Goal: Task Accomplishment & Management: Manage account settings

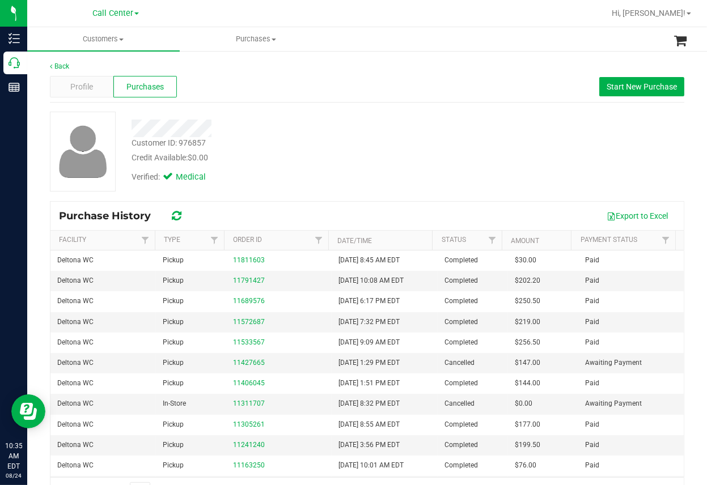
drag, startPoint x: 415, startPoint y: 142, endPoint x: 171, endPoint y: 66, distance: 255.7
click at [350, 95] on div "Back Profile Purchases Start New Purchase Customer ID: 976857 Credit Available:…" at bounding box center [367, 283] width 634 height 444
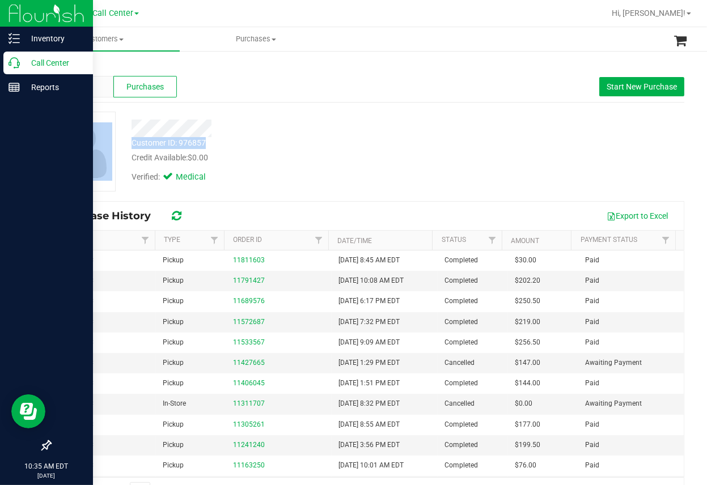
click at [13, 61] on icon at bounding box center [13, 62] width 11 height 11
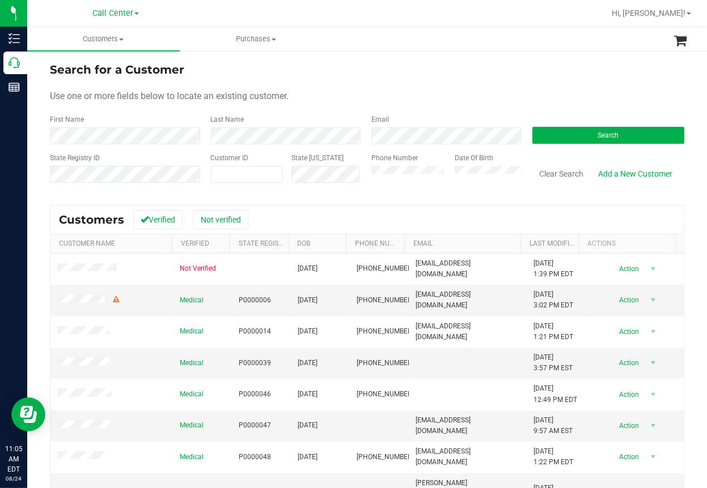
click at [314, 69] on div "Search for a Customer" at bounding box center [367, 69] width 634 height 17
click at [541, 173] on button "Clear Search" at bounding box center [561, 173] width 59 height 19
click at [146, 90] on div "Use one or more fields below to locate an existing customer." at bounding box center [367, 97] width 634 height 14
click at [619, 135] on button "Search" at bounding box center [608, 135] width 152 height 17
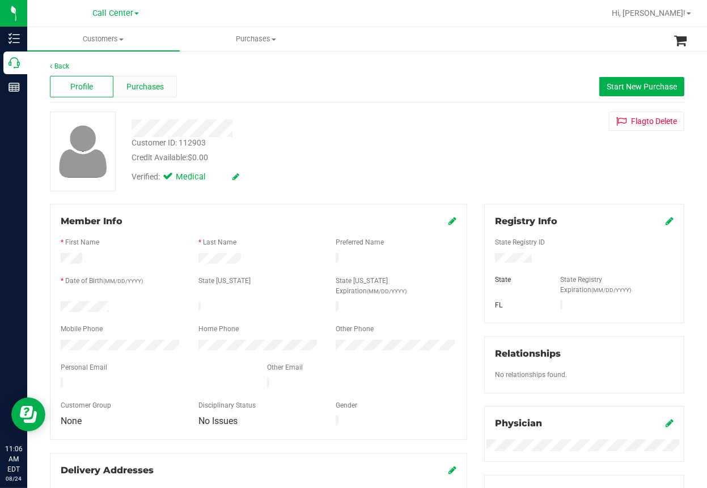
click at [154, 86] on span "Purchases" at bounding box center [144, 87] width 37 height 12
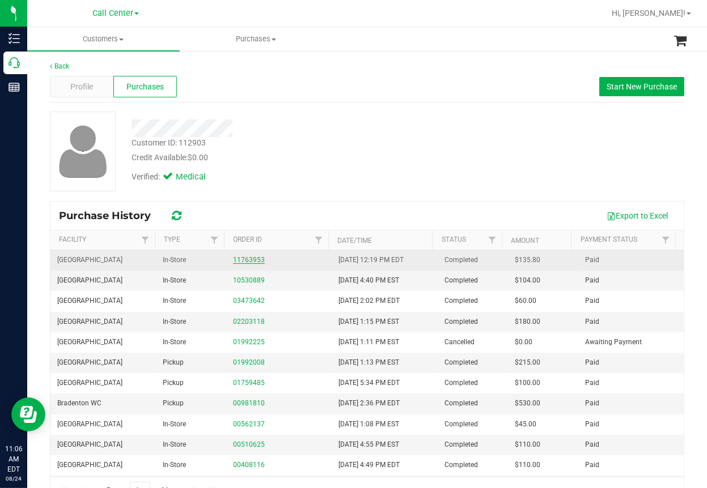
click at [246, 257] on link "11763953" at bounding box center [249, 260] width 32 height 8
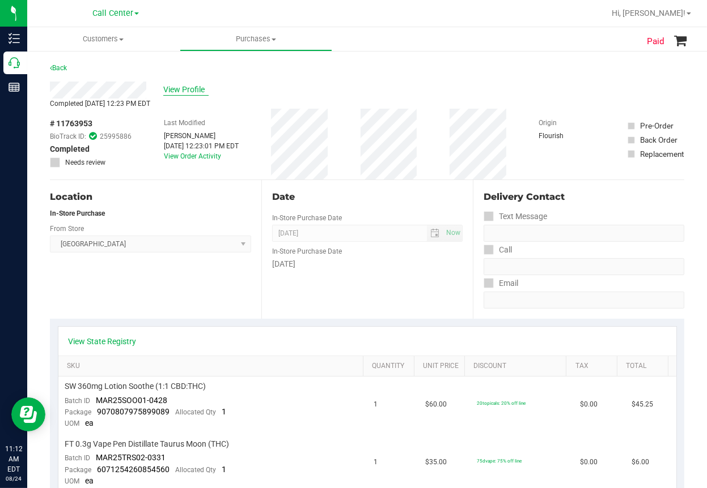
click at [199, 85] on span "View Profile" at bounding box center [185, 90] width 45 height 12
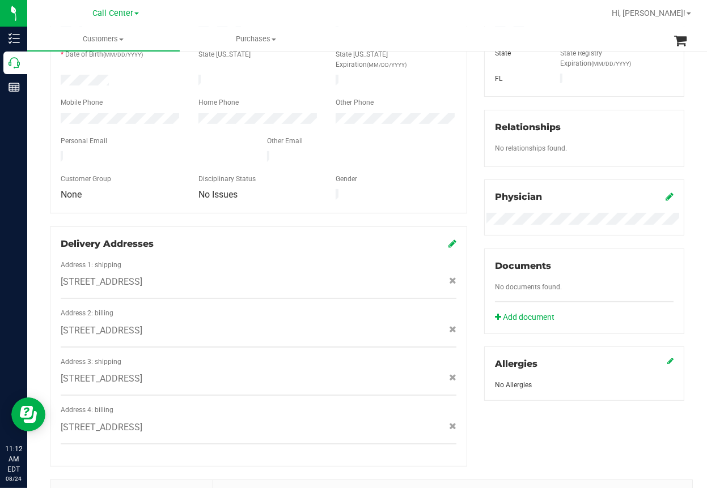
scroll to position [283, 0]
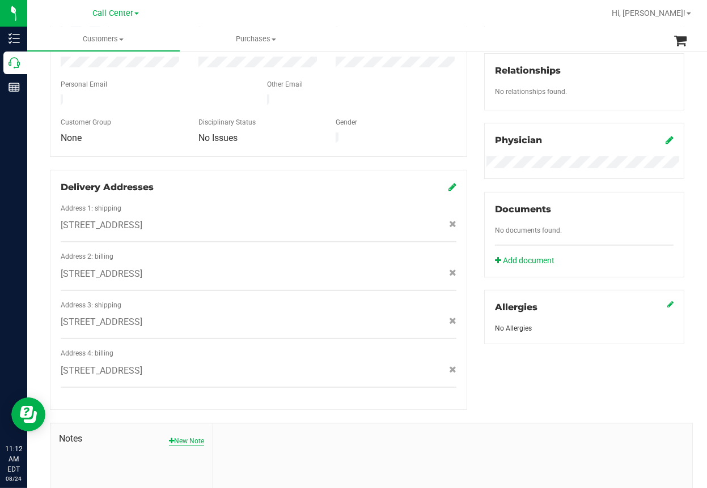
click at [181, 436] on button "New Note" at bounding box center [186, 441] width 35 height 10
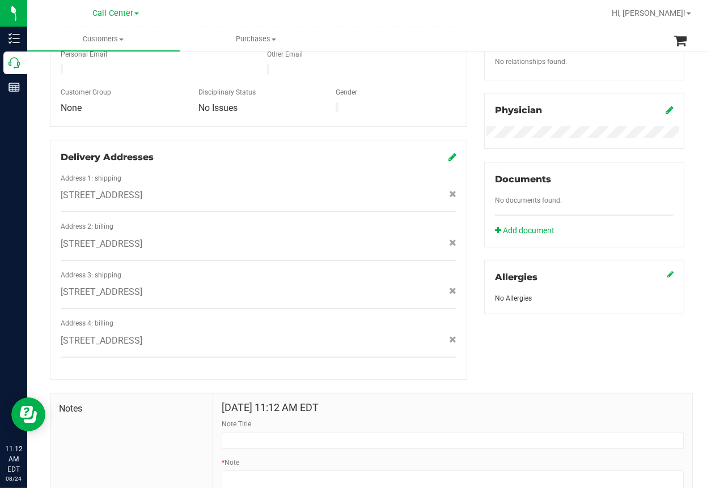
scroll to position [340, 0]
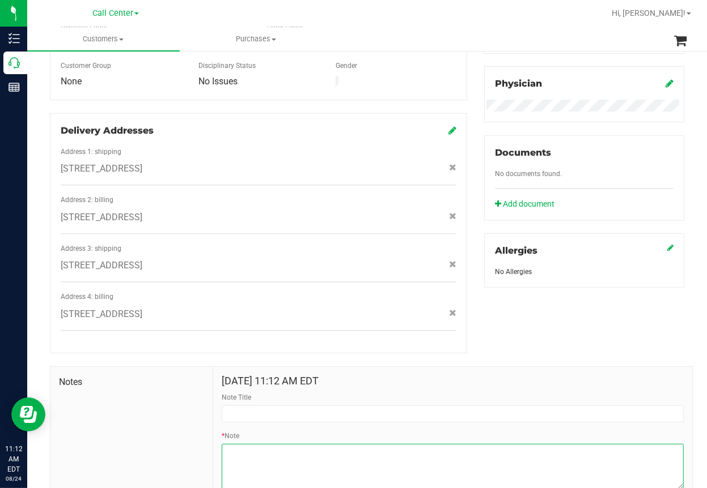
click at [242, 445] on textarea "* Note" at bounding box center [453, 466] width 462 height 45
paste textarea "pci to go over her order, advised she asked for 2 Sativa and got a couple of hy…"
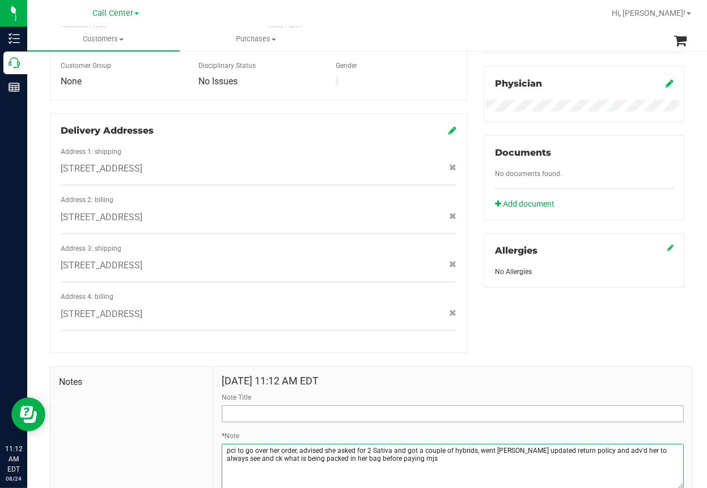
type textarea "pci to go over her order, advised she asked for 2 Sativa and got a couple of hy…"
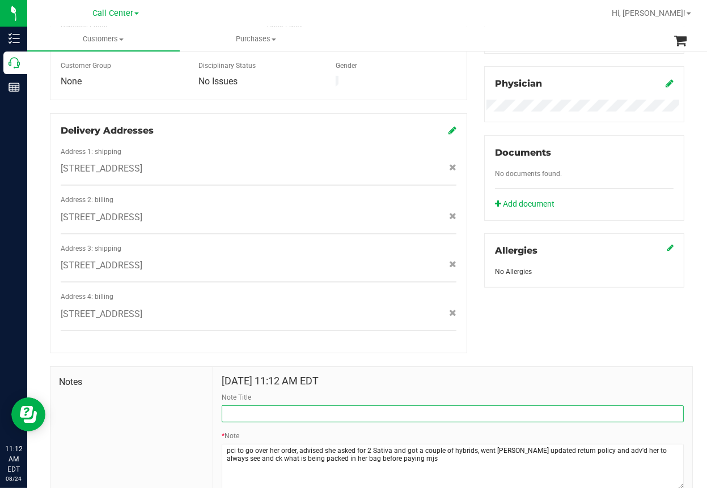
click at [243, 406] on input "Note Title" at bounding box center [453, 414] width 462 height 17
type input "Customer Complaint"
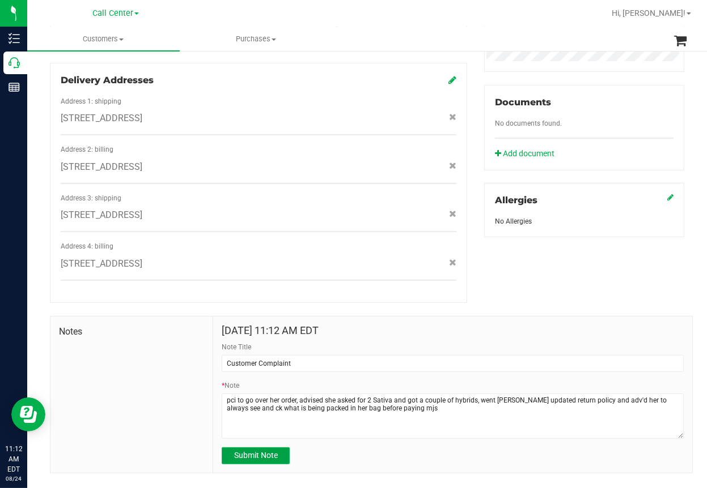
click at [254, 451] on span "Submit Note" at bounding box center [256, 455] width 44 height 9
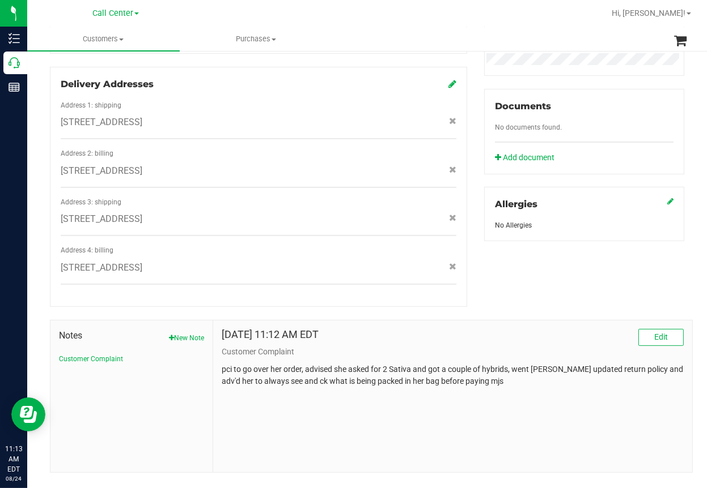
click at [311, 22] on nav "Call Center Hi, Michael!" at bounding box center [366, 13] width 679 height 27
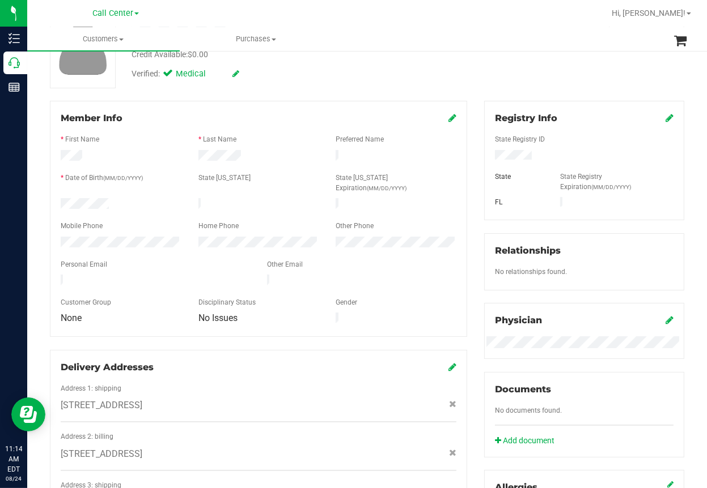
scroll to position [0, 0]
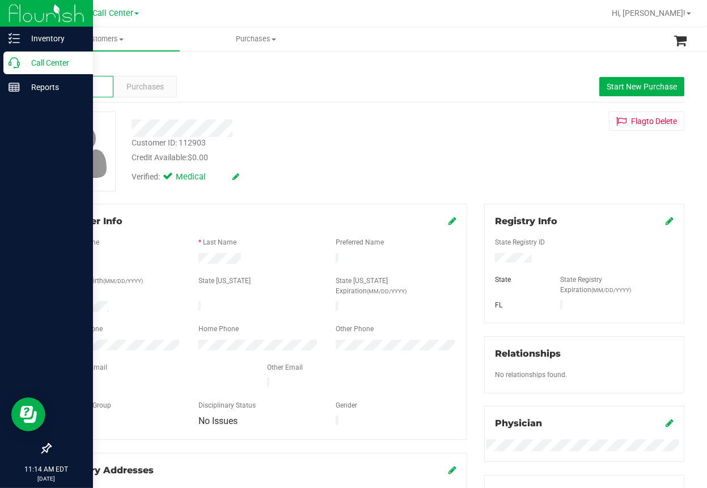
click at [12, 63] on icon at bounding box center [13, 62] width 11 height 11
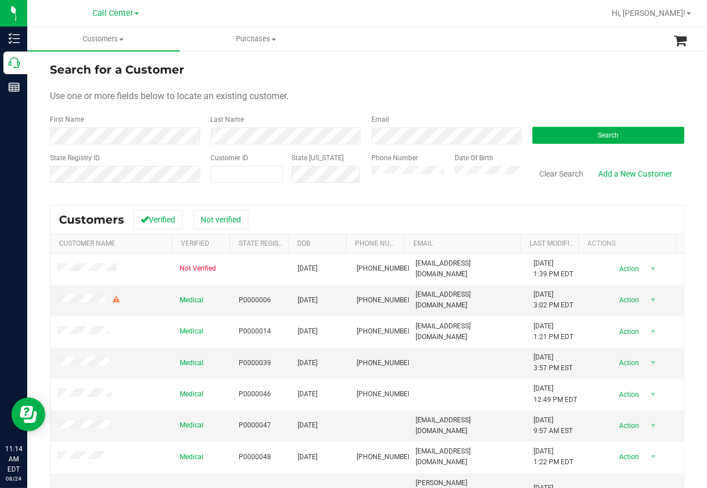
click at [321, 94] on div "Use one or more fields below to locate an existing customer." at bounding box center [367, 97] width 634 height 14
click at [135, 132] on div "First Name Last Name Email Search" at bounding box center [367, 129] width 634 height 30
drag, startPoint x: 349, startPoint y: 86, endPoint x: 310, endPoint y: 105, distance: 43.3
click at [349, 86] on form "Search for a Customer Use one or more fields below to locate an existing custom…" at bounding box center [367, 127] width 634 height 132
click at [564, 144] on div "Search" at bounding box center [604, 129] width 161 height 30
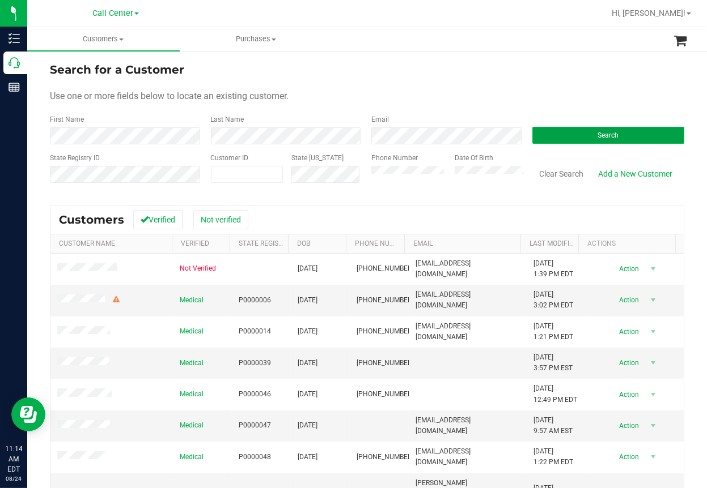
click at [567, 137] on button "Search" at bounding box center [608, 135] width 152 height 17
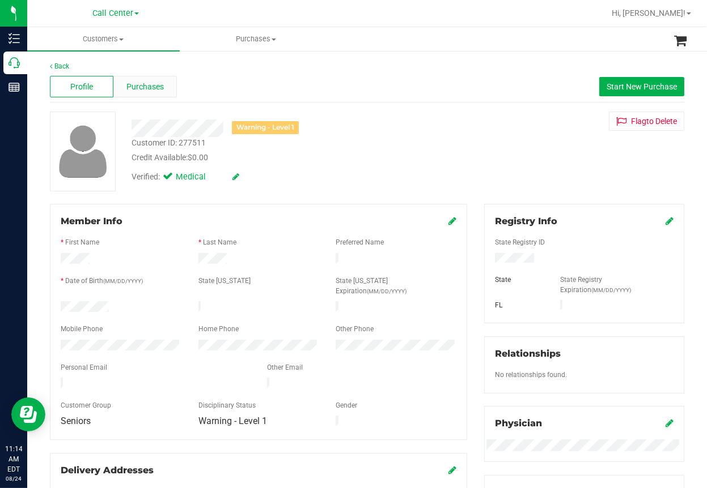
click at [151, 91] on span "Purchases" at bounding box center [144, 87] width 37 height 12
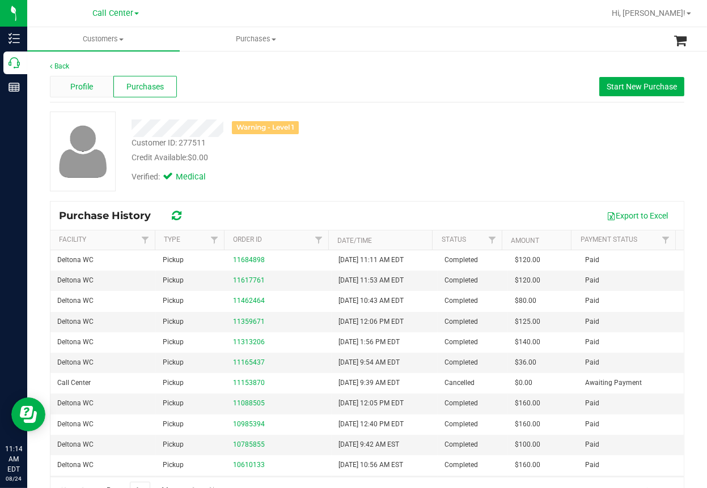
click at [76, 87] on span "Profile" at bounding box center [81, 87] width 23 height 12
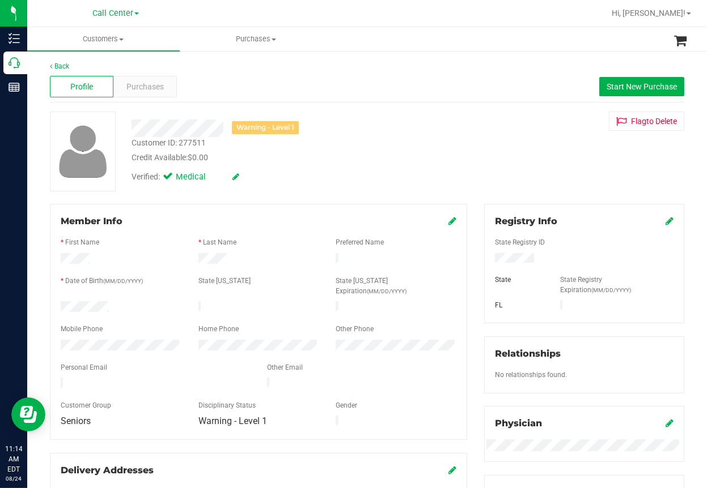
click at [320, 165] on div "Verified: Medical" at bounding box center [286, 176] width 326 height 25
click at [267, 79] on div "Profile Purchases Start New Purchase" at bounding box center [367, 86] width 634 height 31
click at [609, 83] on span "Start New Purchase" at bounding box center [641, 86] width 70 height 9
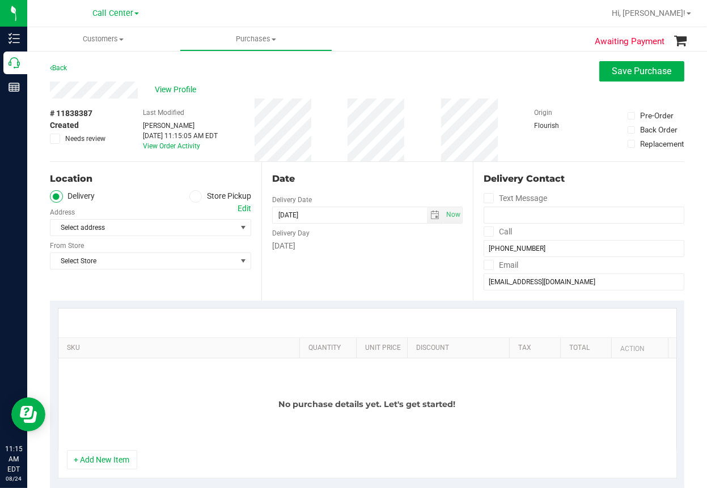
click at [189, 194] on span at bounding box center [195, 196] width 13 height 13
click at [0, 0] on input "Store Pickup" at bounding box center [0, 0] width 0 height 0
click at [96, 233] on span "Select Store" at bounding box center [143, 228] width 186 height 16
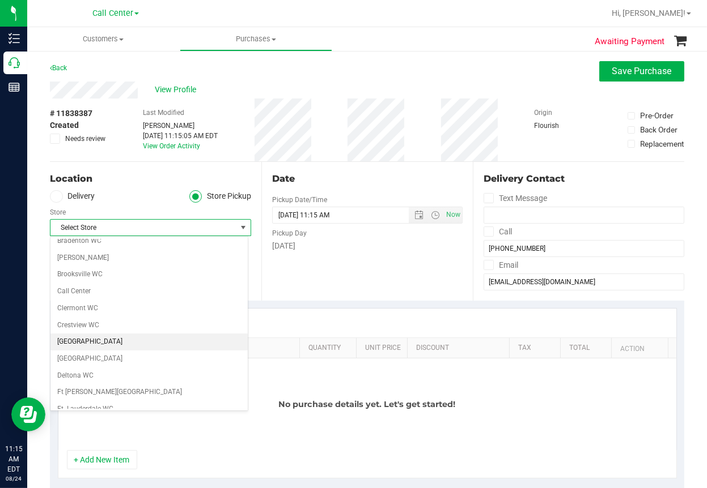
scroll to position [57, 0]
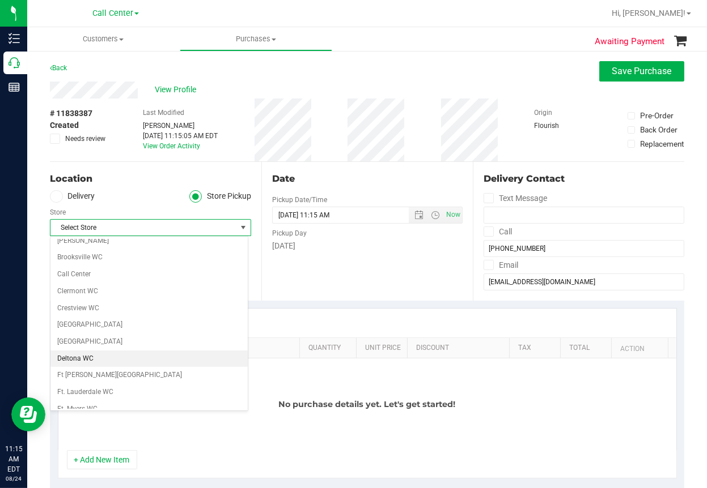
click at [72, 362] on li "Deltona WC" at bounding box center [148, 359] width 197 height 17
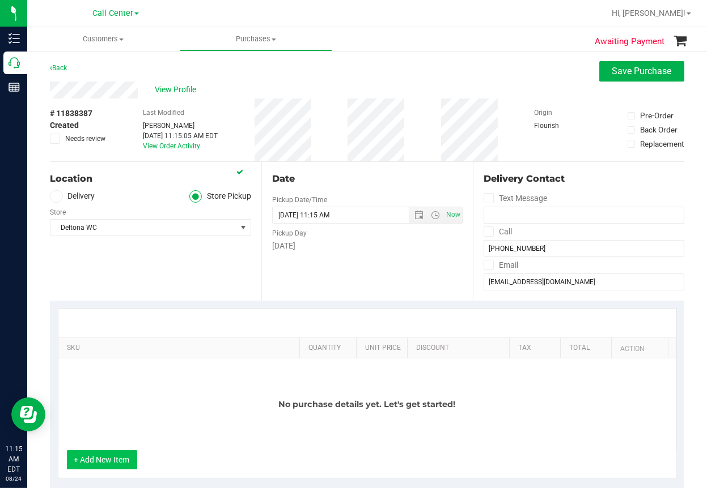
click at [108, 461] on button "+ Add New Item" at bounding box center [102, 459] width 70 height 19
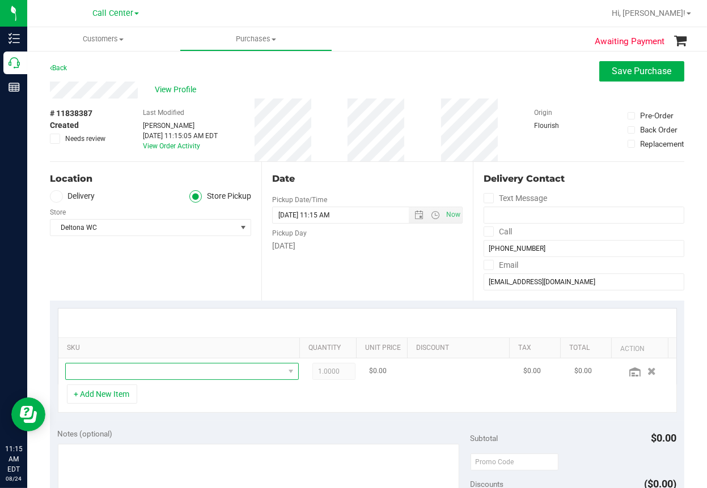
click at [114, 373] on span "NO DATA FOUND" at bounding box center [175, 372] width 218 height 16
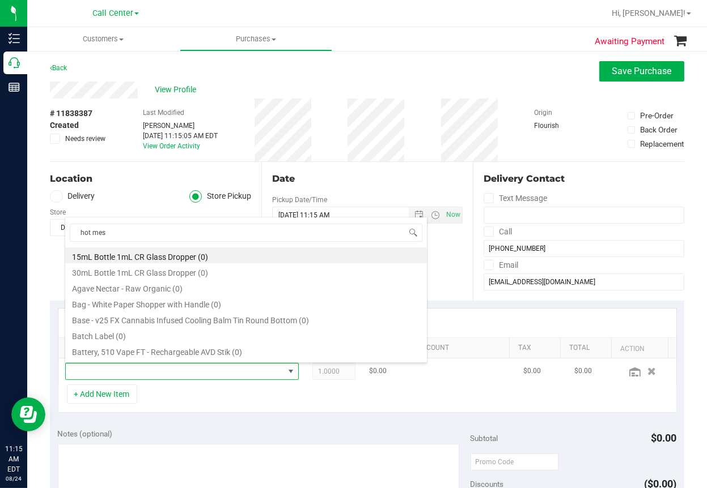
type input "hot mess"
click at [186, 256] on li "FD 3.5g Flower Greenhouse Hot Mess (Hybrid) (10)" at bounding box center [245, 256] width 361 height 16
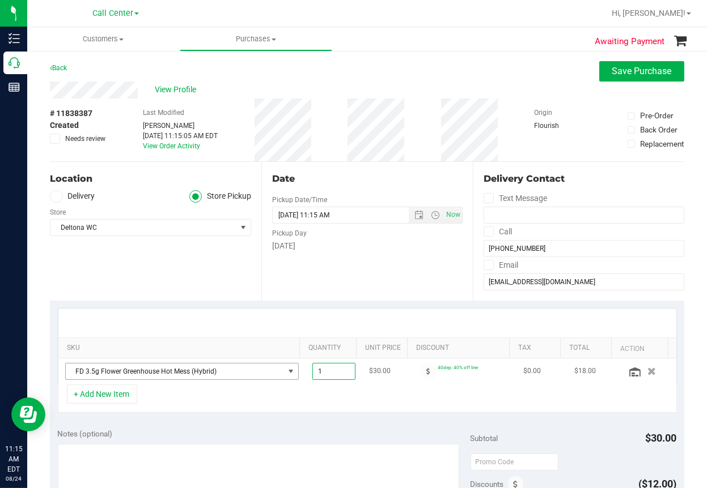
drag, startPoint x: 334, startPoint y: 373, endPoint x: 274, endPoint y: 374, distance: 60.6
click at [274, 374] on tr "FD 3.5g Flower Greenhouse Hot Mess (Hybrid) 1.00 1 $30.00 40dep: 40% off line $…" at bounding box center [367, 372] width 618 height 26
type input "8"
type input "8.00"
click at [153, 276] on div "Location Delivery Store Pickup Store Deltona WC Select Store Bonita Springs WC …" at bounding box center [155, 231] width 211 height 139
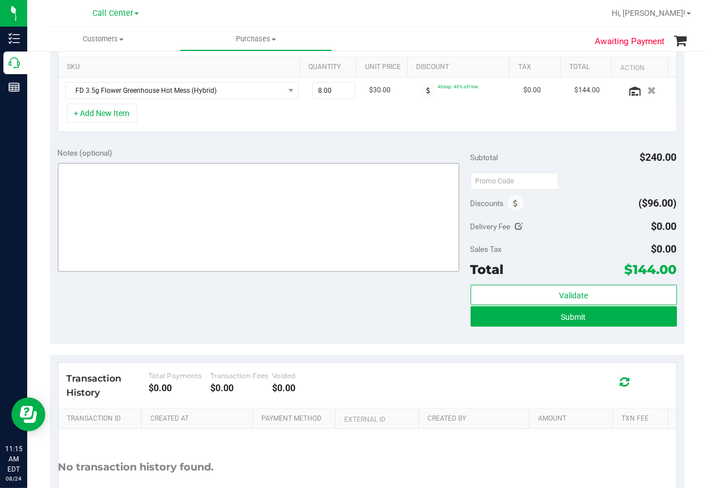
scroll to position [283, 0]
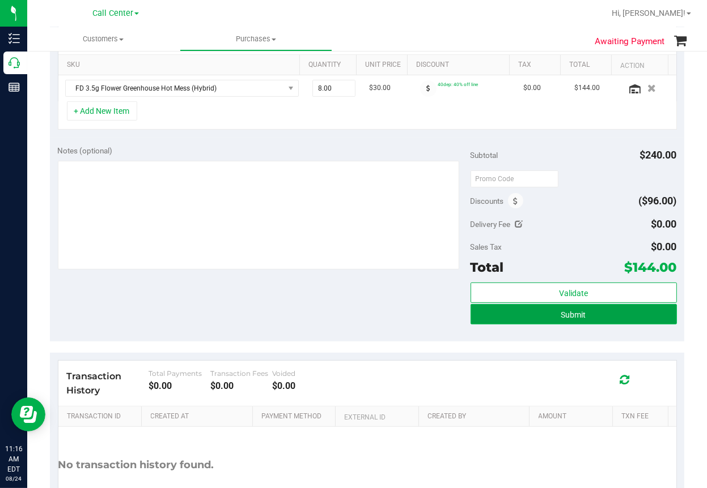
click at [561, 317] on span "Submit" at bounding box center [573, 314] width 25 height 9
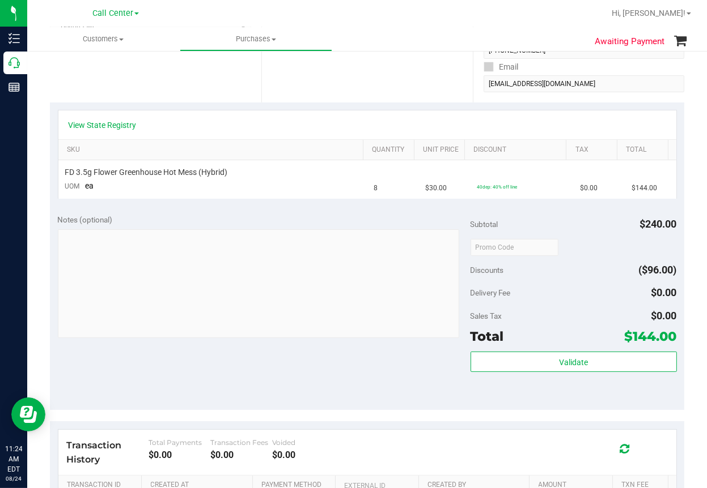
scroll to position [57, 0]
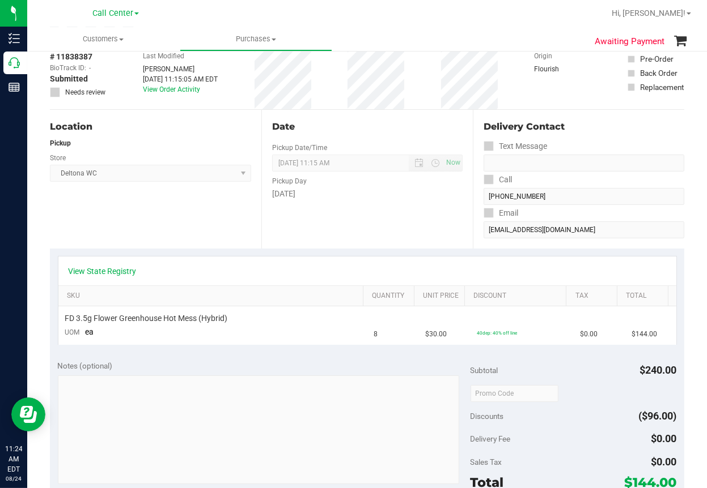
click at [37, 222] on div "Awaiting Payment Back Cancel Purchase View Profile # 11838387 BioTrack ID: - Su…" at bounding box center [366, 389] width 679 height 793
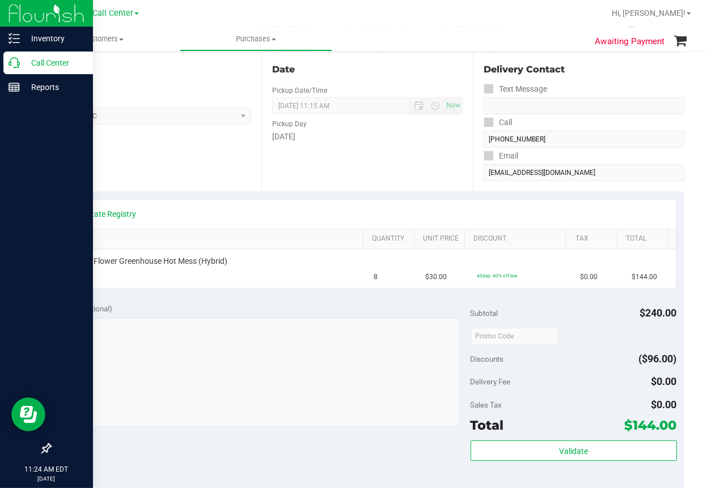
scroll to position [113, 0]
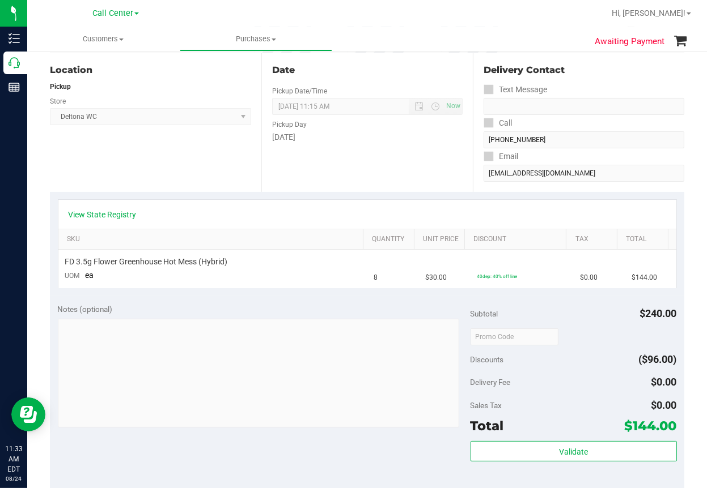
click at [367, 23] on div at bounding box center [403, 13] width 401 height 22
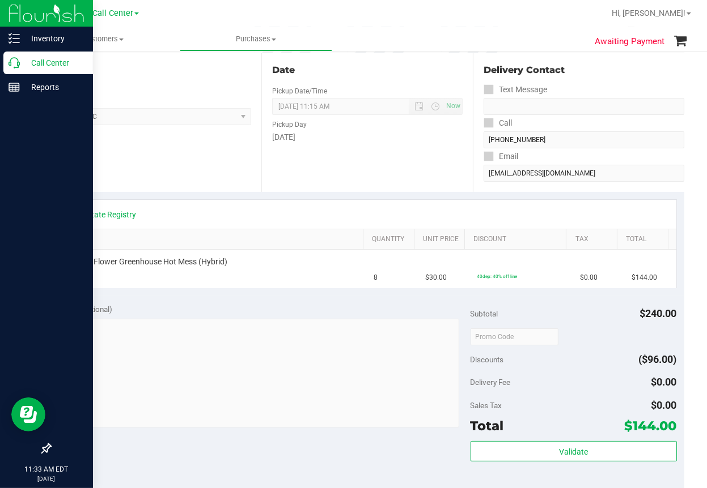
click at [10, 60] on icon at bounding box center [13, 62] width 11 height 11
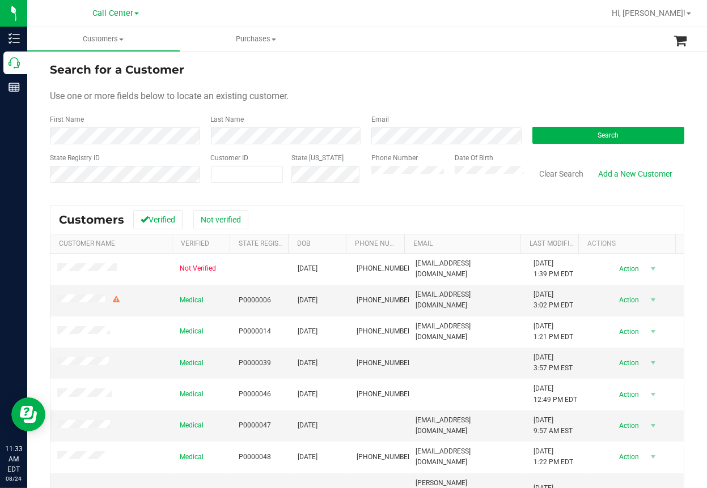
click at [302, 126] on div "Last Name" at bounding box center [282, 129] width 161 height 30
click at [559, 134] on button "Search" at bounding box center [608, 135] width 152 height 17
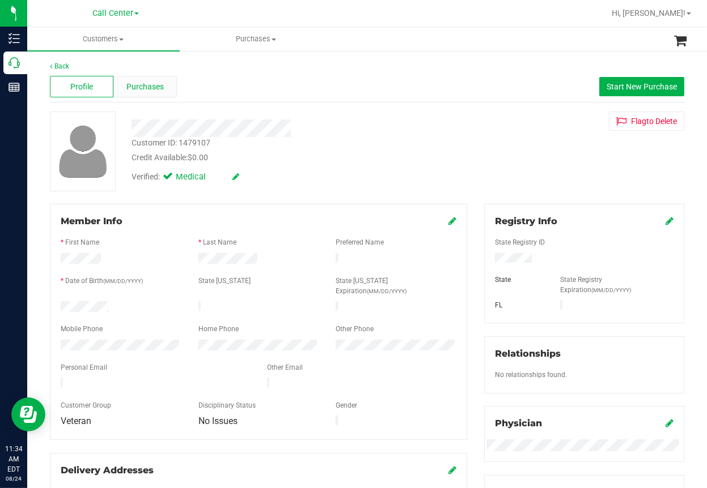
click at [148, 86] on span "Purchases" at bounding box center [144, 87] width 37 height 12
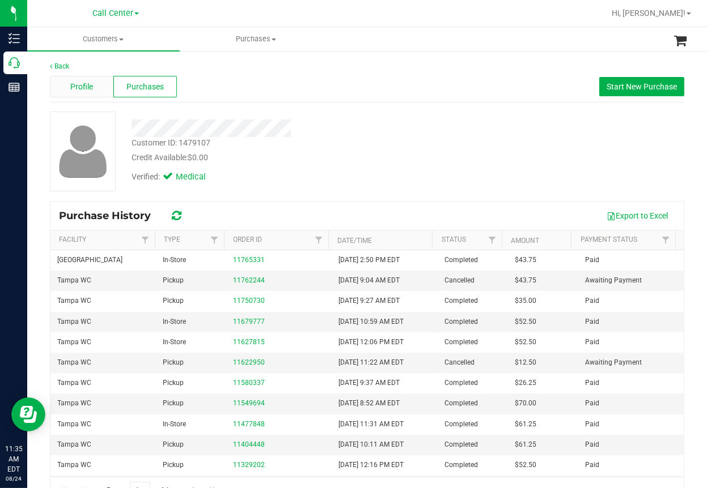
click at [80, 90] on span "Profile" at bounding box center [81, 87] width 23 height 12
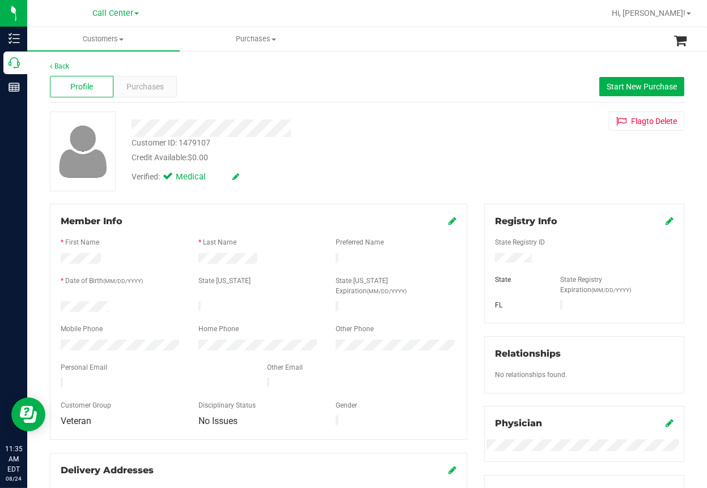
click at [249, 53] on div "Back Profile Purchases Start New Purchase Customer ID: 1479107 Credit Available…" at bounding box center [366, 451] width 679 height 803
click at [612, 90] on span "Start New Purchase" at bounding box center [641, 86] width 70 height 9
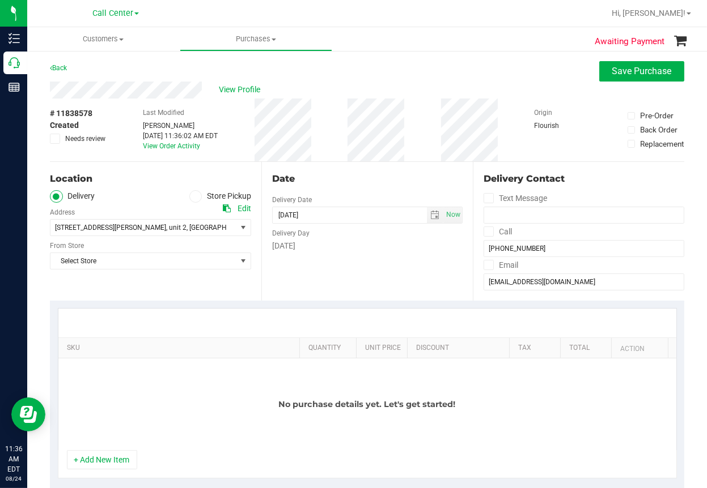
click at [193, 197] on icon at bounding box center [195, 197] width 7 height 0
click at [0, 0] on input "Store Pickup" at bounding box center [0, 0] width 0 height 0
click at [106, 228] on span "Select Store" at bounding box center [143, 228] width 186 height 16
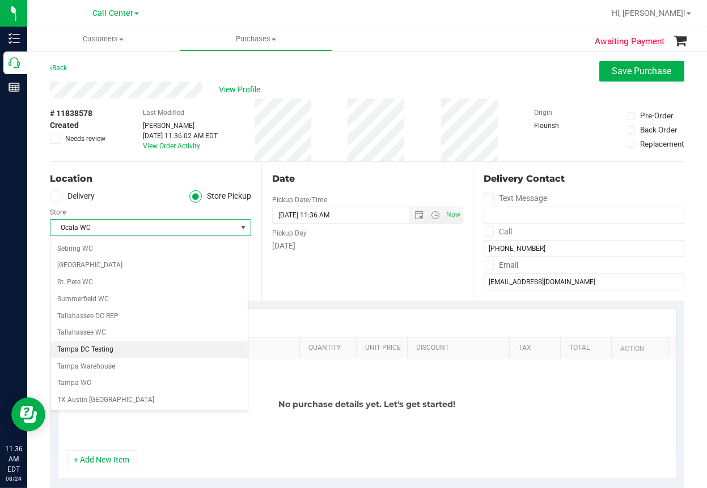
scroll to position [649, 0]
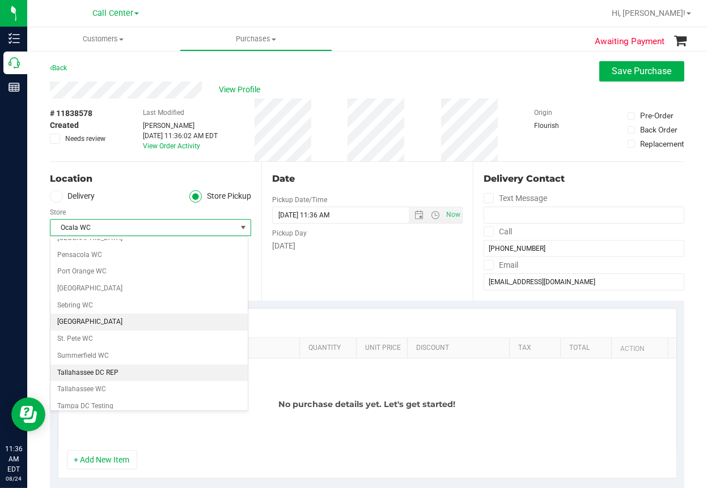
click at [83, 318] on li "[GEOGRAPHIC_DATA]" at bounding box center [148, 322] width 197 height 17
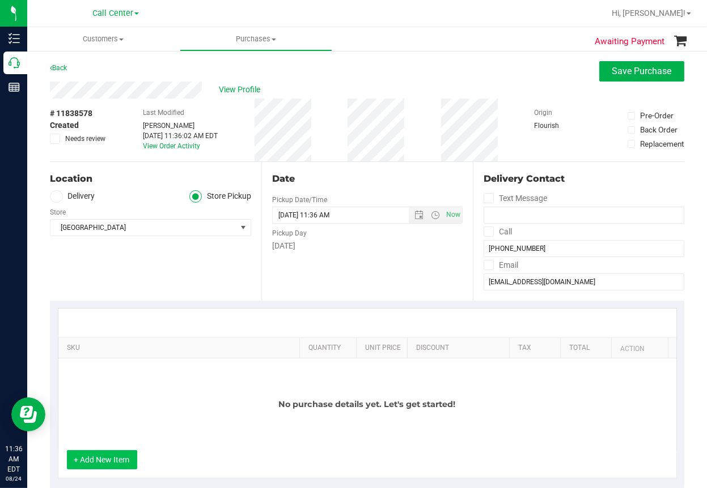
click at [105, 464] on button "+ Add New Item" at bounding box center [102, 459] width 70 height 19
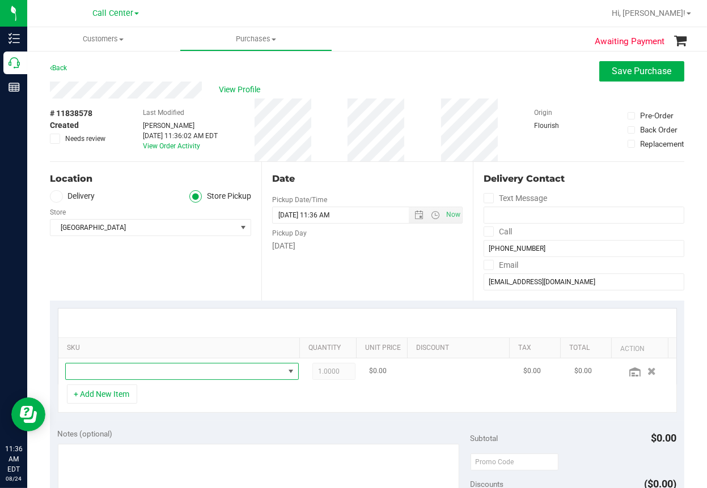
click at [109, 371] on span "NO DATA FOUND" at bounding box center [175, 372] width 218 height 16
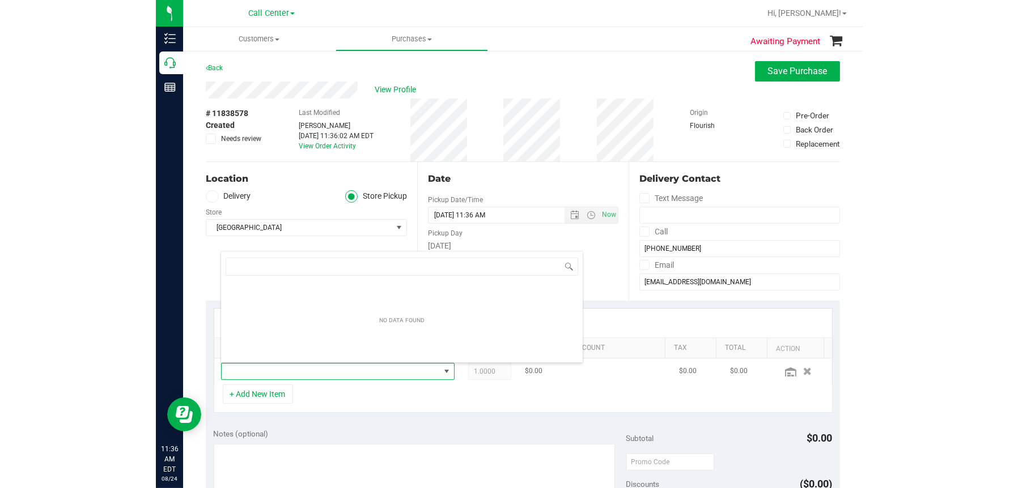
scroll to position [16, 210]
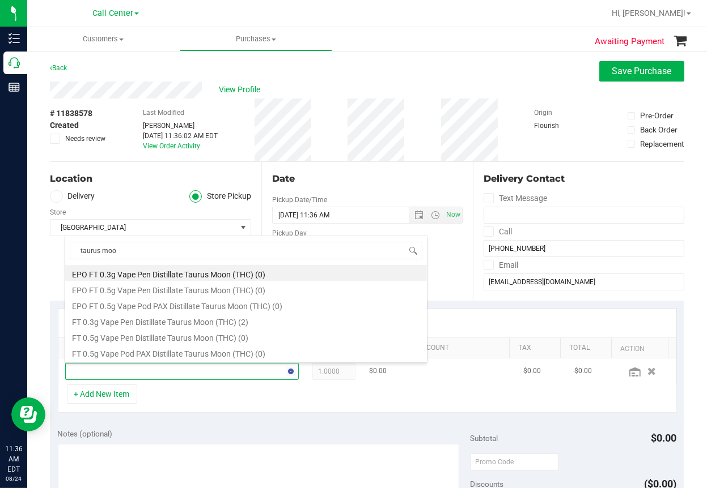
type input "taurus moon"
click at [184, 320] on li "FT 0.3g Vape Pen Distillate Taurus Moon (THC) (2)" at bounding box center [245, 321] width 361 height 16
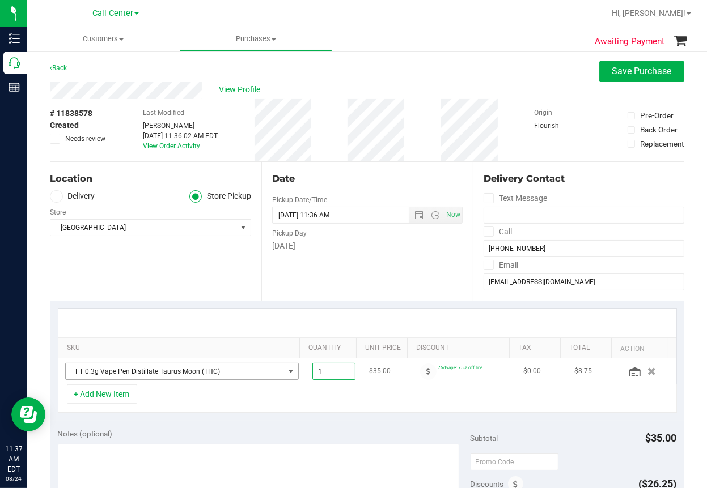
drag, startPoint x: 326, startPoint y: 367, endPoint x: 275, endPoint y: 369, distance: 51.1
click at [275, 369] on tr "FT 0.3g Vape Pen Distillate Taurus Moon (THC) 1.00 1 $35.00 75dvape: 75% off li…" at bounding box center [367, 372] width 618 height 26
type input "6"
type input "6.00"
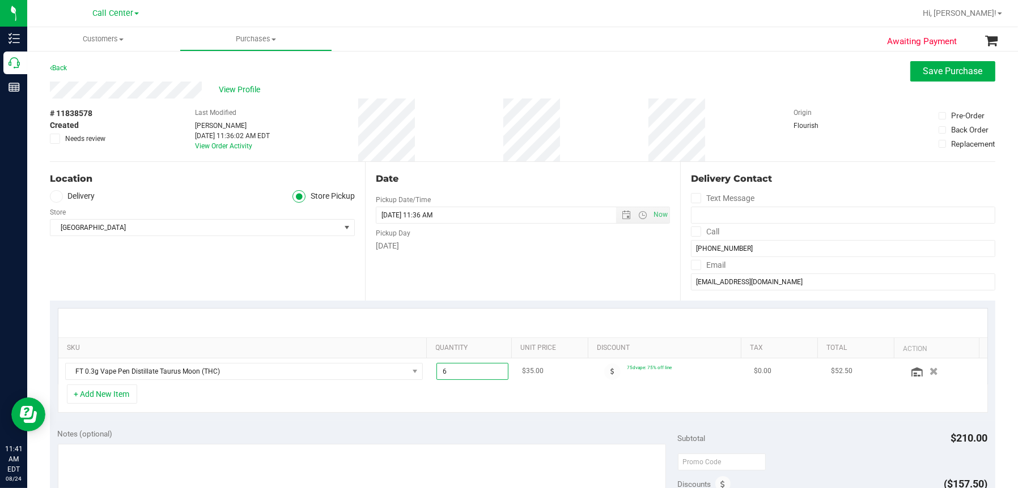
drag, startPoint x: 490, startPoint y: 373, endPoint x: 447, endPoint y: 381, distance: 43.9
click at [447, 381] on td "6.00 6" at bounding box center [472, 372] width 86 height 26
drag, startPoint x: 453, startPoint y: 375, endPoint x: 405, endPoint y: 377, distance: 48.8
click at [429, 376] on td "6.00 6" at bounding box center [472, 372] width 86 height 26
type input "7"
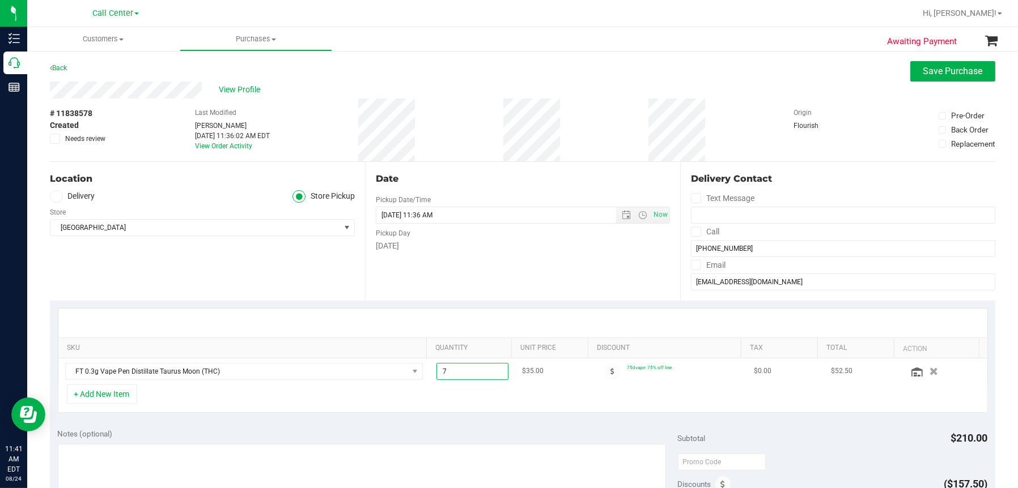
type input "7.00"
click at [705, 376] on link at bounding box center [917, 372] width 12 height 10
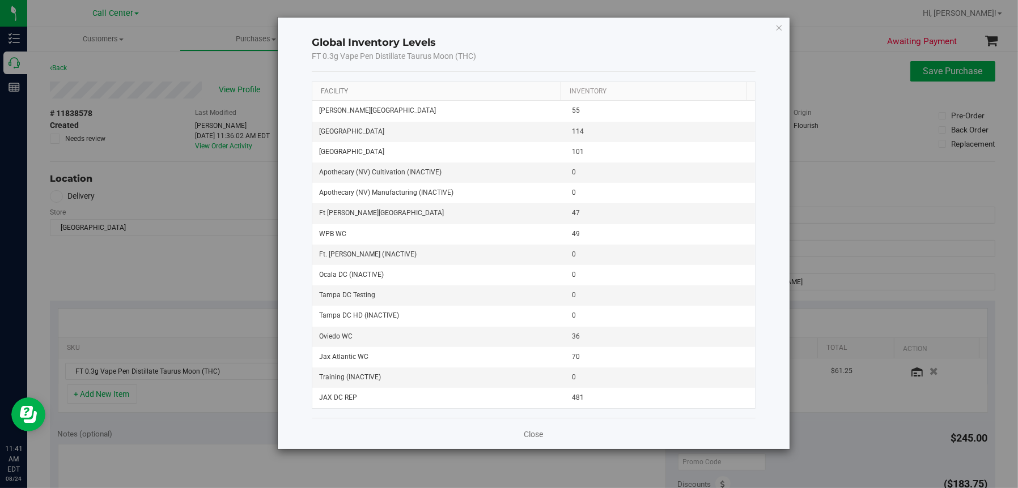
click at [339, 90] on link "Facility" at bounding box center [334, 91] width 27 height 8
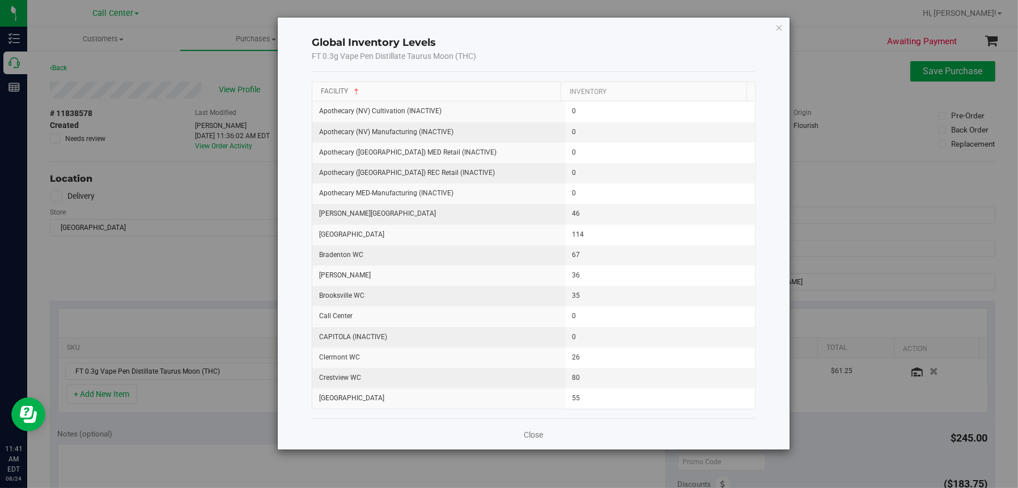
click at [339, 91] on link "Facility" at bounding box center [341, 91] width 40 height 8
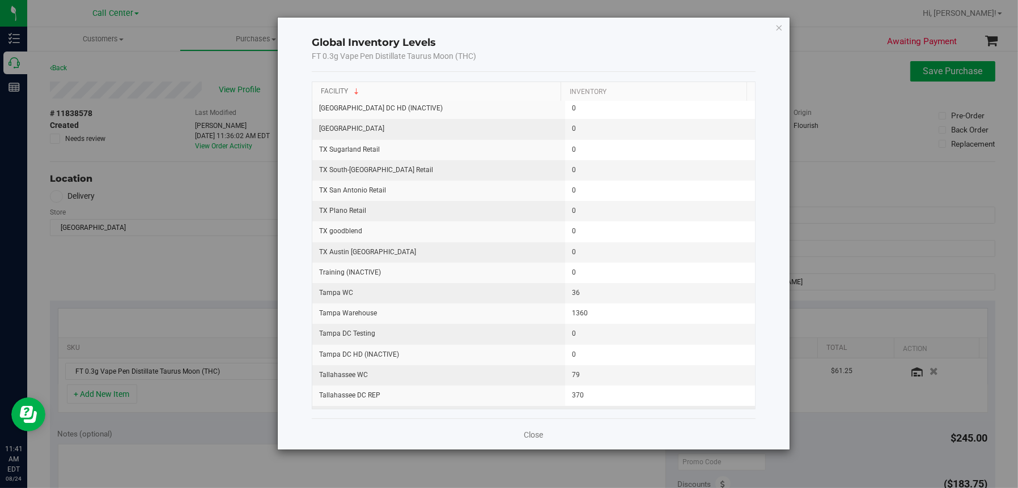
scroll to position [283, 0]
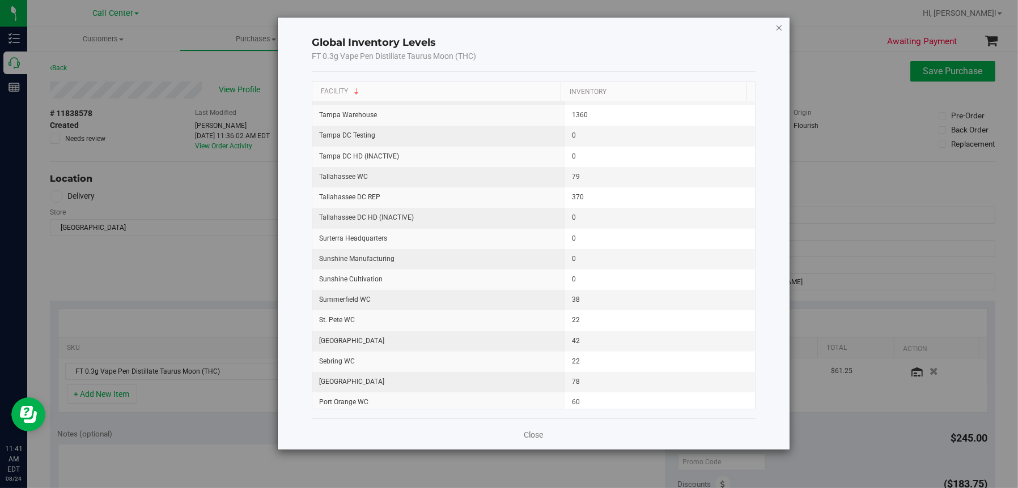
click at [705, 28] on icon "button" at bounding box center [779, 27] width 8 height 14
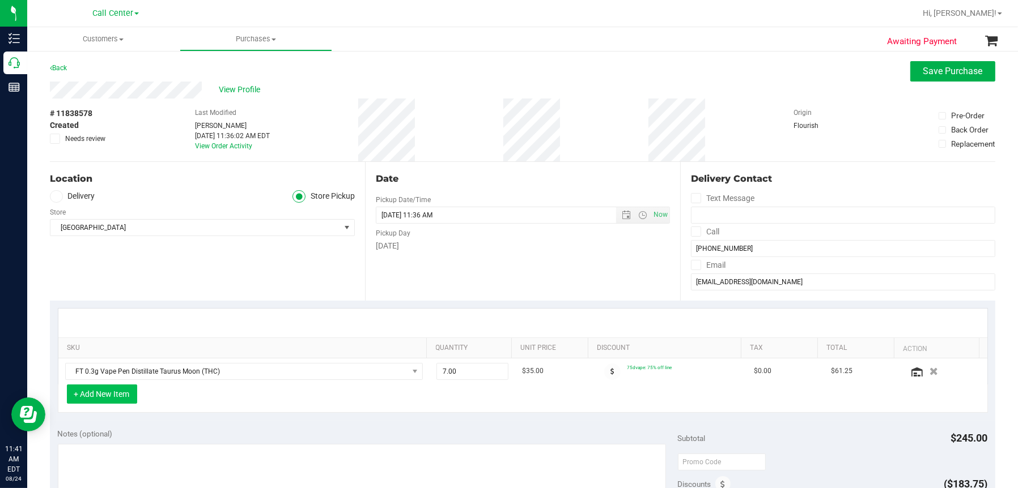
click at [123, 393] on button "+ Add New Item" at bounding box center [102, 394] width 70 height 19
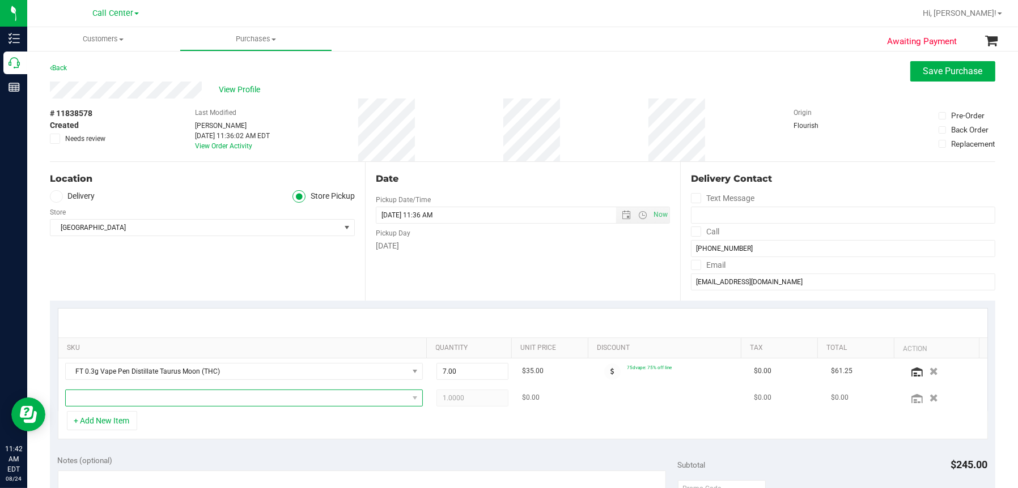
click at [90, 399] on span "NO DATA FOUND" at bounding box center [237, 398] width 343 height 16
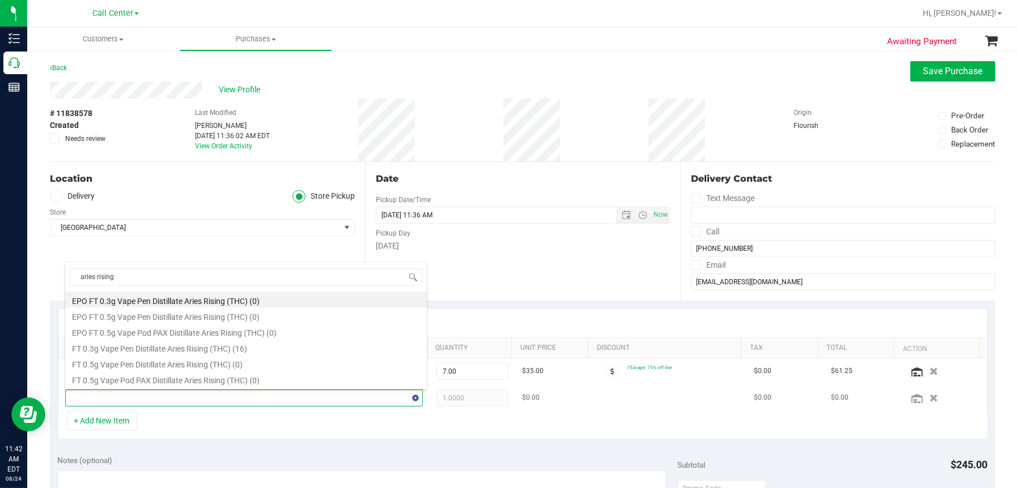
type input "aries rising"
click at [181, 348] on li "FT 0.3g Vape Pen Distillate Aries Rising (THC) (16)" at bounding box center [245, 347] width 361 height 16
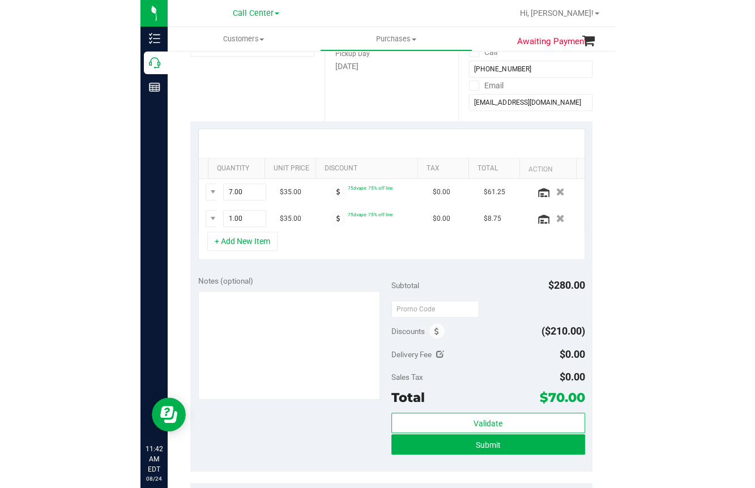
scroll to position [170, 0]
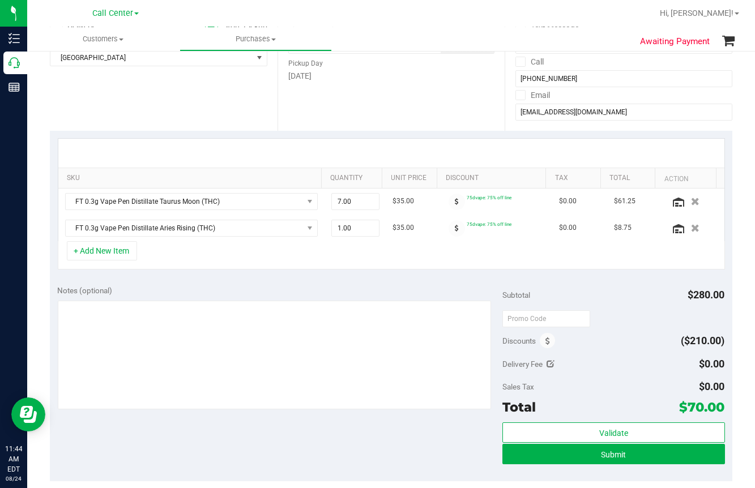
click at [260, 273] on div "SKU Quantity Unit Price Discount Tax Total Action FT 0.3g Vape Pen Distillate T…" at bounding box center [391, 204] width 683 height 147
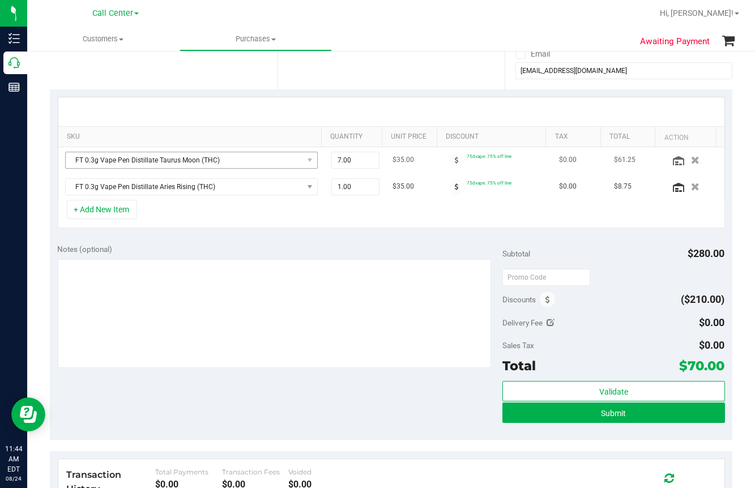
scroll to position [227, 0]
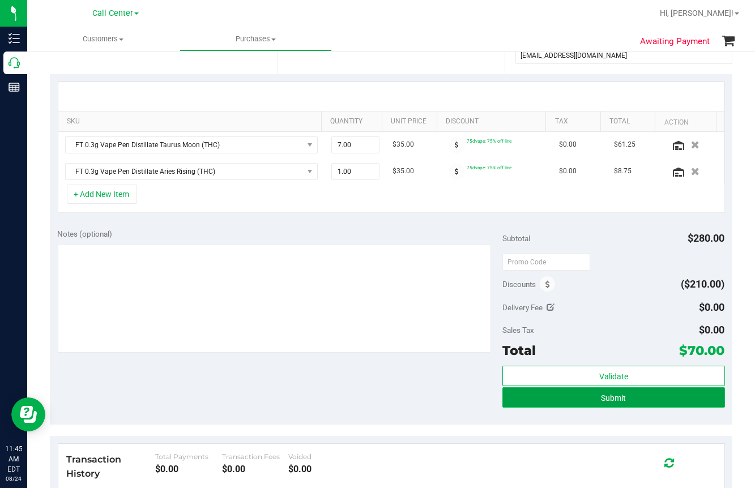
click at [601, 394] on span "Submit" at bounding box center [613, 398] width 25 height 9
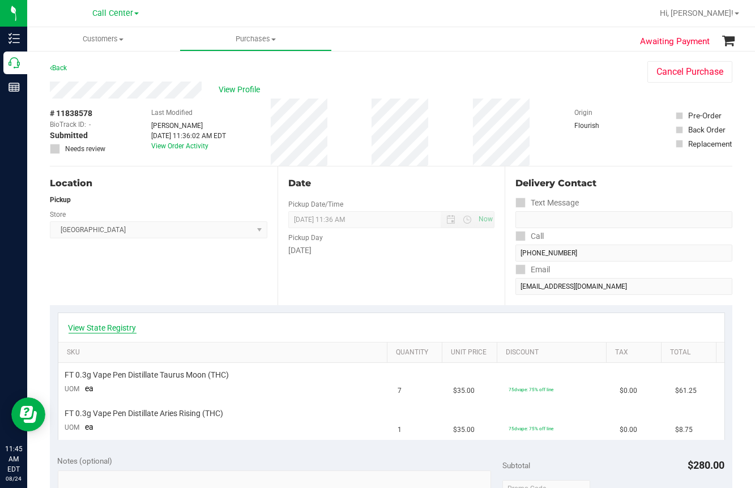
click at [94, 330] on link "View State Registry" at bounding box center [103, 327] width 68 height 11
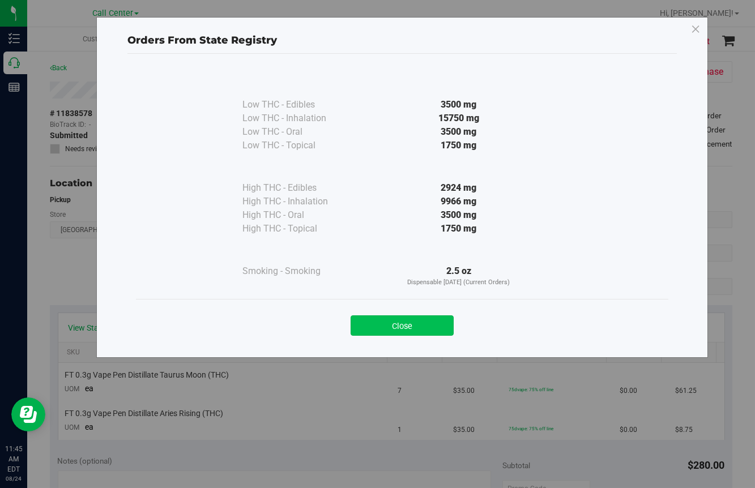
click at [406, 326] on button "Close" at bounding box center [402, 326] width 103 height 20
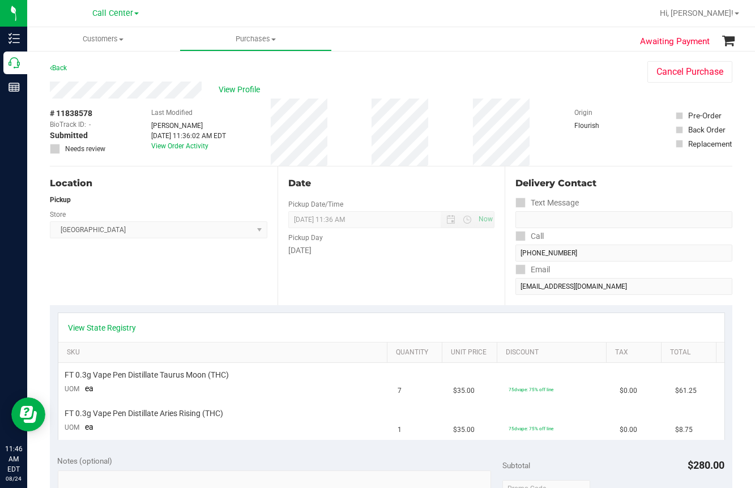
click at [319, 73] on div "Back Cancel Purchase" at bounding box center [391, 71] width 683 height 20
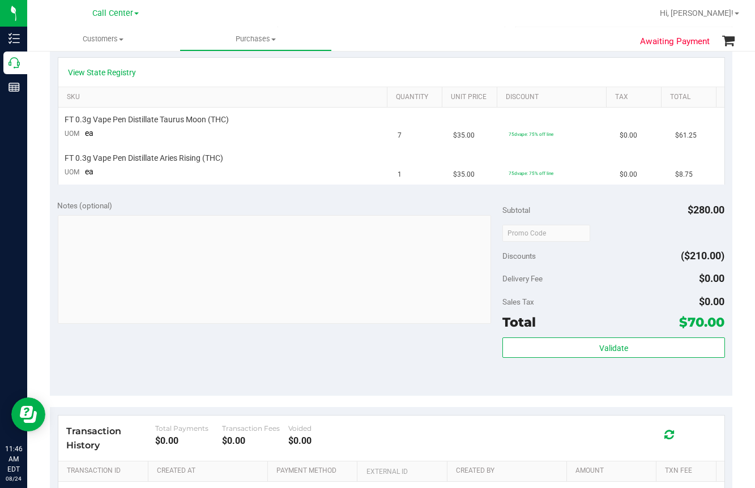
scroll to position [113, 0]
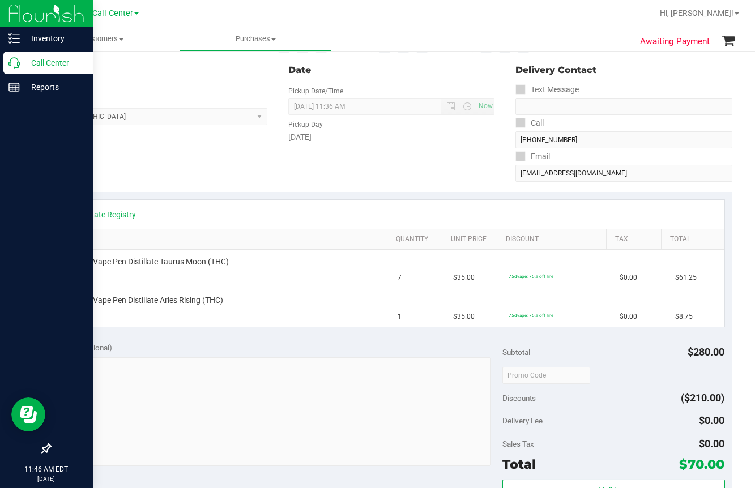
click at [18, 64] on icon at bounding box center [13, 62] width 11 height 11
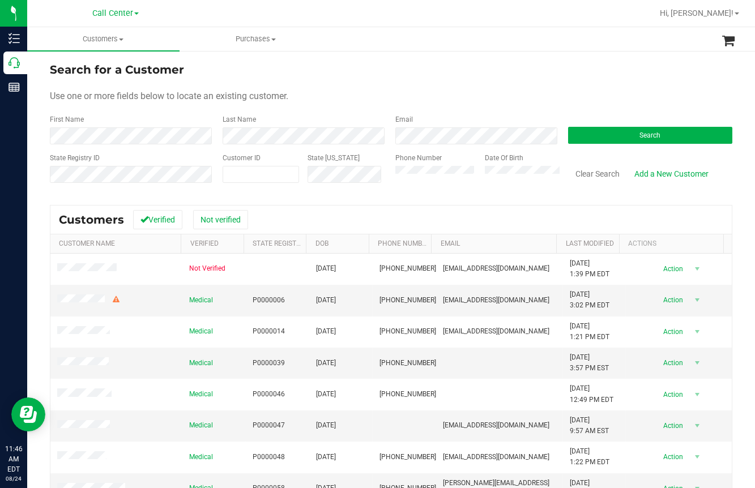
click at [305, 87] on form "Search for a Customer Use one or more fields below to locate an existing custom…" at bounding box center [391, 127] width 683 height 132
click at [630, 138] on button "Search" at bounding box center [650, 135] width 164 height 17
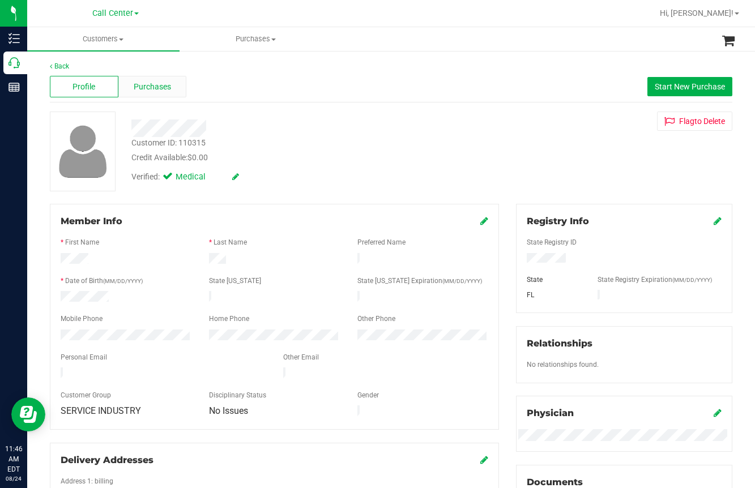
click at [168, 82] on span "Purchases" at bounding box center [152, 87] width 37 height 12
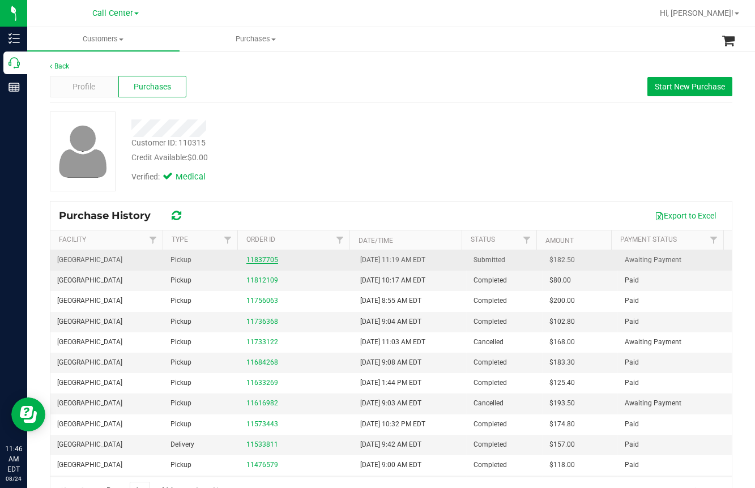
click at [261, 262] on link "11837705" at bounding box center [262, 260] width 32 height 8
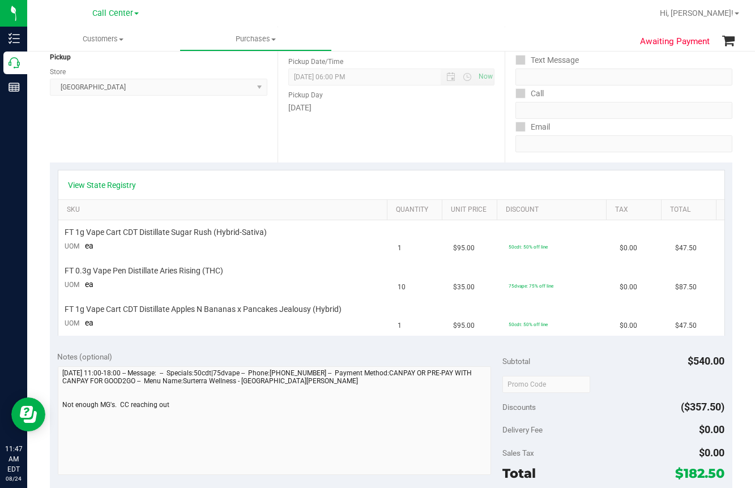
scroll to position [170, 0]
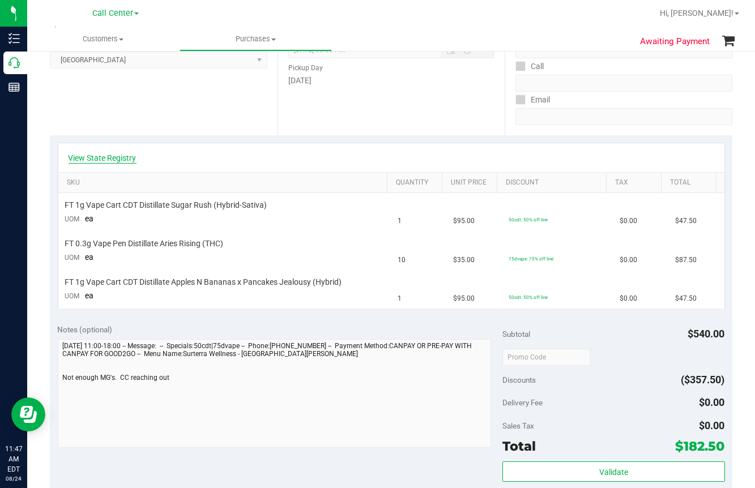
click at [107, 158] on link "View State Registry" at bounding box center [103, 157] width 68 height 11
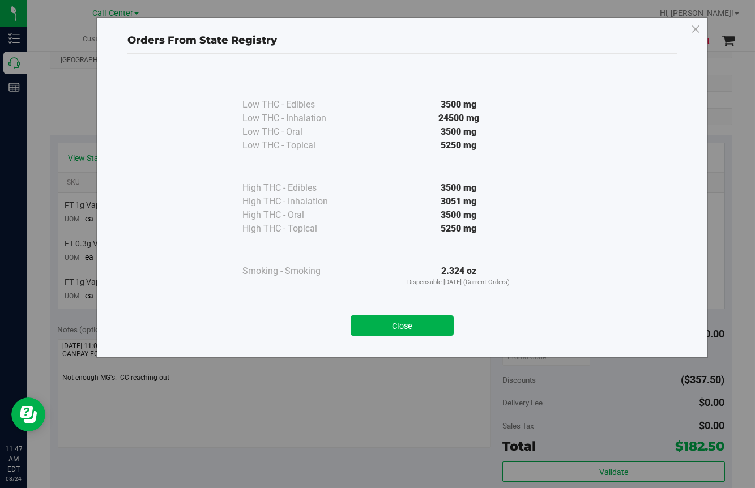
click at [398, 325] on button "Close" at bounding box center [402, 326] width 103 height 20
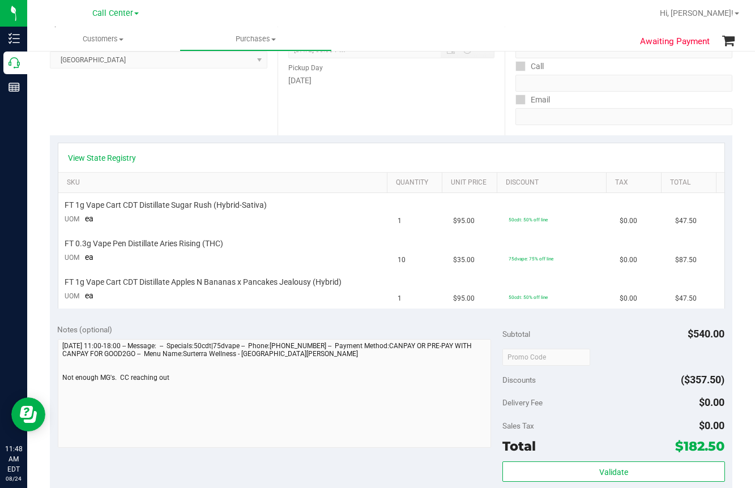
click at [280, 155] on div "View State Registry" at bounding box center [392, 157] width 646 height 11
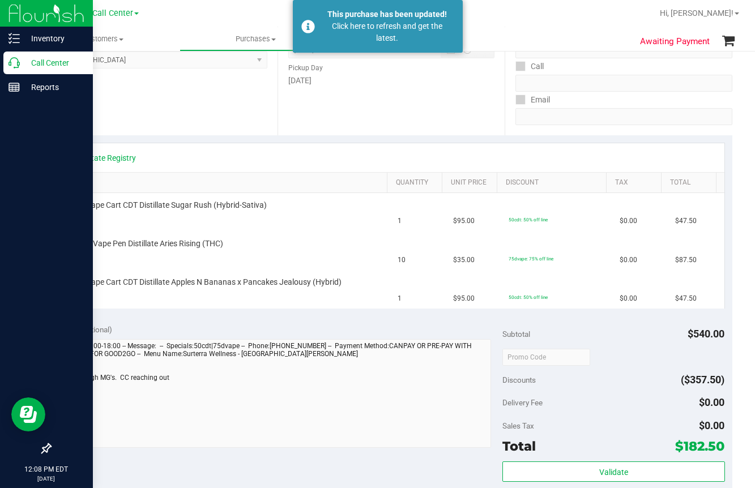
click at [19, 164] on div at bounding box center [46, 269] width 93 height 338
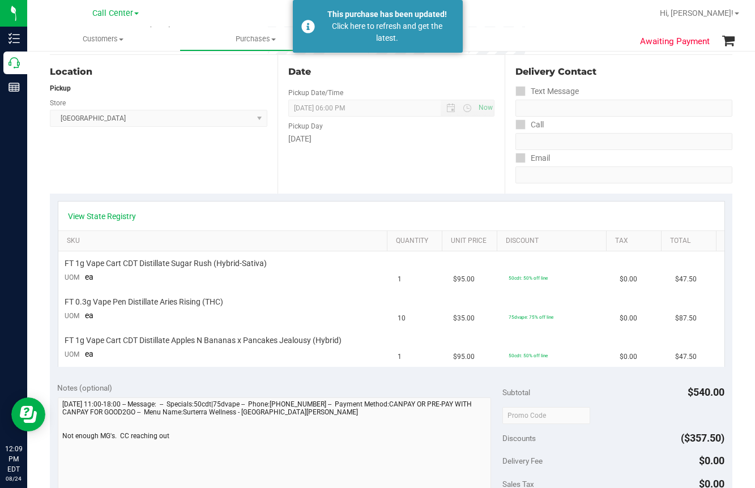
scroll to position [0, 0]
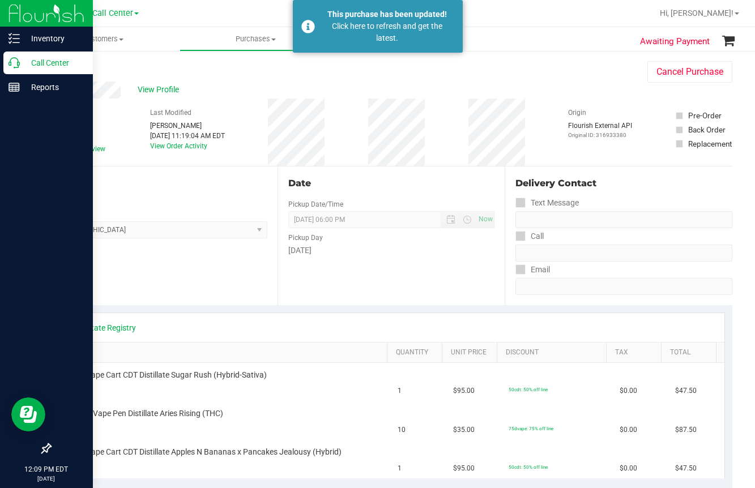
click at [12, 62] on icon at bounding box center [13, 62] width 11 height 11
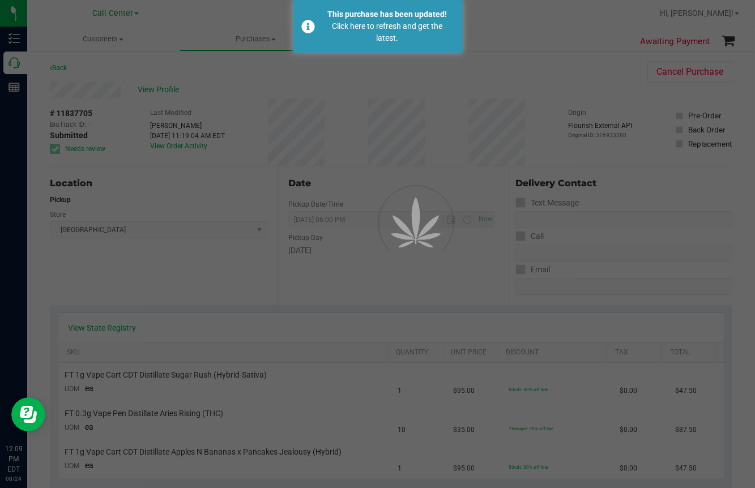
drag, startPoint x: 224, startPoint y: 279, endPoint x: 218, endPoint y: 276, distance: 6.3
click at [223, 279] on div at bounding box center [377, 244] width 755 height 488
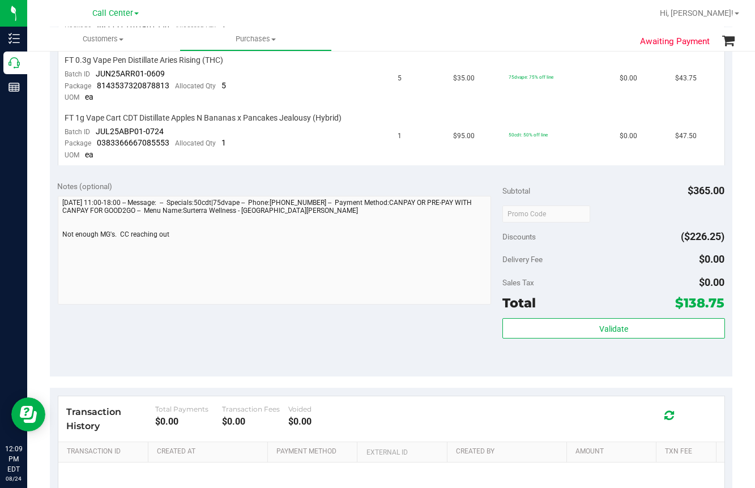
scroll to position [397, 0]
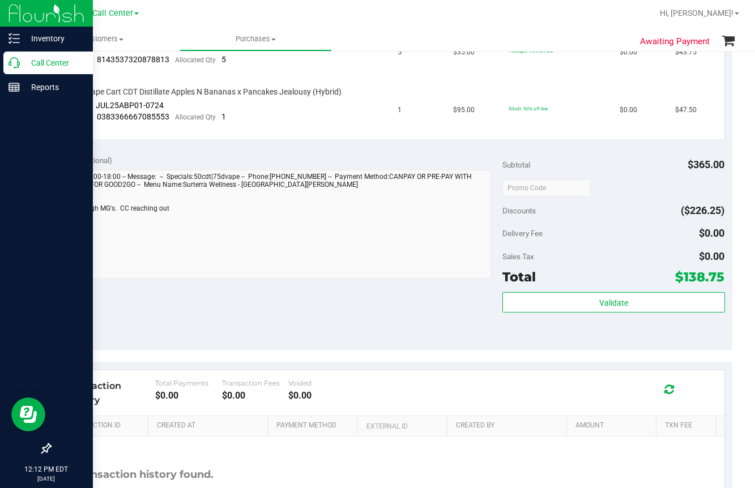
click at [16, 58] on icon at bounding box center [13, 62] width 11 height 11
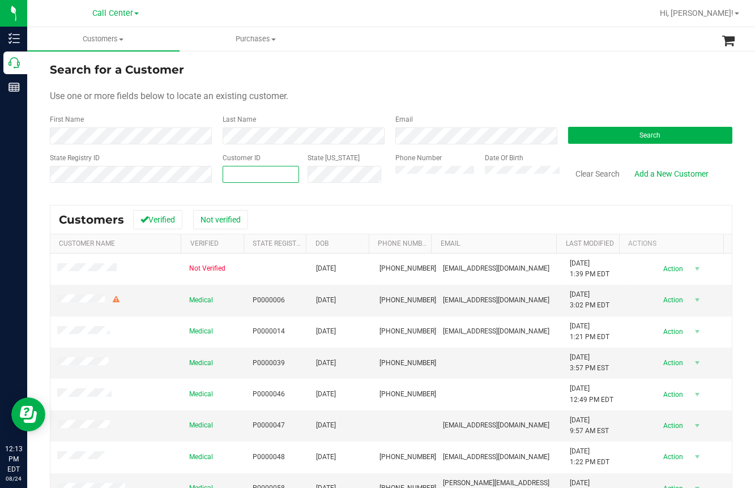
paste input "206556"
type input "206556"
click at [611, 136] on button "Search" at bounding box center [650, 135] width 164 height 17
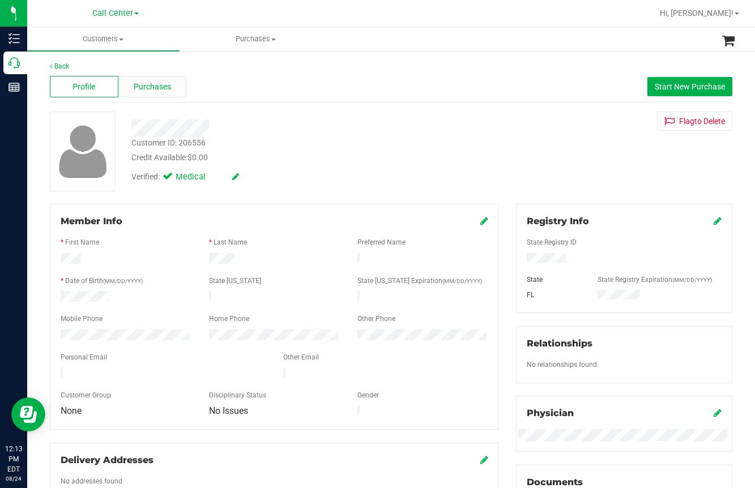
click at [169, 84] on span "Purchases" at bounding box center [152, 87] width 37 height 12
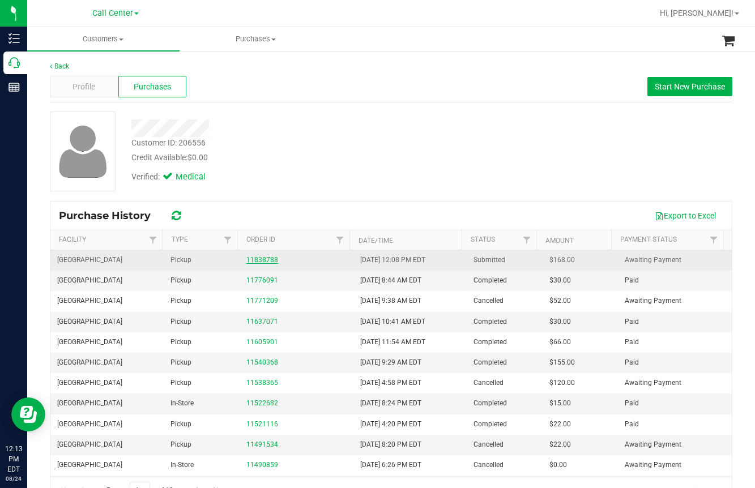
click at [261, 259] on link "11838788" at bounding box center [262, 260] width 32 height 8
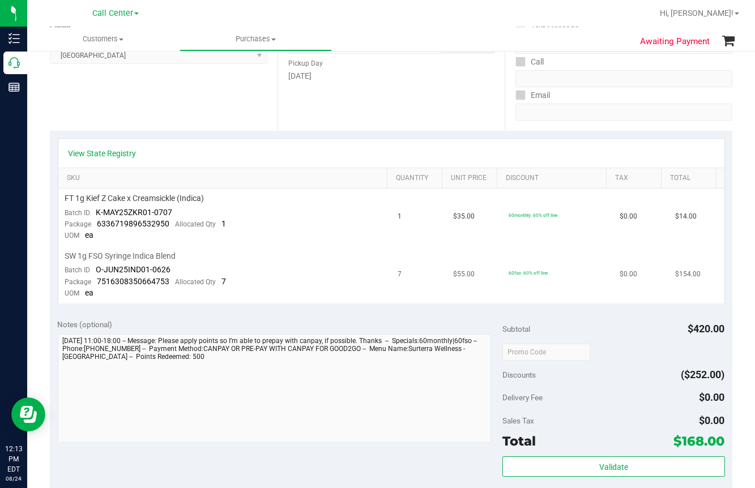
scroll to position [170, 0]
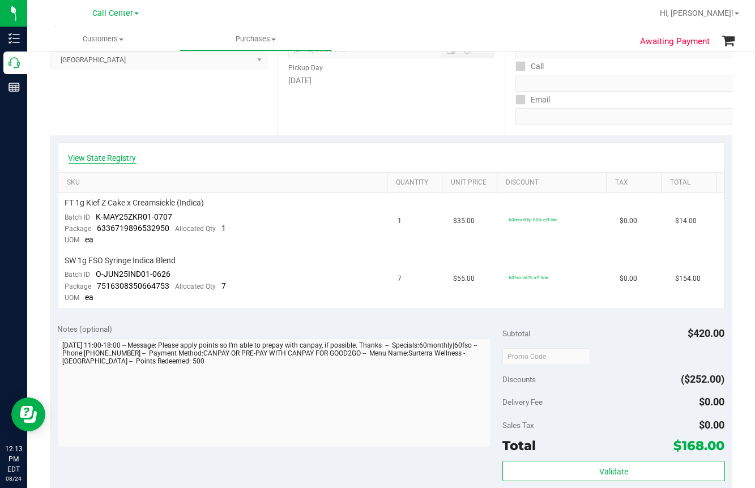
click at [112, 155] on link "View State Registry" at bounding box center [103, 157] width 68 height 11
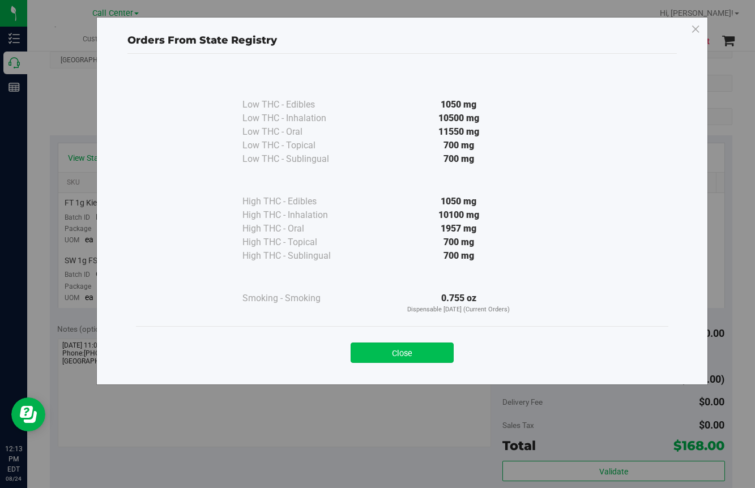
click at [395, 347] on button "Close" at bounding box center [402, 353] width 103 height 20
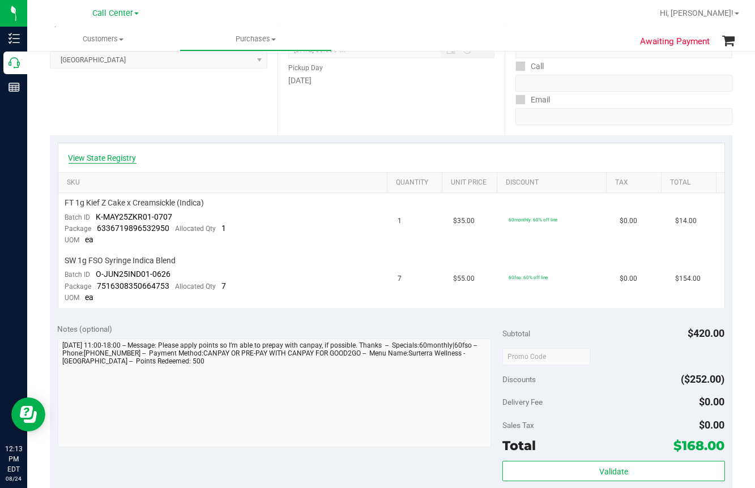
click at [115, 154] on link "View State Registry" at bounding box center [103, 157] width 68 height 11
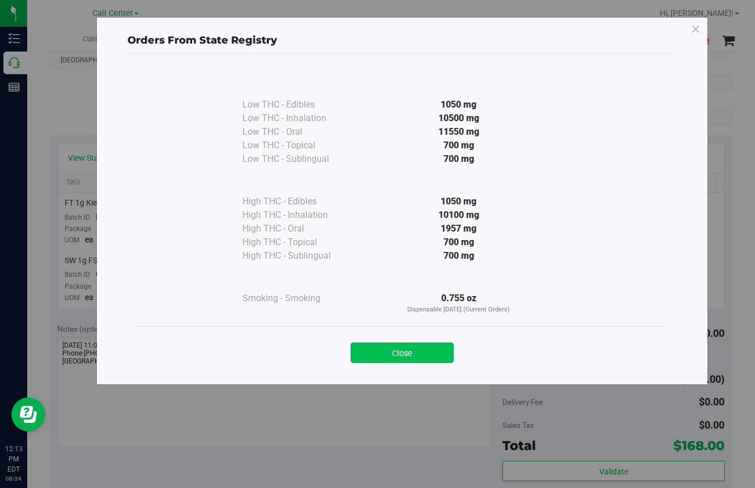
click at [430, 349] on button "Close" at bounding box center [402, 353] width 103 height 20
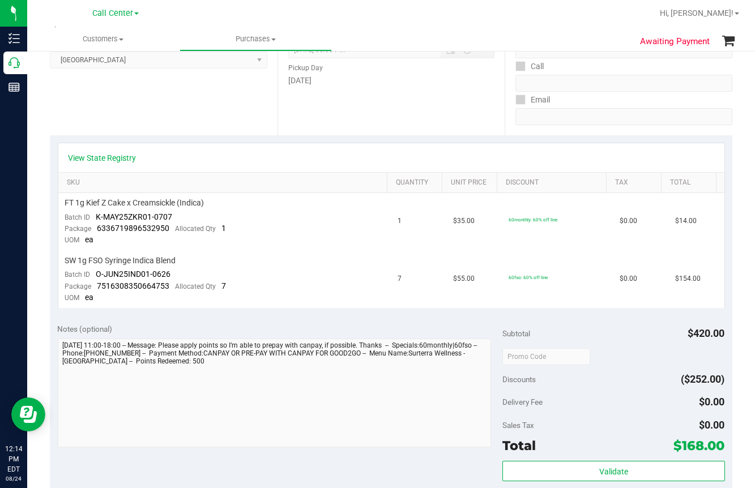
click at [414, 14] on div at bounding box center [428, 13] width 450 height 22
click at [104, 158] on link "View State Registry" at bounding box center [103, 157] width 68 height 11
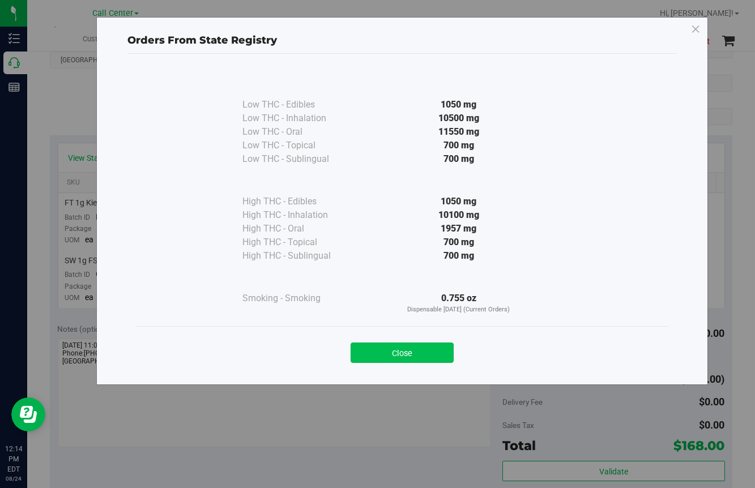
click at [406, 354] on button "Close" at bounding box center [402, 353] width 103 height 20
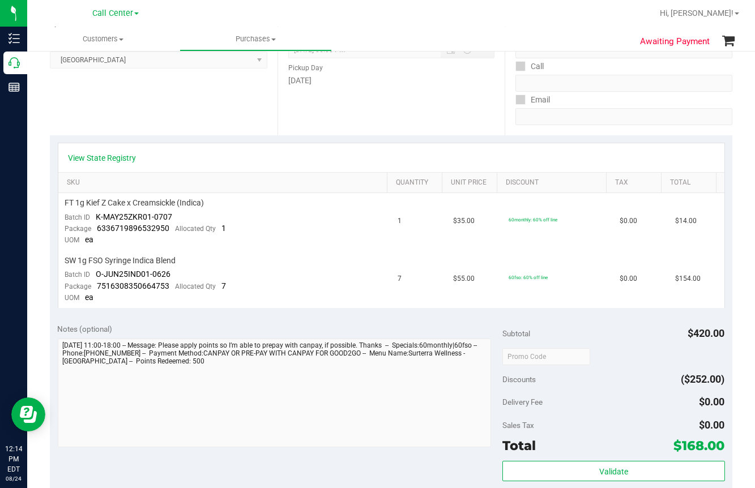
scroll to position [0, 0]
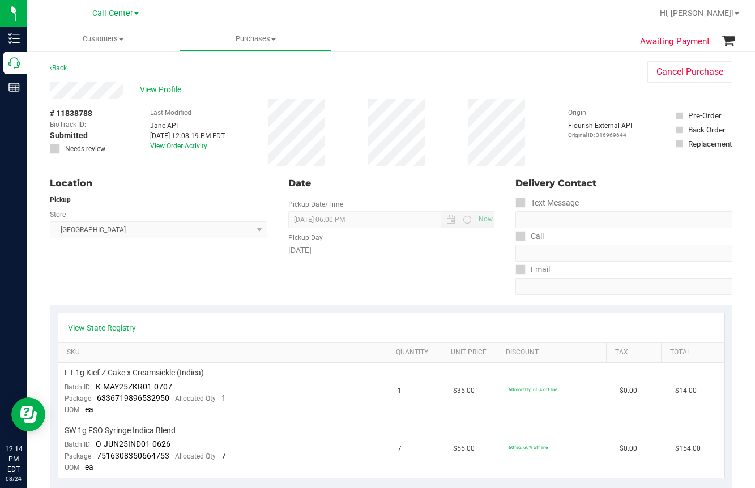
click at [174, 82] on div "View Profile" at bounding box center [337, 90] width 575 height 17
click at [171, 88] on span "View Profile" at bounding box center [162, 90] width 45 height 12
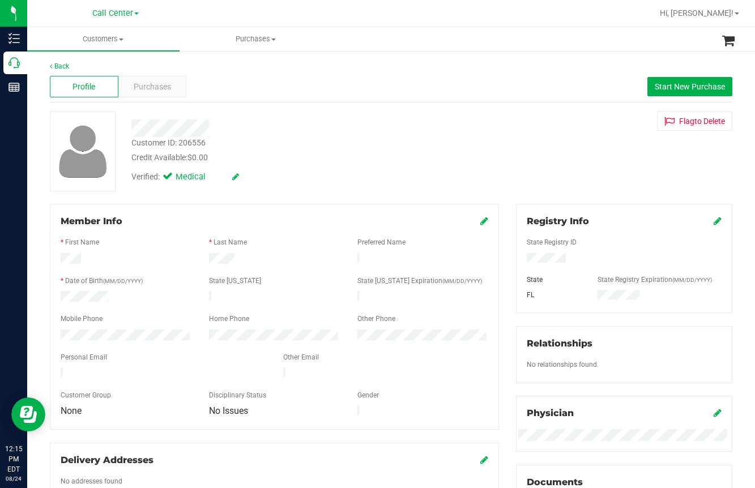
click at [73, 201] on div "Back Profile Purchases Start New Purchase Customer ID: 206556 Credit Available:…" at bounding box center [391, 422] width 683 height 722
click at [293, 74] on div "Profile Purchases Start New Purchase" at bounding box center [391, 86] width 683 height 31
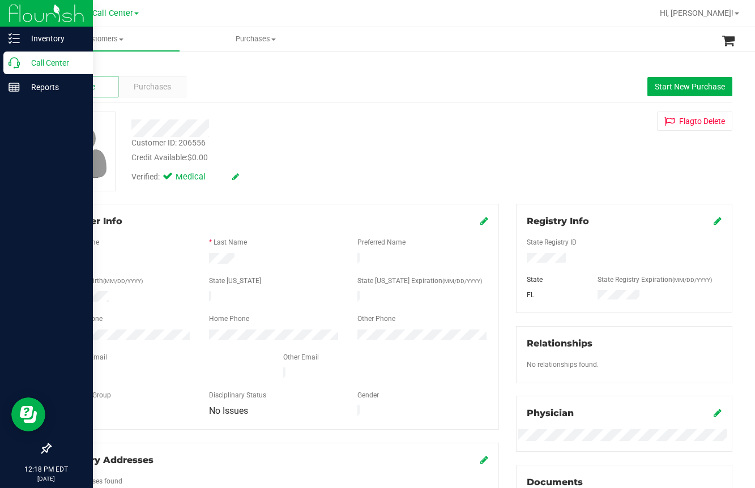
click at [18, 66] on icon at bounding box center [13, 62] width 11 height 11
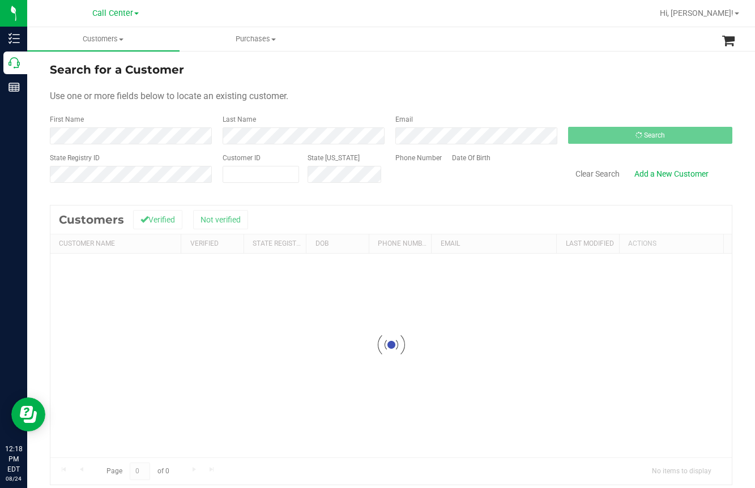
click at [467, 107] on form "Search for a Customer Use one or more fields below to locate an existing custom…" at bounding box center [391, 127] width 683 height 132
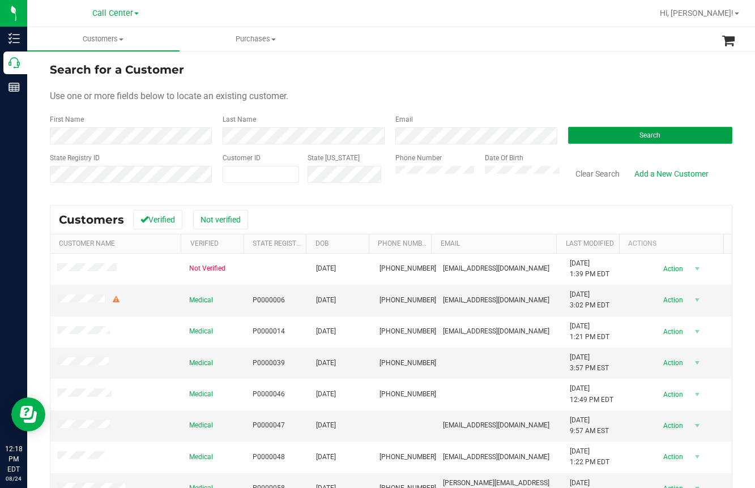
click at [630, 131] on button "Search" at bounding box center [650, 135] width 164 height 17
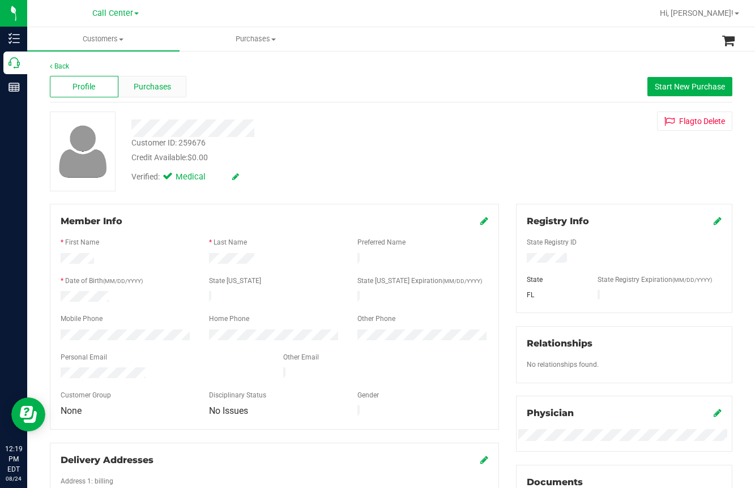
click at [159, 82] on span "Purchases" at bounding box center [152, 87] width 37 height 12
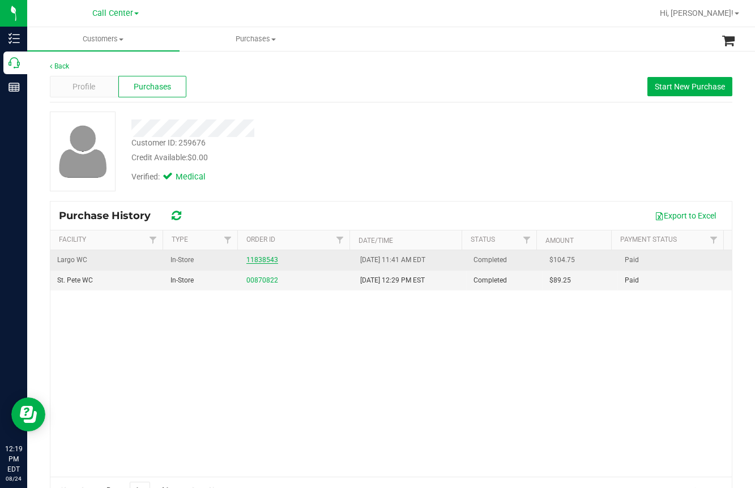
click at [261, 258] on link "11838543" at bounding box center [262, 260] width 32 height 8
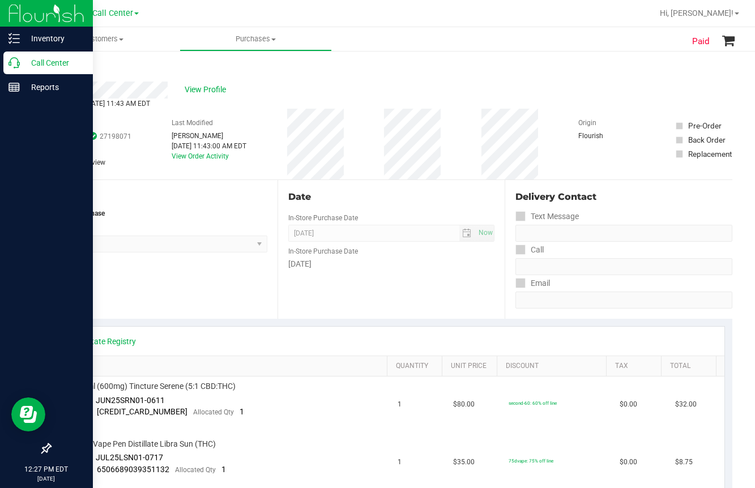
click at [13, 65] on icon at bounding box center [13, 62] width 11 height 11
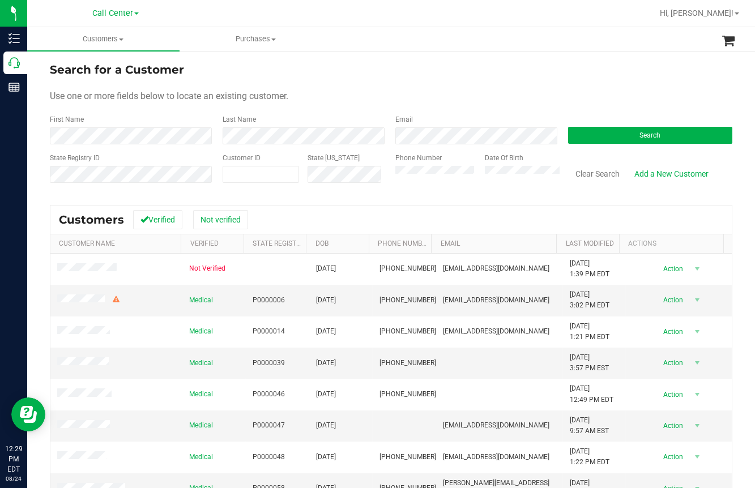
click at [31, 189] on div "Search for a Customer Use one or more fields below to locate an existing custom…" at bounding box center [391, 325] width 728 height 551
click at [237, 172] on input "text" at bounding box center [260, 175] width 75 height 16
paste input "44849"
type input "44849"
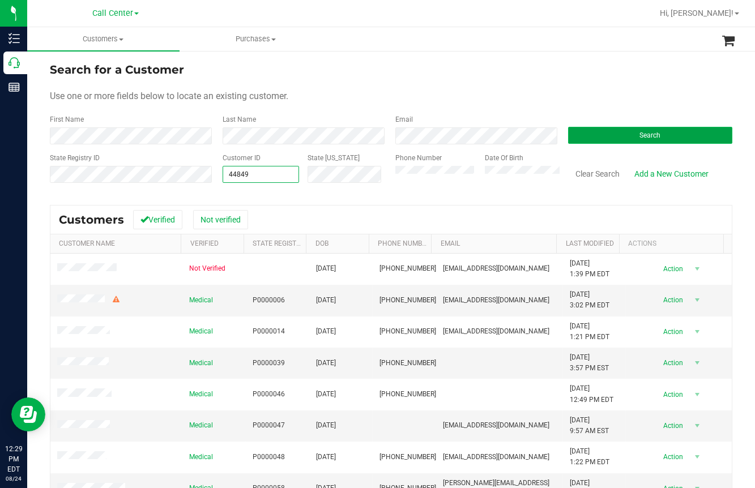
click at [602, 141] on button "Search" at bounding box center [650, 135] width 164 height 17
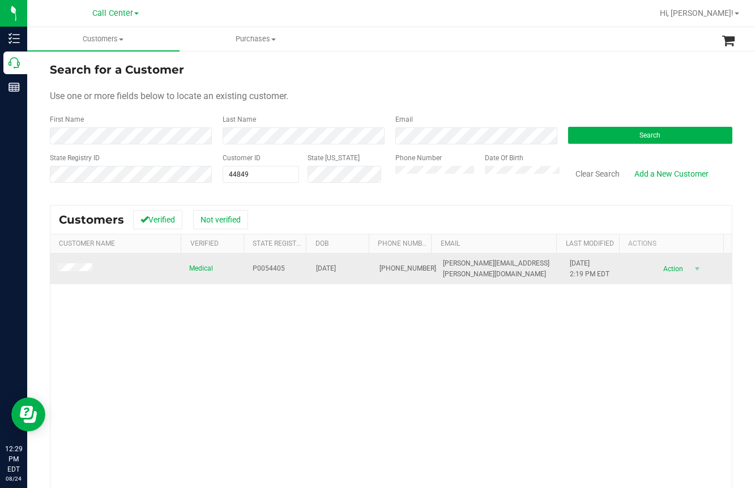
click at [382, 270] on span "(978) 799-9293" at bounding box center [408, 268] width 57 height 11
click at [383, 270] on span "(978) 799-9293" at bounding box center [408, 268] width 57 height 11
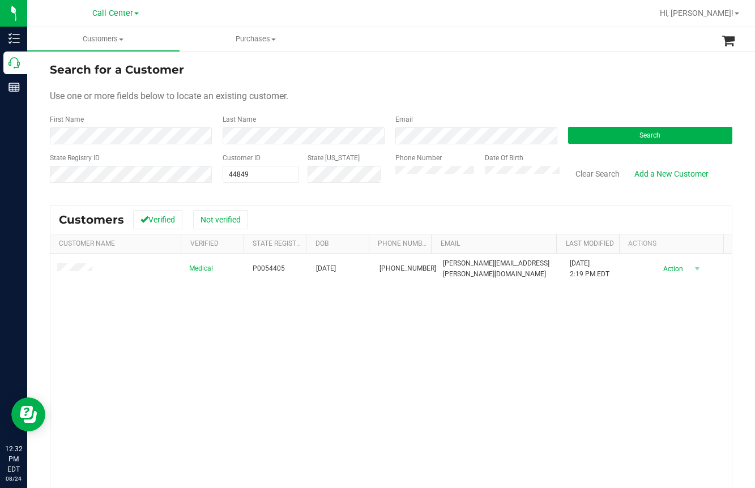
click at [80, 436] on div "Medical P0054405 11/25/1985 (978) 799-9293 jenna.kalb@yahoo.com 5/30/2022 2:19 …" at bounding box center [391, 408] width 682 height 308
click at [173, 330] on div "Medical P0054405 11/25/1985 (978) 799-9293 jenna.kalb@yahoo.com 5/30/2022 2:19 …" at bounding box center [391, 408] width 682 height 308
click at [593, 172] on button "Clear Search" at bounding box center [597, 173] width 59 height 19
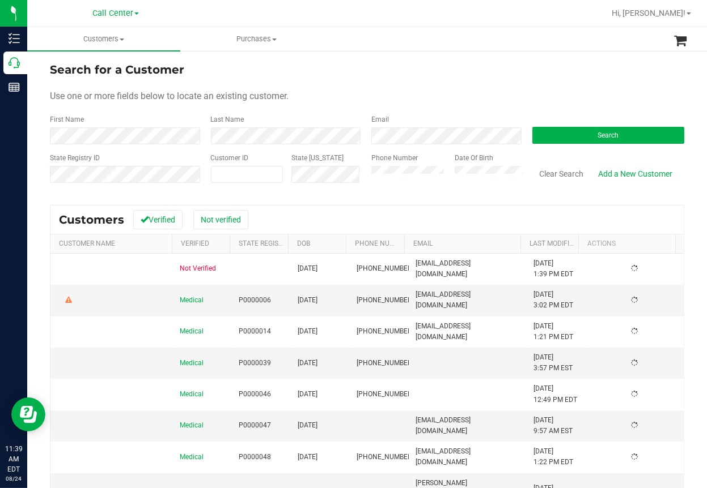
click at [137, 14] on span at bounding box center [136, 13] width 5 height 2
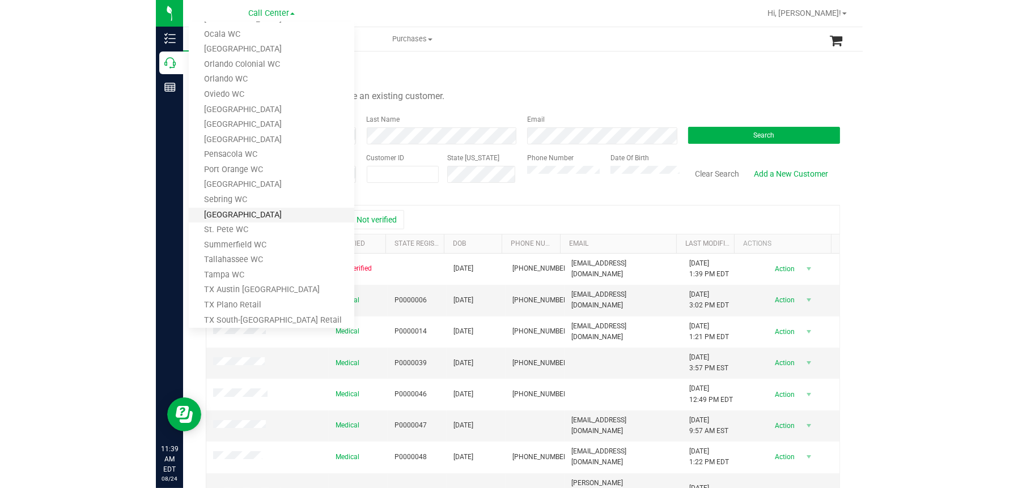
scroll to position [466, 0]
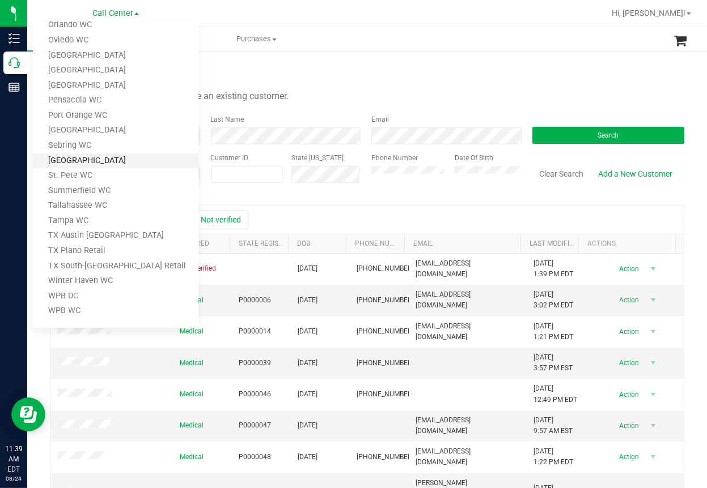
click at [79, 158] on link "[GEOGRAPHIC_DATA]" at bounding box center [115, 161] width 165 height 15
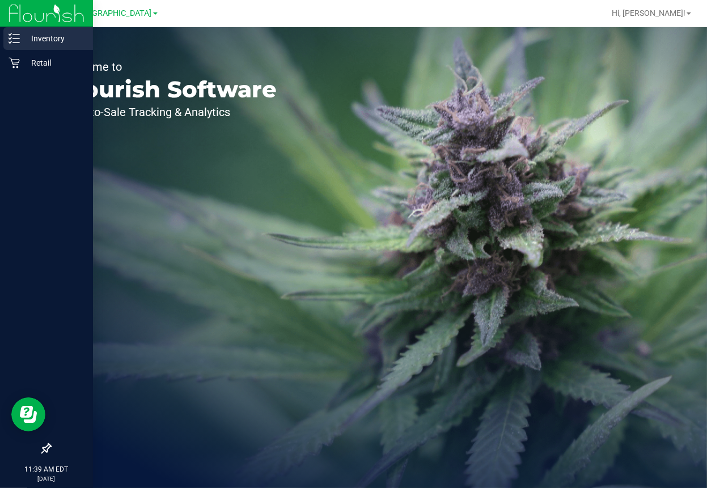
click at [18, 36] on icon at bounding box center [13, 38] width 11 height 11
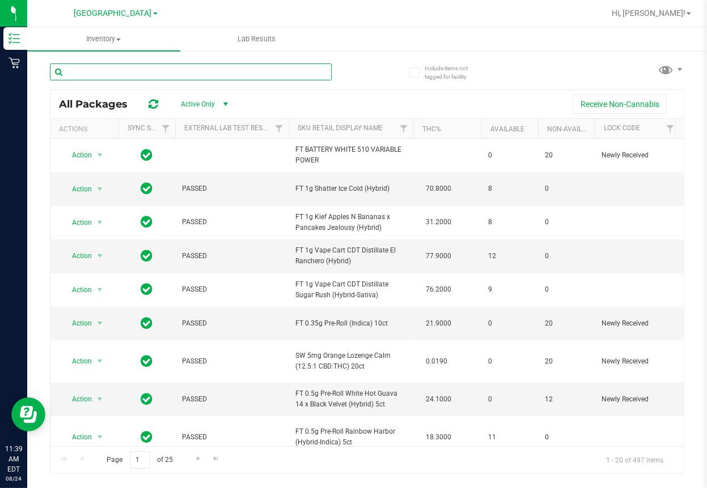
click at [115, 73] on input "text" at bounding box center [191, 71] width 282 height 17
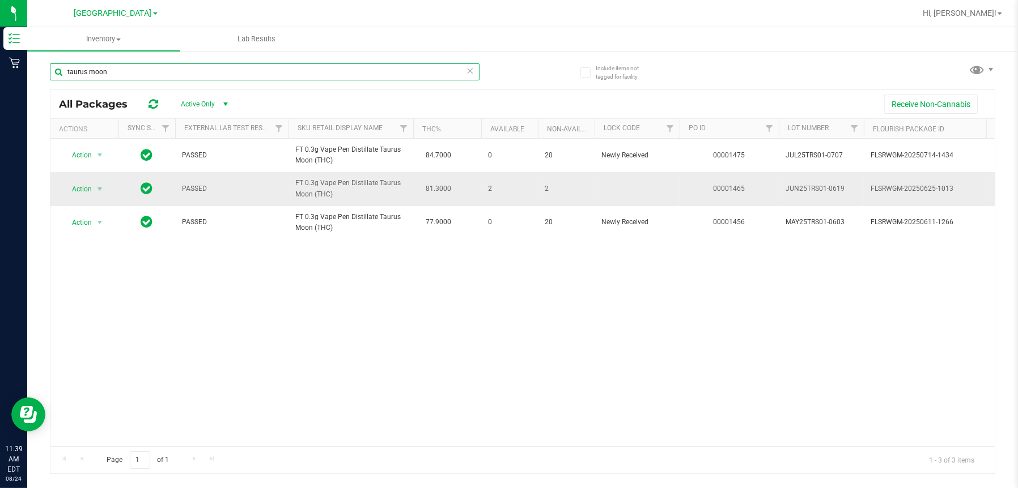
type input "taurus moon"
click at [145, 188] on icon at bounding box center [147, 188] width 12 height 14
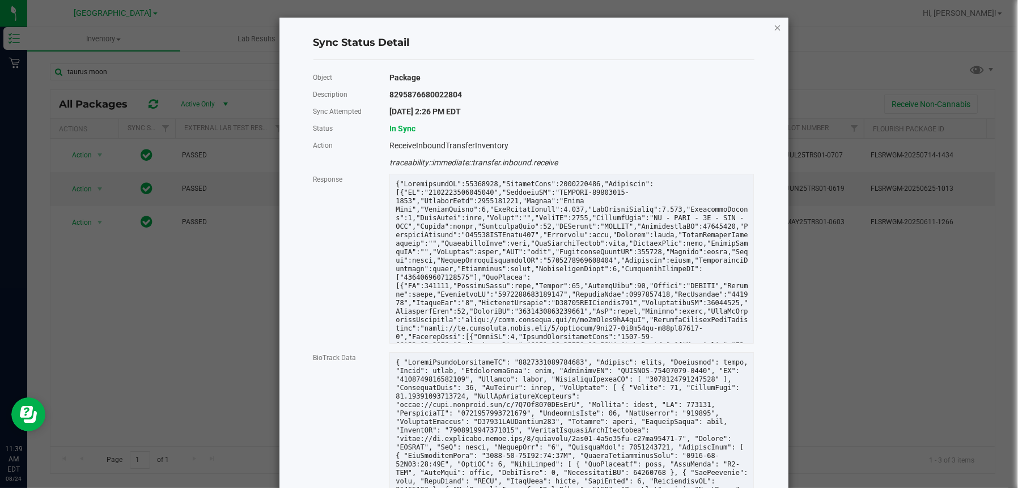
click at [706, 25] on icon "Close" at bounding box center [777, 27] width 8 height 14
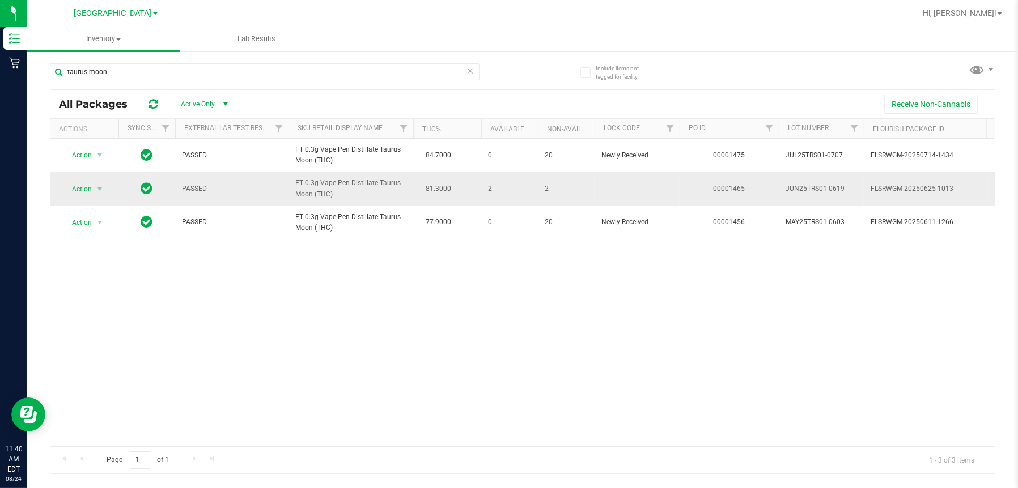
click at [706, 187] on span "FLSRWGM-20250625-1013" at bounding box center [925, 189] width 111 height 11
click at [706, 186] on span "FLSRWGM-20250625-1013" at bounding box center [925, 189] width 111 height 11
copy tr "FLSRWGM-20250625-1013"
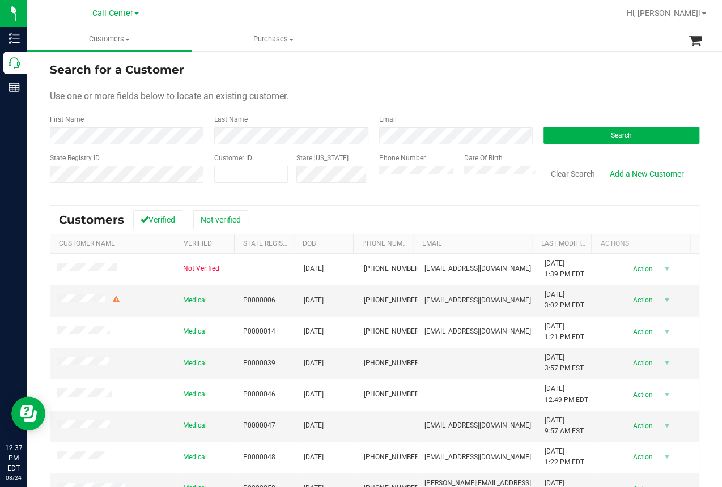
drag, startPoint x: 631, startPoint y: 399, endPoint x: 720, endPoint y: 391, distance: 89.3
click at [632, 399] on span "Action" at bounding box center [641, 395] width 37 height 16
click at [286, 8] on div at bounding box center [411, 13] width 416 height 22
click at [36, 192] on div "Search for a Customer Use one or more fields below to locate an existing custom…" at bounding box center [374, 325] width 695 height 550
click at [558, 171] on button "Clear Search" at bounding box center [572, 173] width 59 height 19
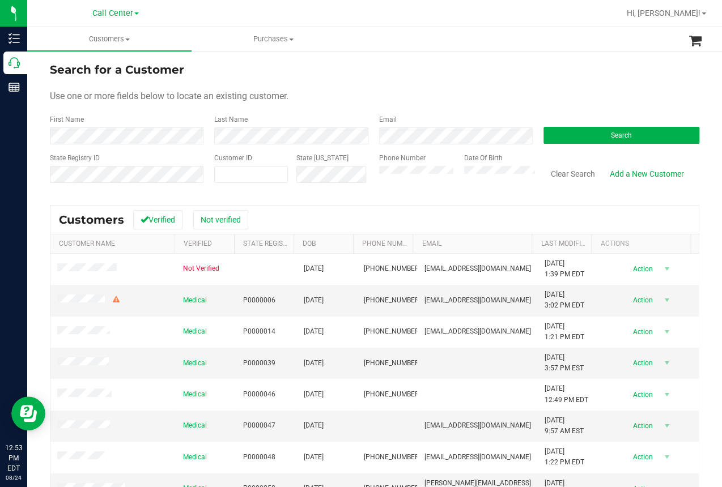
click at [465, 50] on ul "Customers All customers Add a new customer All physicians Purchases All purchas…" at bounding box center [388, 39] width 722 height 24
click at [306, 68] on div "Search for a Customer" at bounding box center [374, 69] width 649 height 17
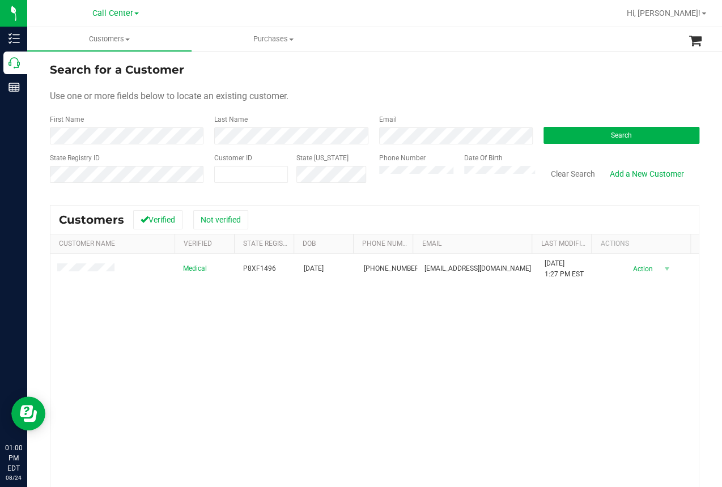
click at [265, 337] on div "Medical P8XF1496 01/16/1956 (352) 294-2368 randygrudzien68@gmail.com 1/15/2025 …" at bounding box center [374, 407] width 648 height 307
click at [566, 172] on button "Clear Search" at bounding box center [572, 173] width 59 height 19
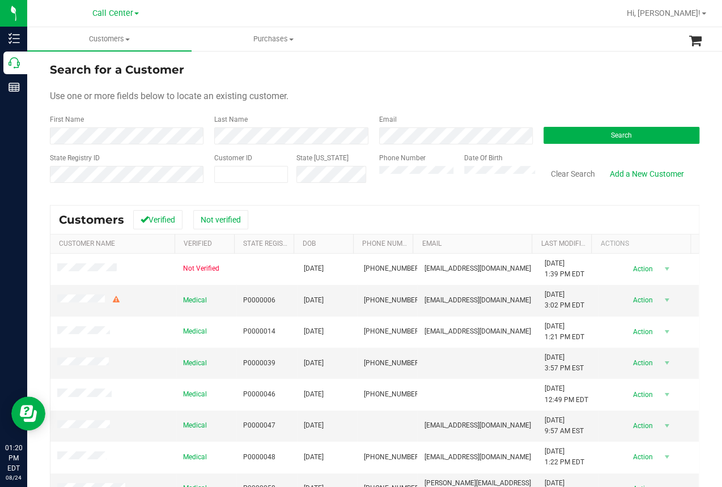
click at [61, 197] on div "Search for a Customer Use one or more fields below to locate an existing custom…" at bounding box center [374, 324] width 649 height 527
click at [226, 172] on input "text" at bounding box center [251, 175] width 73 height 16
paste input "626342"
type input "626342"
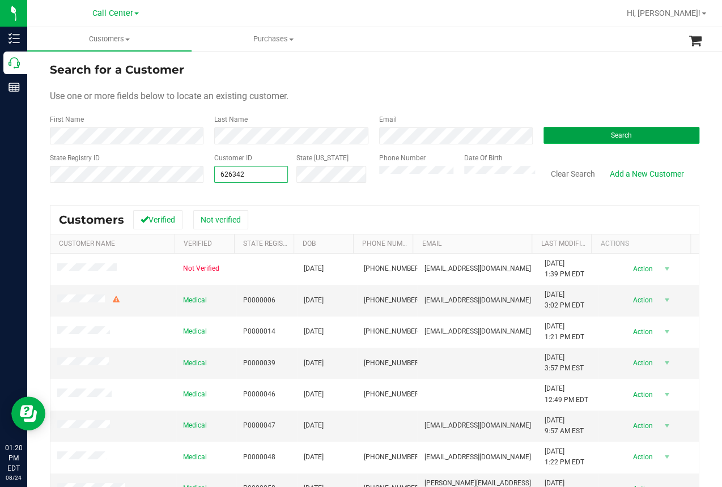
click at [595, 139] on button "Search" at bounding box center [621, 135] width 156 height 17
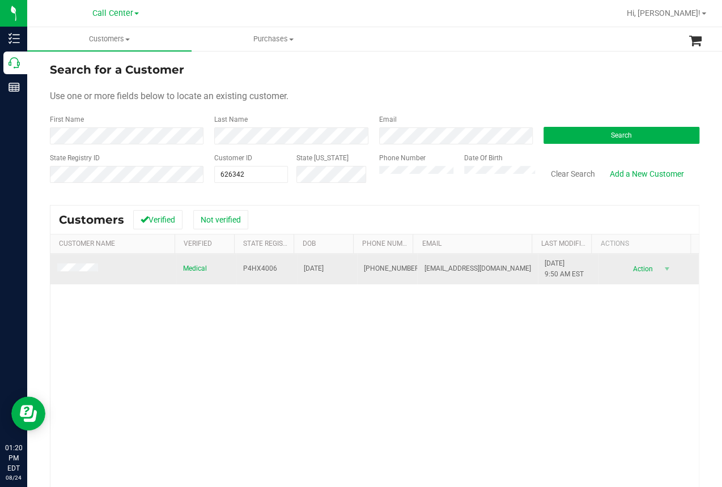
click at [250, 268] on span "P4HX4006" at bounding box center [260, 268] width 34 height 11
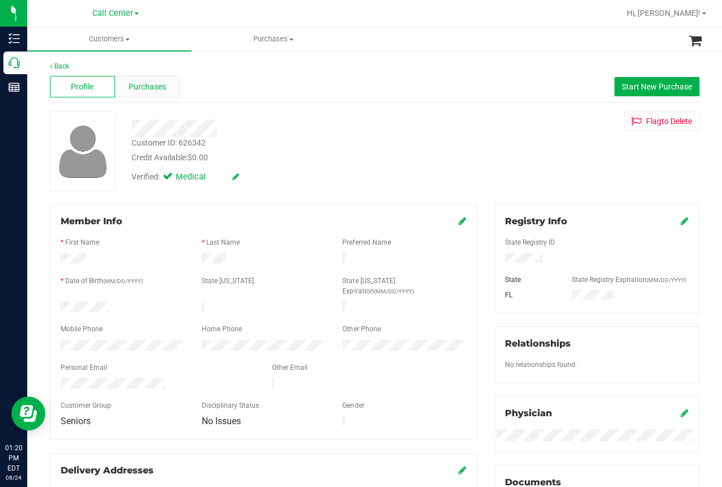
click at [143, 84] on span "Purchases" at bounding box center [147, 87] width 37 height 12
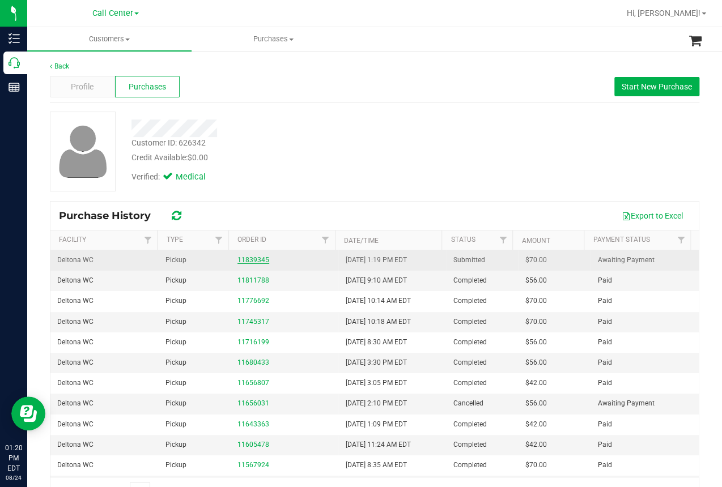
click at [251, 261] on link "11839345" at bounding box center [253, 260] width 32 height 8
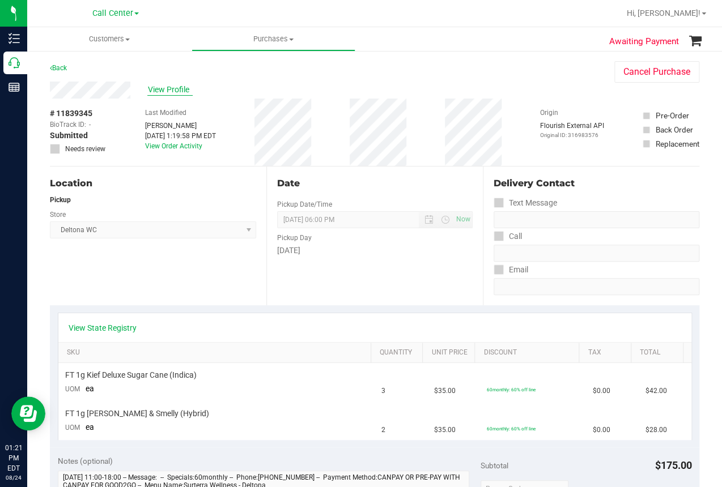
click at [171, 91] on span "View Profile" at bounding box center [169, 90] width 45 height 12
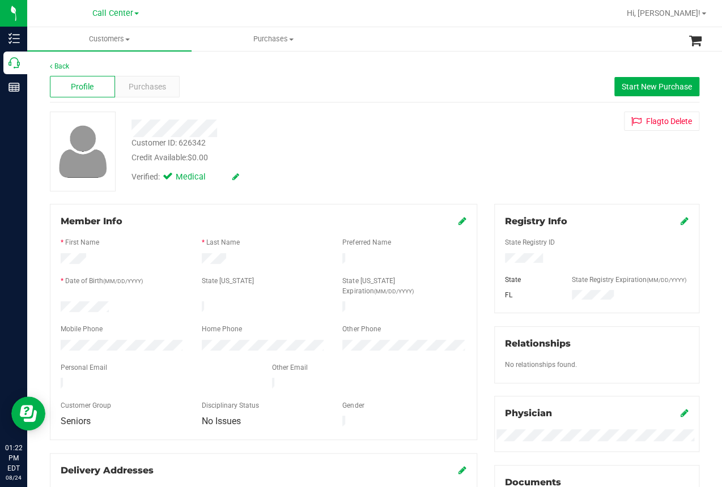
click at [31, 189] on div "Back Profile Purchases Start New Purchase Customer ID: 626342 Credit Available:…" at bounding box center [374, 435] width 695 height 771
click at [140, 84] on span "Purchases" at bounding box center [147, 87] width 37 height 12
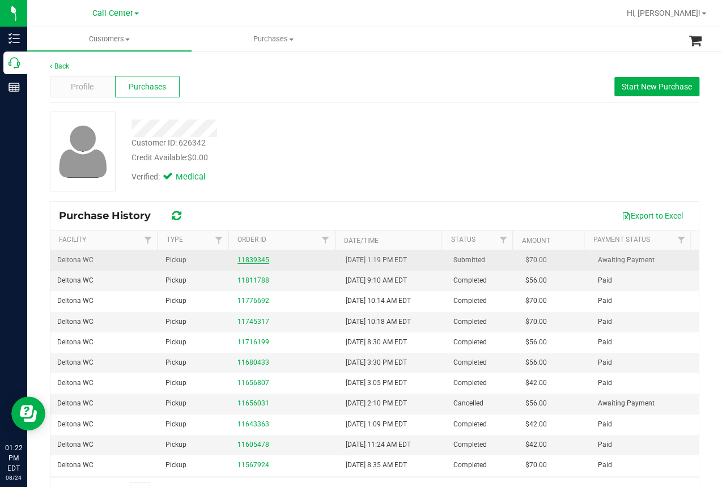
click at [252, 262] on link "11839345" at bounding box center [253, 260] width 32 height 8
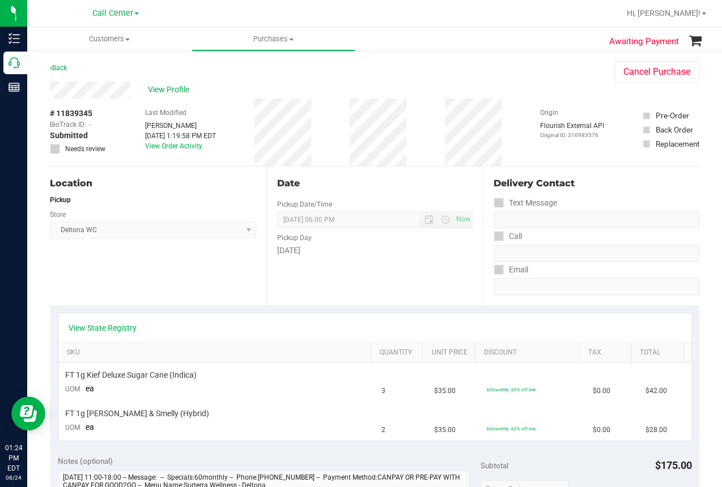
click at [55, 273] on div "Location Pickup Store Deltona WC Select Store Bonita Springs WC Boynton Beach W…" at bounding box center [158, 236] width 216 height 139
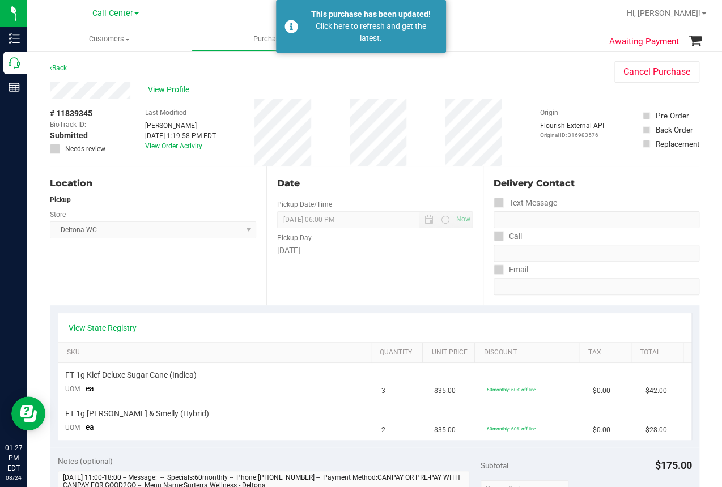
drag, startPoint x: 45, startPoint y: 273, endPoint x: 48, endPoint y: 170, distance: 102.6
click at [46, 269] on div "Awaiting Payment Back Cancel Purchase View Profile # 11839345 BioTrack ID: - Su…" at bounding box center [374, 478] width 695 height 856
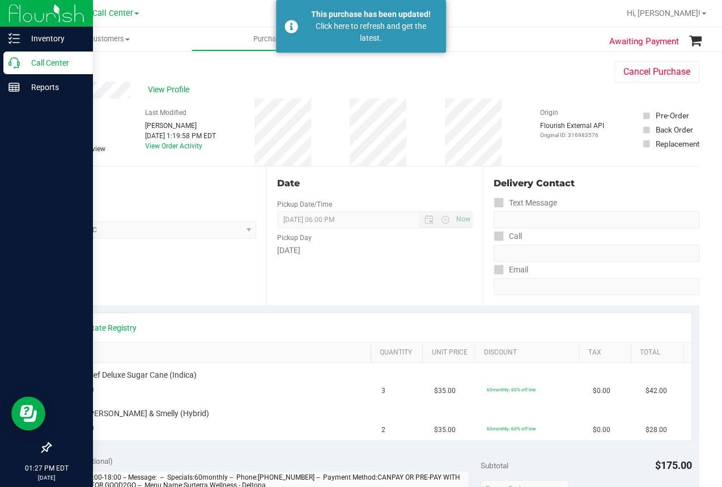
click at [14, 64] on icon at bounding box center [13, 62] width 11 height 11
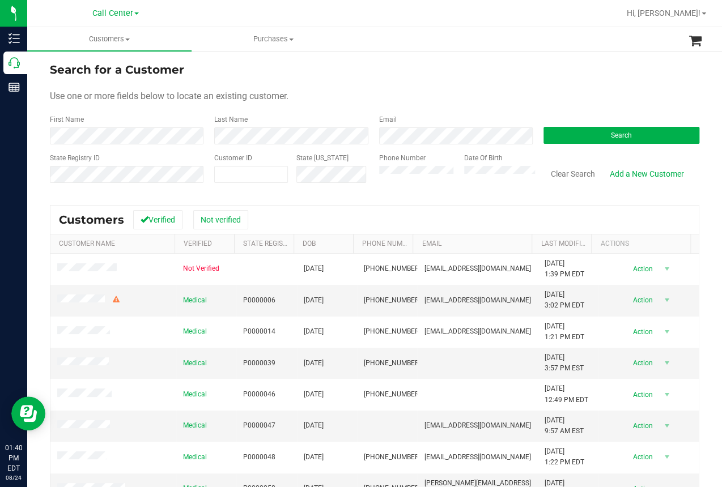
click at [542, 27] on ul "Customers All customers Add a new customer All physicians Purchases All purchas…" at bounding box center [388, 39] width 722 height 24
click at [241, 177] on span at bounding box center [251, 174] width 74 height 17
paste input "206556"
type input "206556"
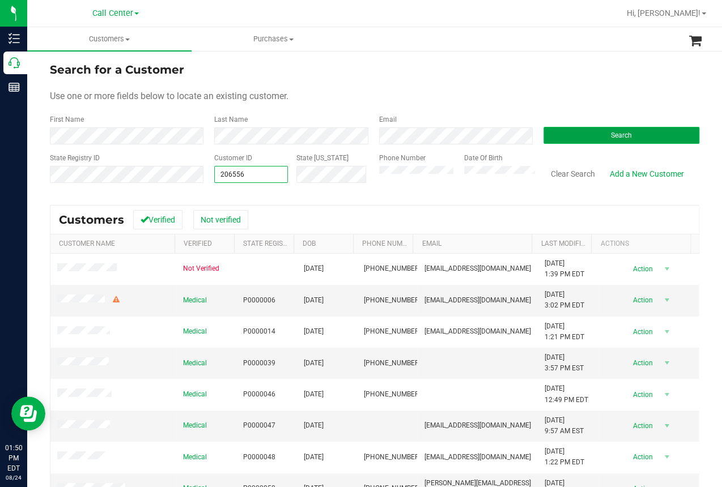
click at [587, 128] on button "Search" at bounding box center [621, 135] width 156 height 17
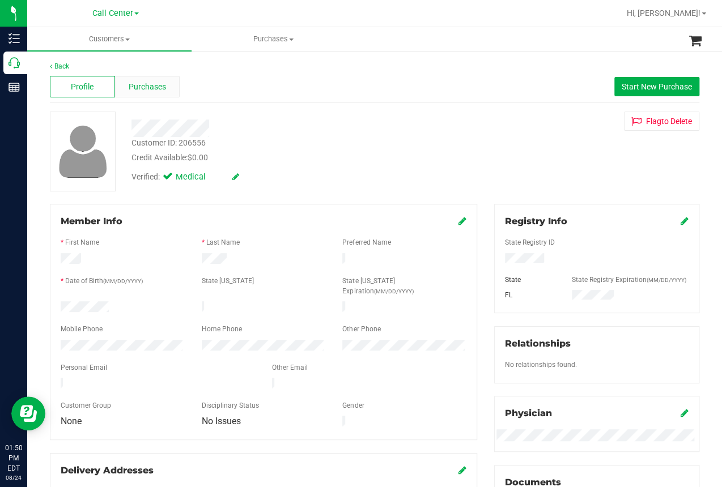
click at [160, 87] on span "Purchases" at bounding box center [147, 87] width 37 height 12
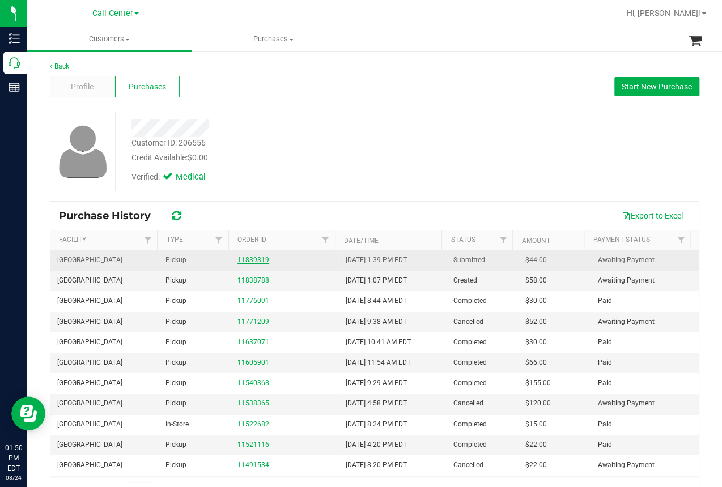
click at [255, 261] on link "11839319" at bounding box center [253, 260] width 32 height 8
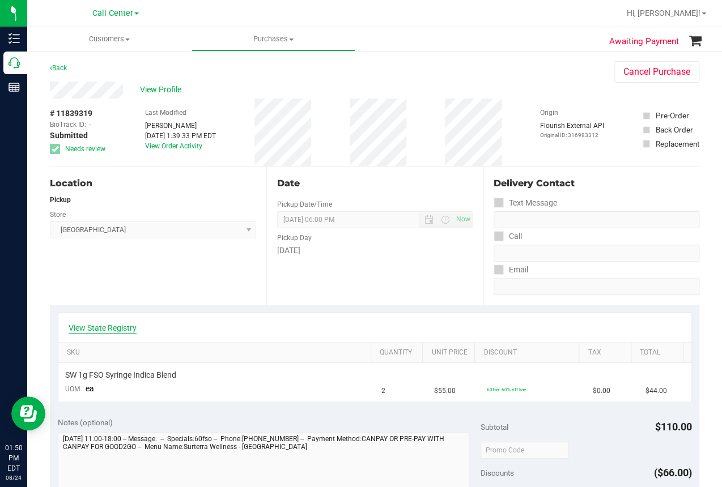
click at [113, 326] on link "View State Registry" at bounding box center [103, 327] width 68 height 11
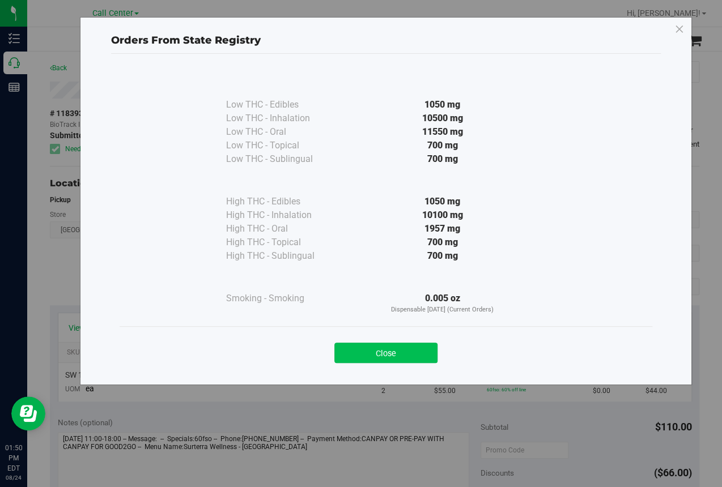
click at [392, 352] on button "Close" at bounding box center [385, 353] width 103 height 20
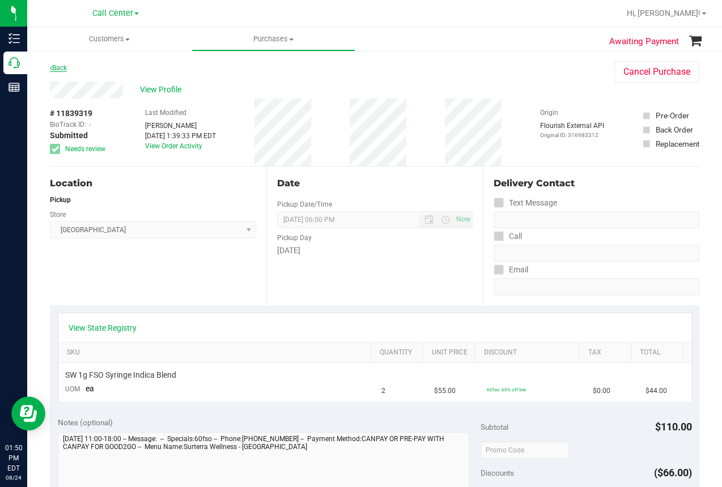
click at [63, 69] on link "Back" at bounding box center [58, 68] width 17 height 8
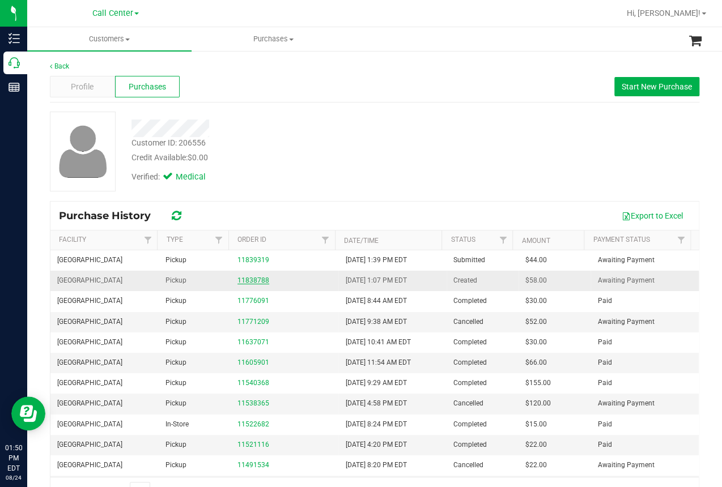
click at [239, 278] on link "11838788" at bounding box center [253, 280] width 32 height 8
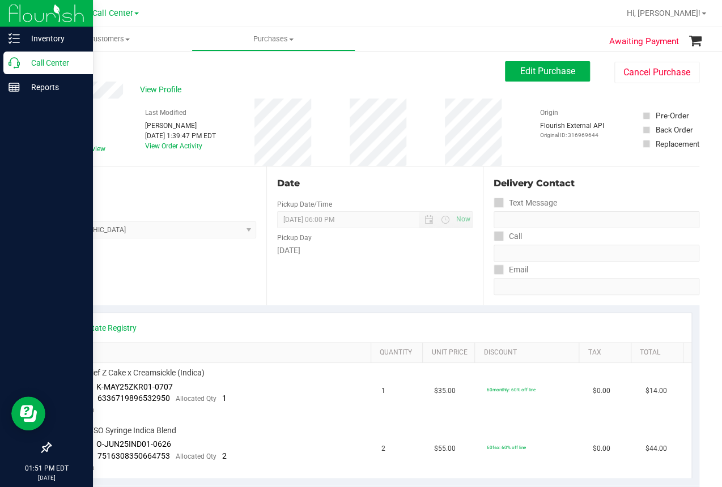
click at [11, 65] on icon at bounding box center [13, 62] width 11 height 11
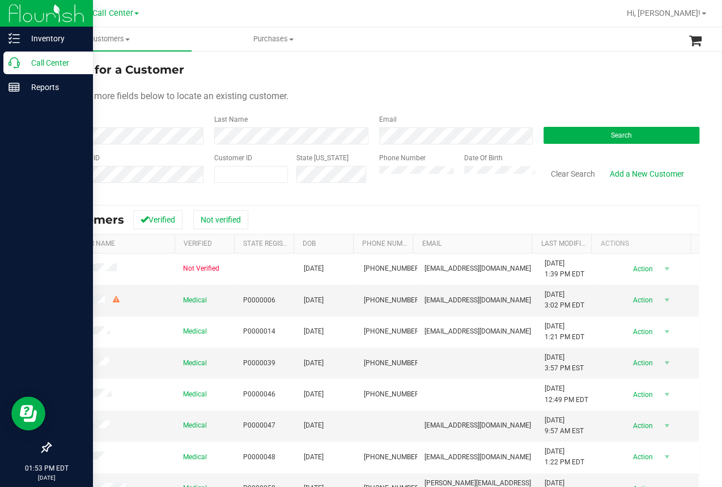
click at [32, 188] on div at bounding box center [46, 268] width 93 height 337
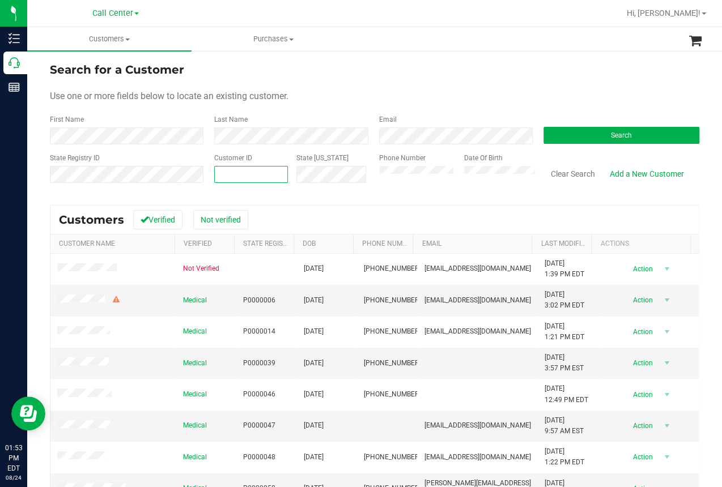
click at [220, 174] on input "text" at bounding box center [251, 175] width 73 height 16
paste input "627106"
type input "627106"
click at [572, 139] on button "Search" at bounding box center [621, 135] width 156 height 17
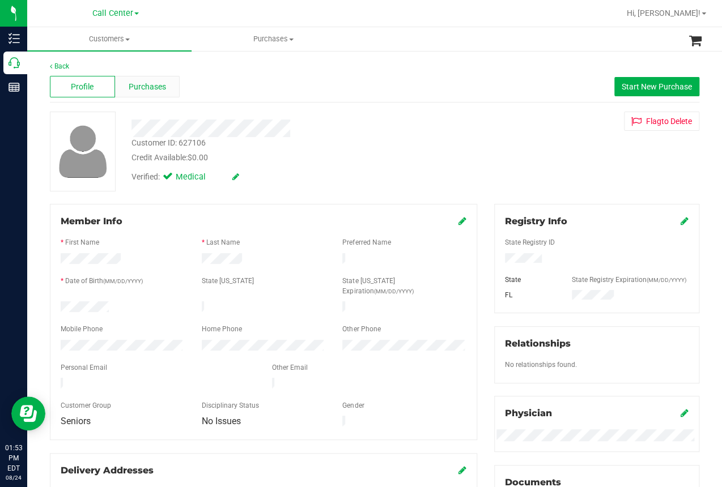
click at [165, 86] on div "Purchases" at bounding box center [147, 87] width 65 height 22
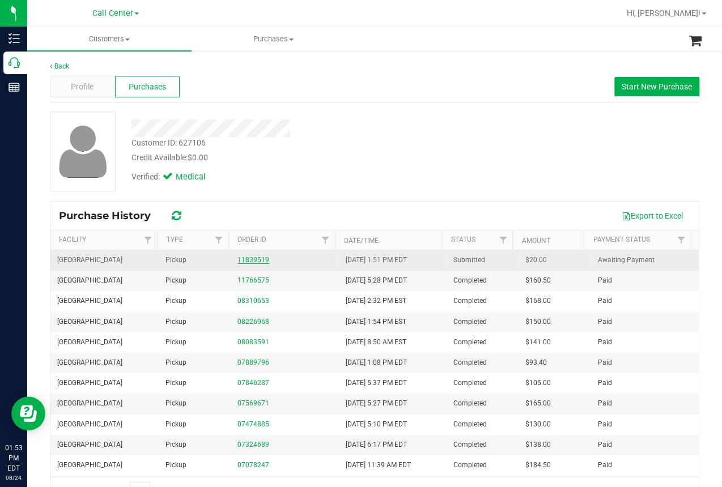
click at [248, 258] on link "11839519" at bounding box center [253, 260] width 32 height 8
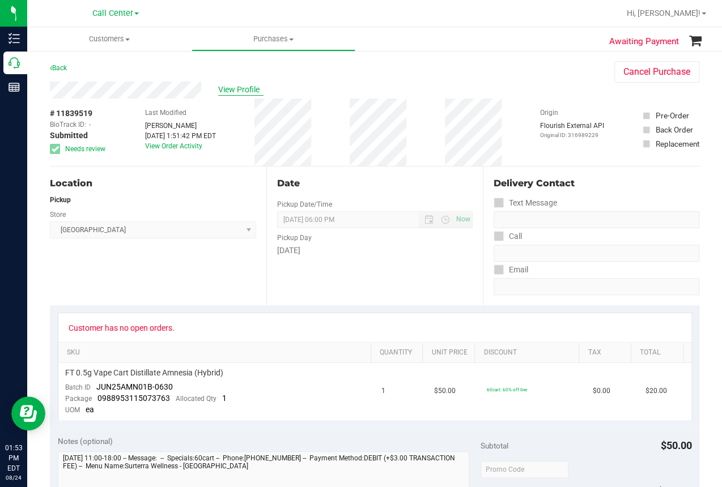
click at [240, 91] on span "View Profile" at bounding box center [240, 90] width 45 height 12
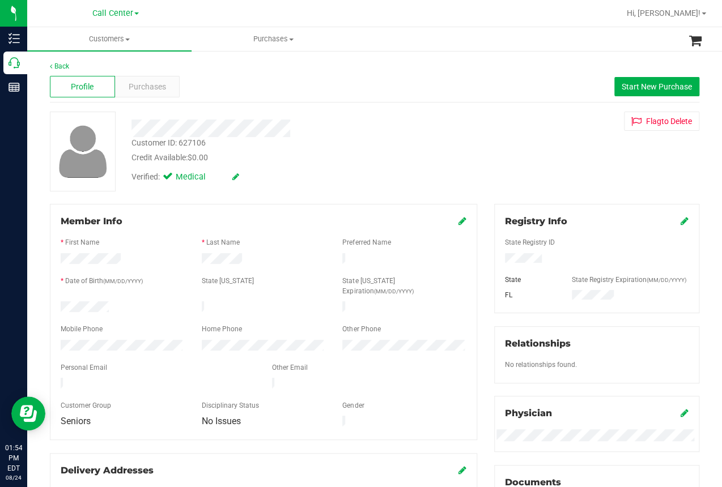
click at [42, 202] on div "Back Profile Purchases Start New Purchase Customer ID: 627106 Credit Available:…" at bounding box center [374, 435] width 695 height 771
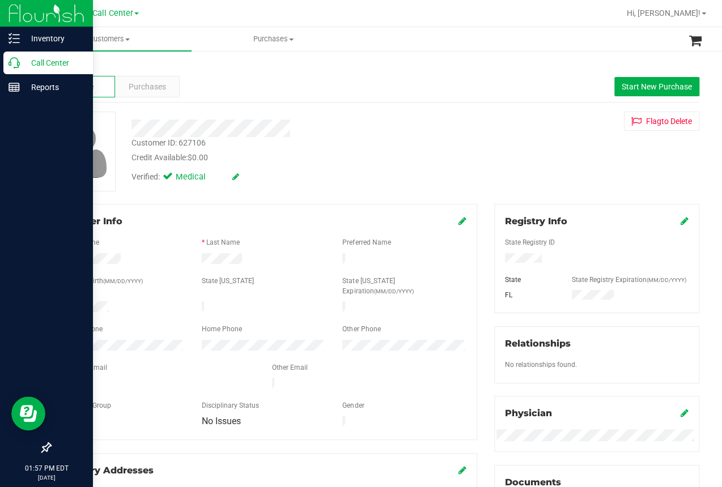
click at [29, 177] on div at bounding box center [46, 268] width 93 height 337
click at [22, 65] on p "Call Center" at bounding box center [54, 63] width 68 height 14
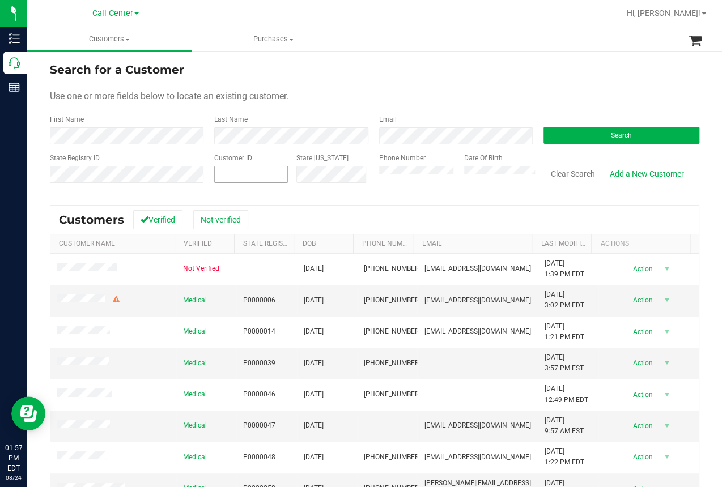
click at [0, 0] on input "text" at bounding box center [0, 0] width 0 height 0
paste input "206556"
type input "206556"
click at [578, 134] on button "Search" at bounding box center [621, 135] width 156 height 17
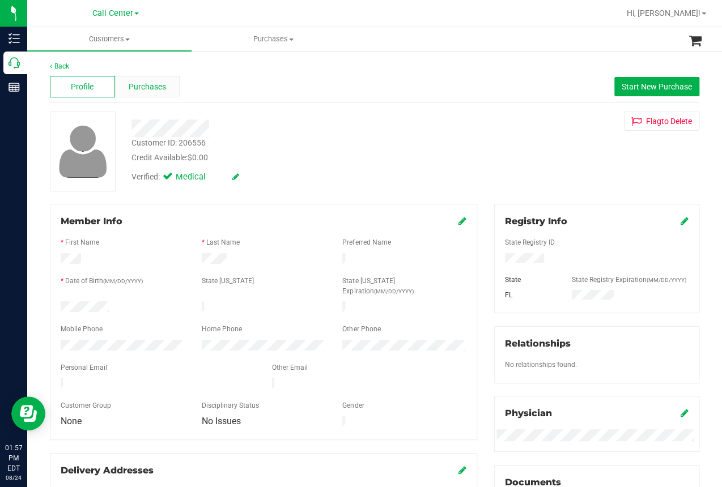
click at [156, 86] on span "Purchases" at bounding box center [147, 87] width 37 height 12
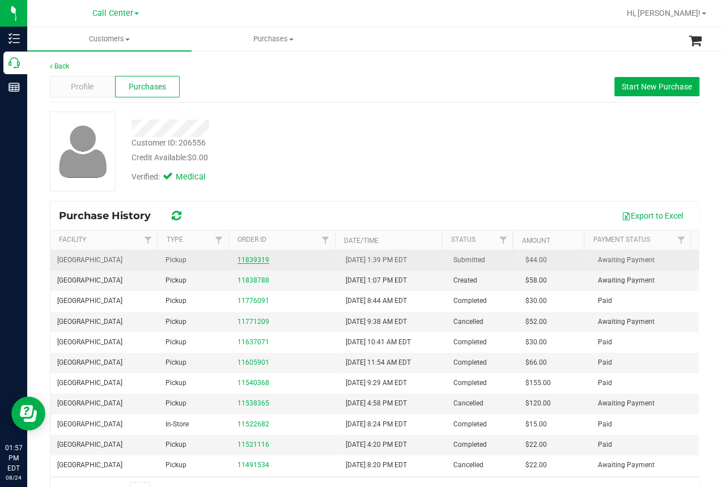
click at [252, 259] on link "11839319" at bounding box center [253, 260] width 32 height 8
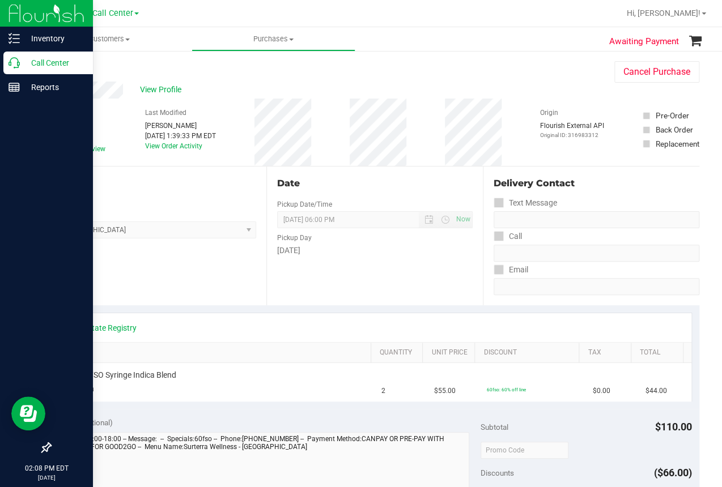
click at [14, 61] on icon at bounding box center [13, 62] width 11 height 11
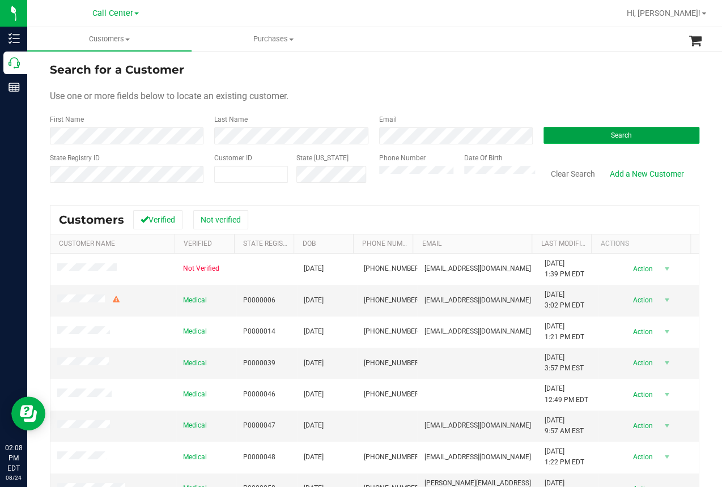
click at [585, 135] on button "Search" at bounding box center [621, 135] width 156 height 17
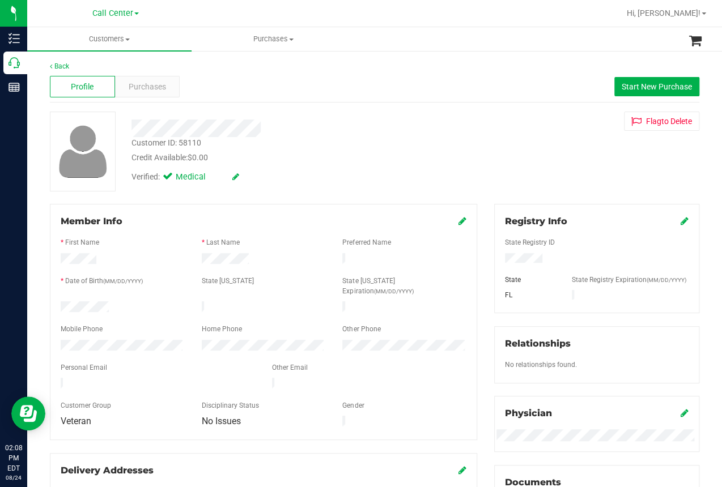
click at [271, 211] on div "Member Info * First Name * Last Name Preferred Name * Date of Birth (MM/DD/YYYY…" at bounding box center [263, 322] width 427 height 236
click at [292, 110] on div "Back Profile Purchases Start New Purchase Customer ID: 58110 Credit Available: …" at bounding box center [374, 449] width 649 height 777
click at [636, 83] on span "Start New Purchase" at bounding box center [657, 86] width 70 height 9
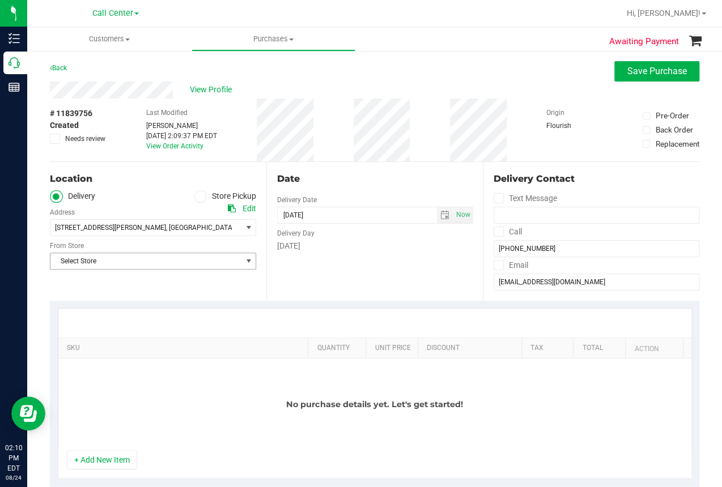
click at [117, 263] on span "Select Store" at bounding box center [145, 261] width 191 height 16
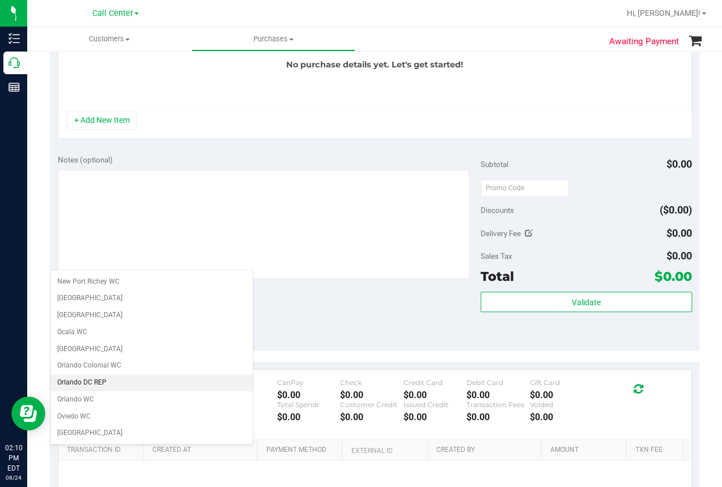
scroll to position [510, 0]
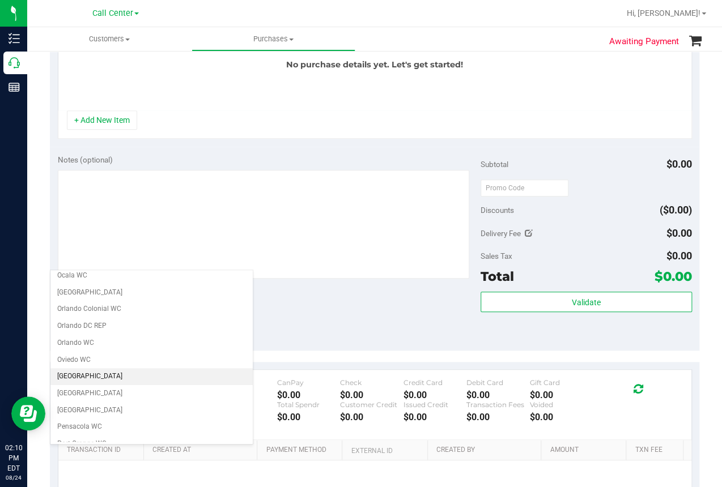
click at [80, 375] on li "Palm Bay WC" at bounding box center [151, 376] width 202 height 17
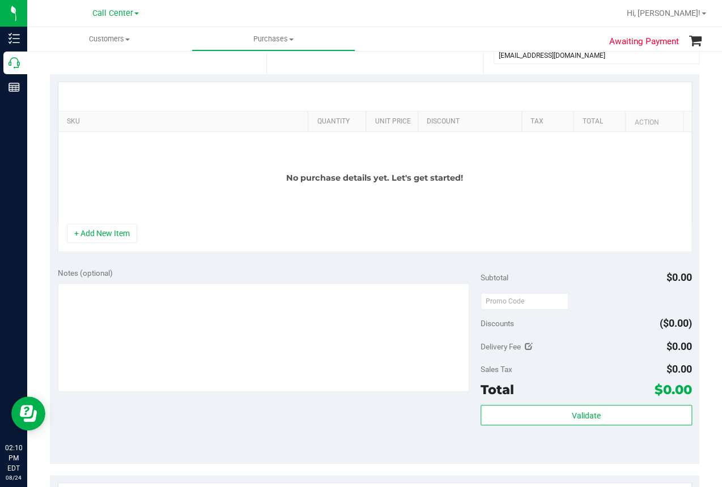
scroll to position [0, 0]
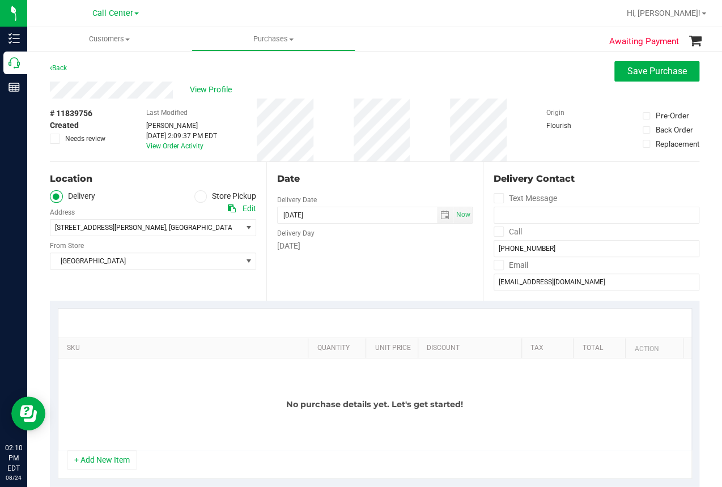
click at [188, 195] on ul "Delivery Store Pickup" at bounding box center [153, 196] width 206 height 13
click at [199, 197] on icon at bounding box center [200, 197] width 7 height 0
click at [0, 0] on input "Store Pickup" at bounding box center [0, 0] width 0 height 0
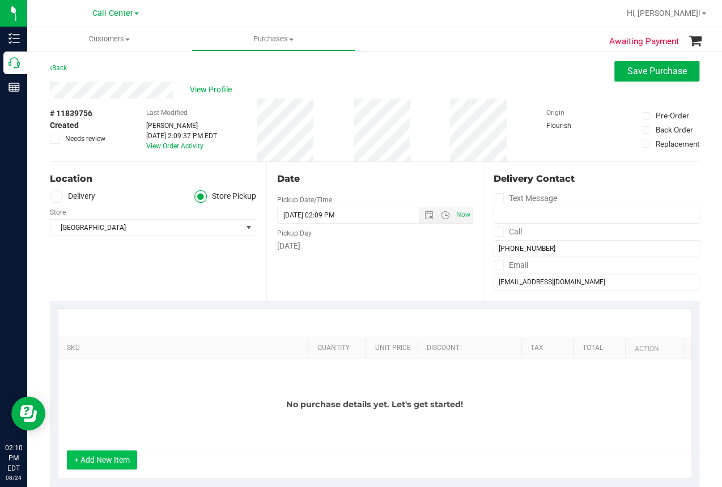
click at [97, 460] on button "+ Add New Item" at bounding box center [102, 459] width 70 height 19
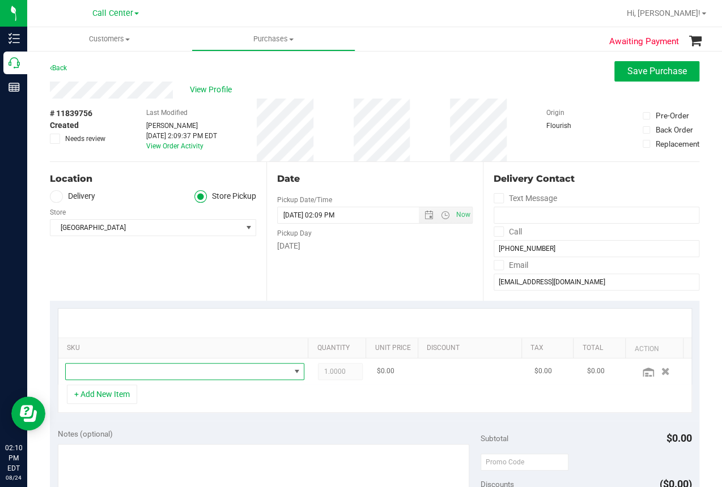
click at [88, 376] on span "NO DATA FOUND" at bounding box center [178, 372] width 224 height 16
type input "d"
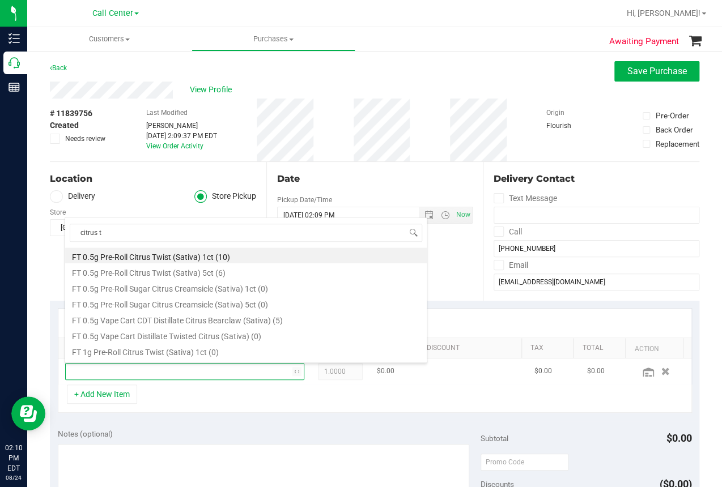
type input "citrus tw"
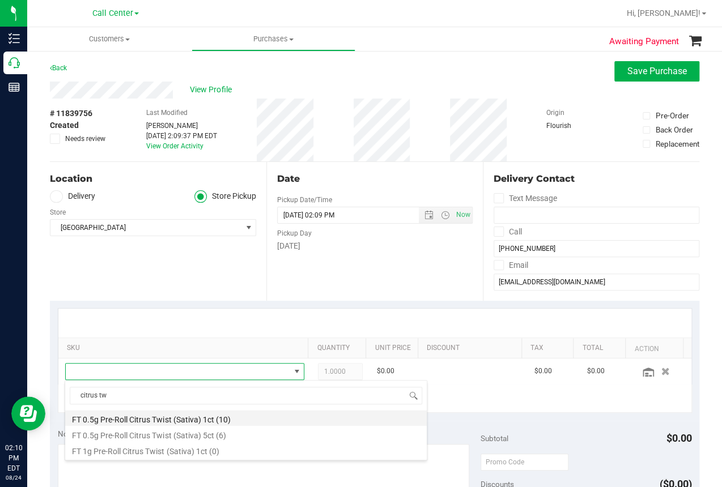
click at [176, 419] on li "FT 0.5g Pre-Roll Citrus Twist (Sativa) 1ct (10)" at bounding box center [245, 418] width 361 height 16
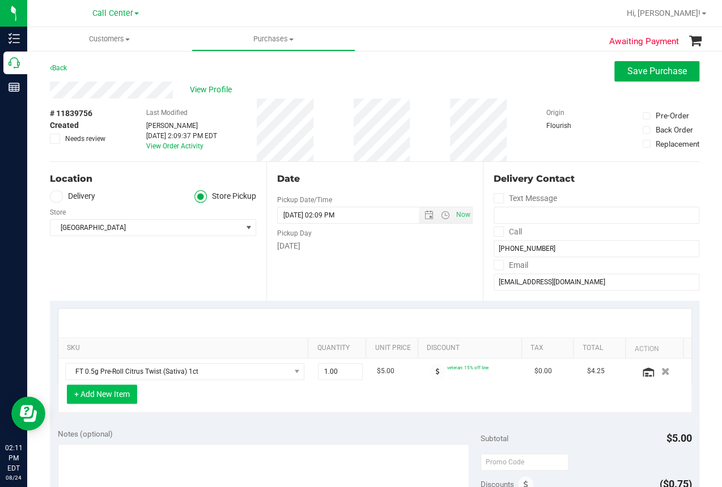
click at [97, 390] on button "+ Add New Item" at bounding box center [102, 394] width 70 height 19
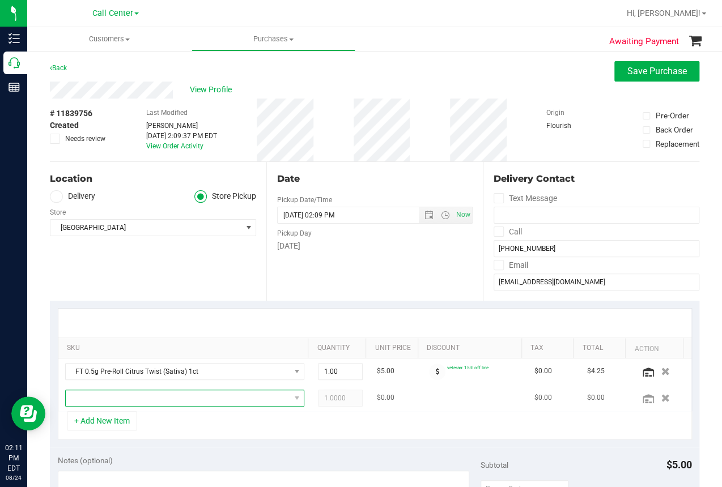
click at [95, 401] on span "NO DATA FOUND" at bounding box center [178, 398] width 224 height 16
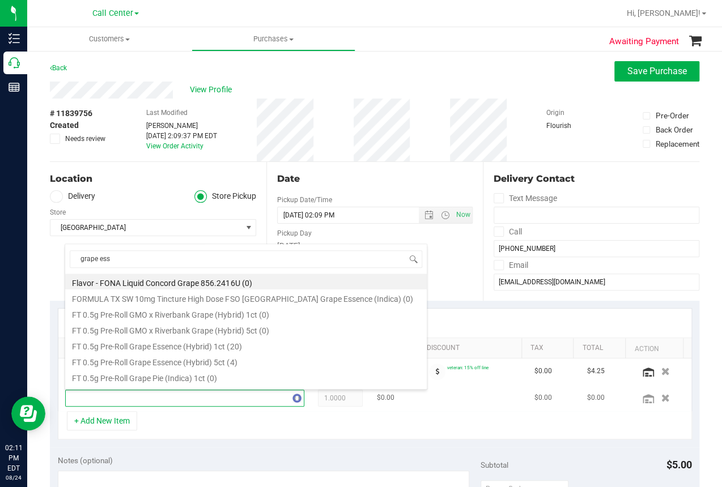
type input "grape esse"
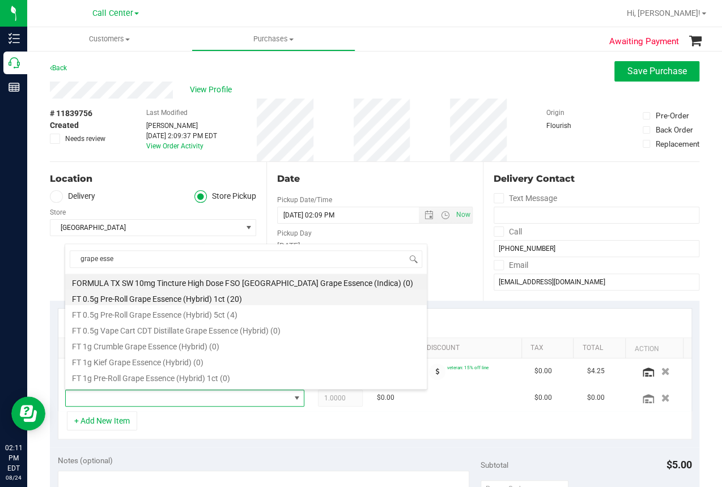
click at [191, 296] on li "FT 0.5g Pre-Roll Grape Essence (Hybrid) 1ct (20)" at bounding box center [245, 298] width 361 height 16
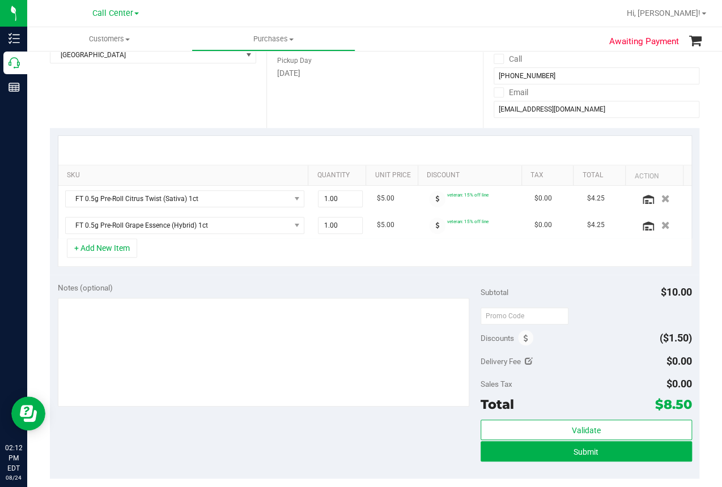
scroll to position [227, 0]
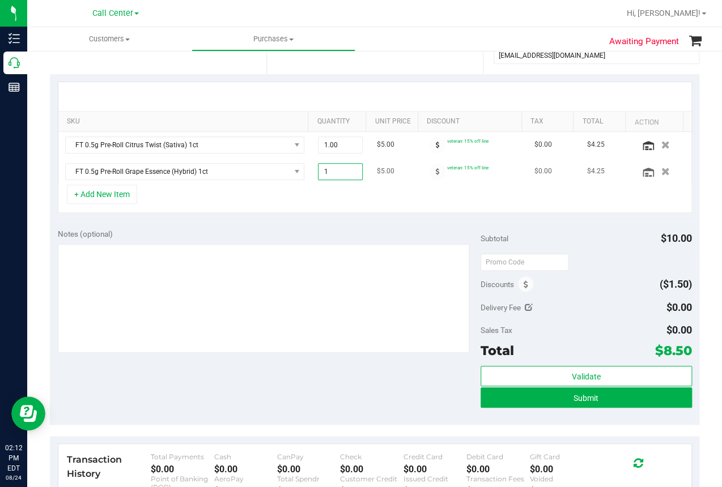
click at [348, 167] on span "1.00 1" at bounding box center [340, 171] width 45 height 17
type input "2"
type input "2.00"
click at [420, 206] on div "+ Add New Item" at bounding box center [375, 199] width 634 height 28
click at [564, 396] on button "Submit" at bounding box center [585, 398] width 211 height 20
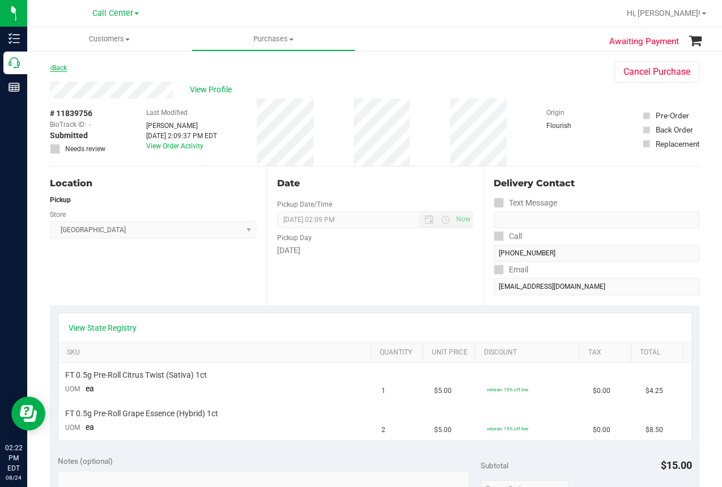
click at [52, 65] on icon at bounding box center [51, 68] width 2 height 7
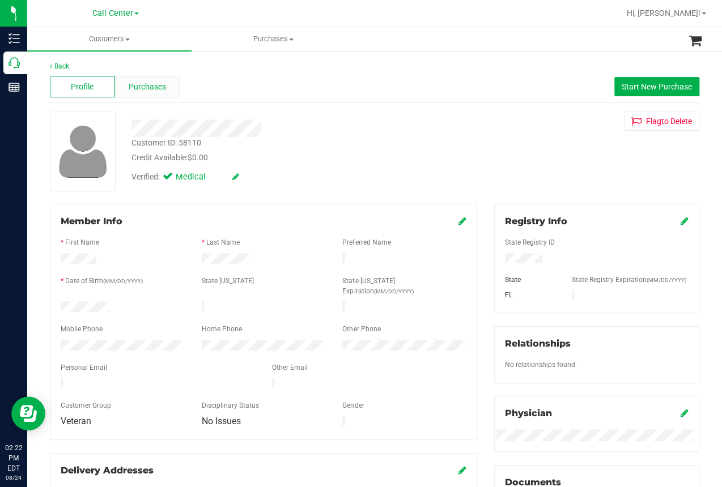
click at [142, 85] on span "Purchases" at bounding box center [147, 87] width 37 height 12
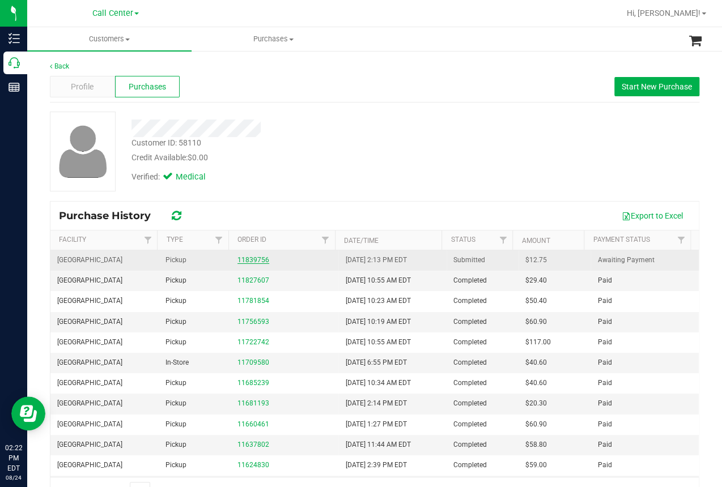
click at [253, 261] on link "11839756" at bounding box center [253, 260] width 32 height 8
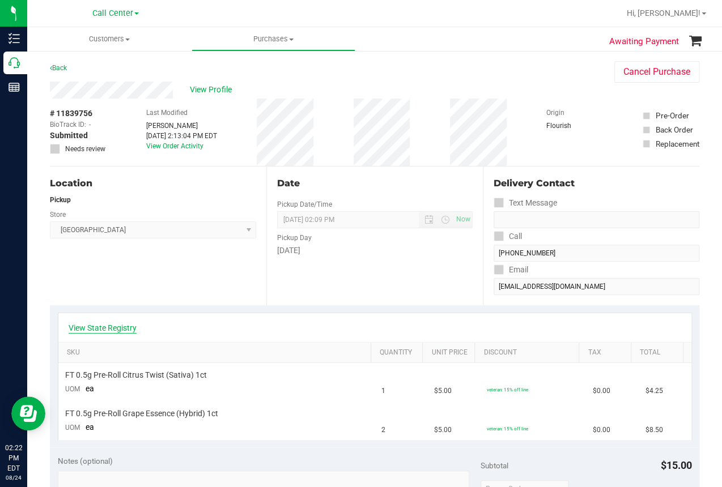
click at [91, 327] on link "View State Registry" at bounding box center [103, 327] width 68 height 11
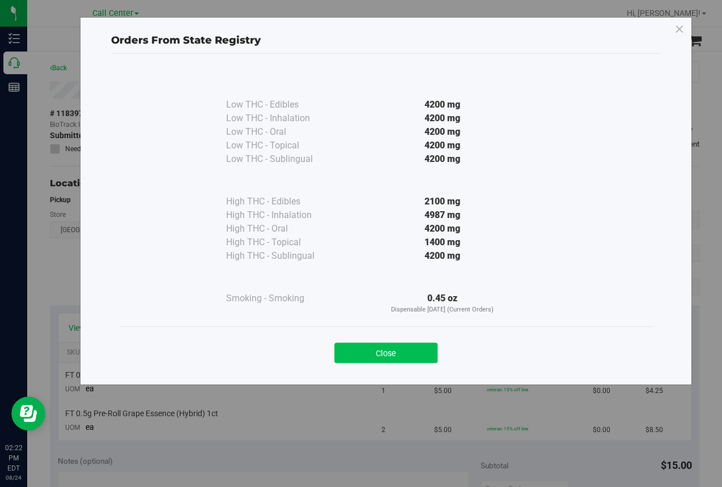
click at [387, 350] on button "Close" at bounding box center [385, 353] width 103 height 20
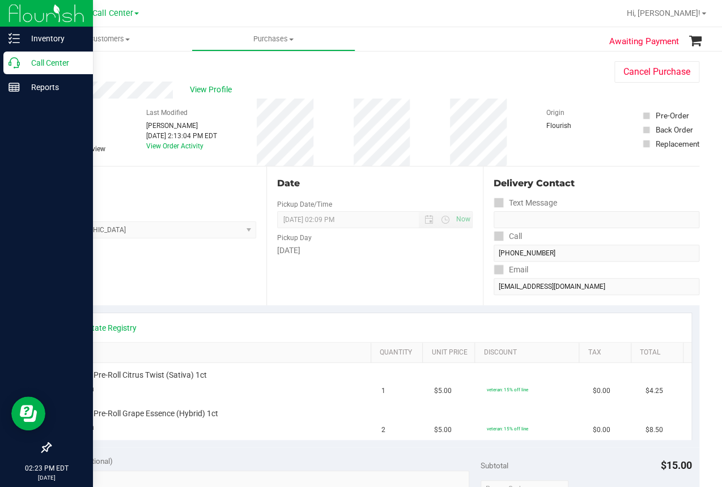
click at [10, 61] on icon at bounding box center [13, 62] width 11 height 11
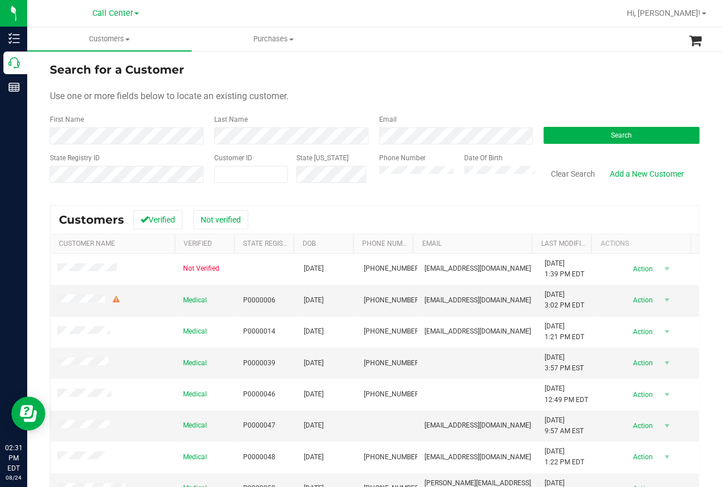
drag, startPoint x: 514, startPoint y: 18, endPoint x: 508, endPoint y: 19, distance: 5.9
click at [510, 19] on div at bounding box center [411, 13] width 416 height 22
click at [572, 171] on button "Clear Search" at bounding box center [572, 173] width 59 height 19
click at [350, 85] on form "Search for a Customer Use one or more fields below to locate an existing custom…" at bounding box center [374, 127] width 649 height 132
click at [598, 133] on button "Search" at bounding box center [621, 135] width 156 height 17
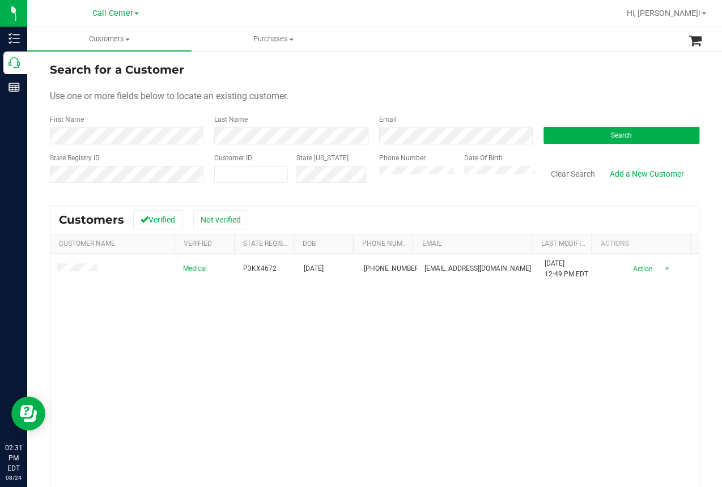
drag, startPoint x: 218, startPoint y: 362, endPoint x: 235, endPoint y: 320, distance: 45.2
click at [227, 341] on div "Medical P3KX4672 12/05/1977 (954) 579-8820 dancewithcara@hotmail.com 7/14/2025 …" at bounding box center [374, 407] width 648 height 307
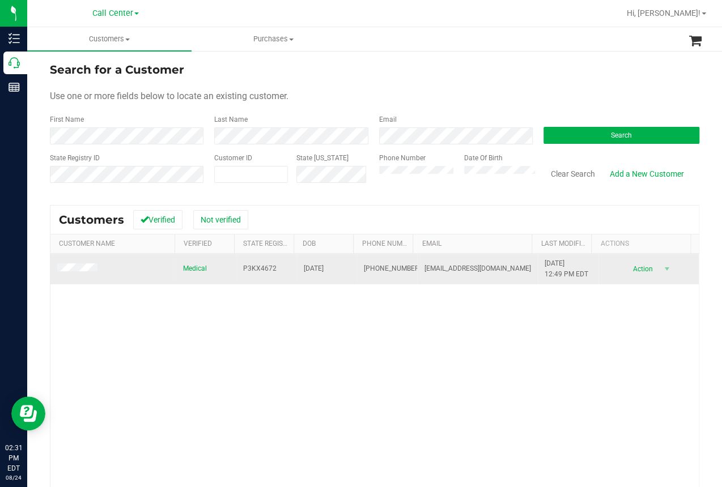
click at [250, 266] on span "P3KX4672" at bounding box center [259, 268] width 33 height 11
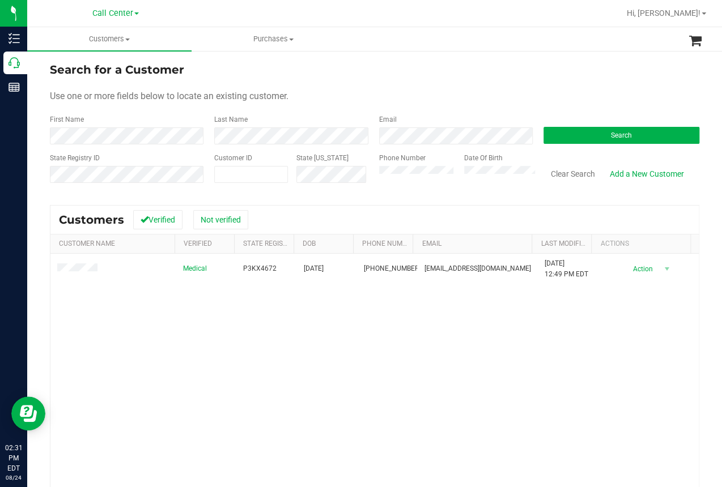
click at [207, 356] on div "Medical P3KX4672 12/05/1977 (954) 579-8820 dancewithcara@hotmail.com 7/14/2025 …" at bounding box center [374, 407] width 648 height 307
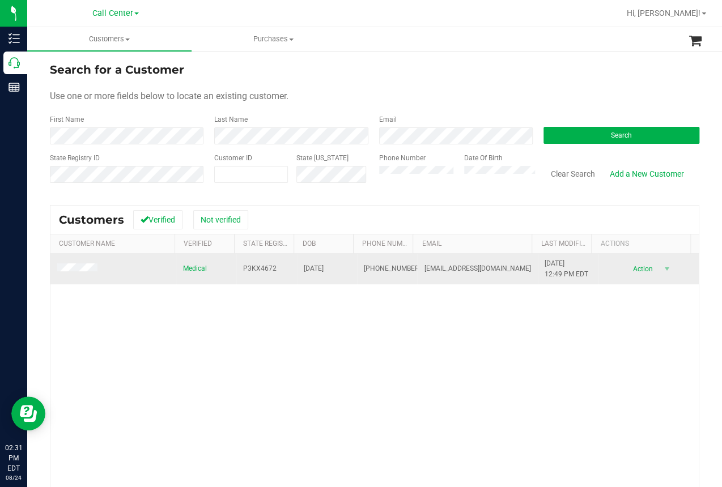
click at [313, 271] on span "12/05/1977" at bounding box center [314, 268] width 20 height 11
copy span "12/05/1977"
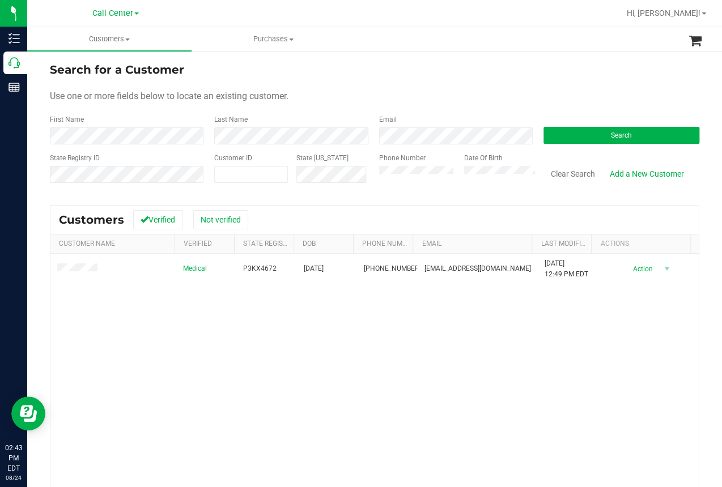
click at [69, 335] on div "Medical P3KX4672 12/05/1977 (954) 579-8820 dancewithcara@hotmail.com 7/14/2025 …" at bounding box center [374, 407] width 648 height 307
click at [567, 171] on button "Clear Search" at bounding box center [572, 173] width 59 height 19
drag, startPoint x: 146, startPoint y: 363, endPoint x: 163, endPoint y: 345, distance: 24.8
click at [154, 356] on div "Medical P0RK4552 07/28/1951 (850) 321-2181 linda.long3215@comcast.net 12/11/202…" at bounding box center [374, 407] width 648 height 307
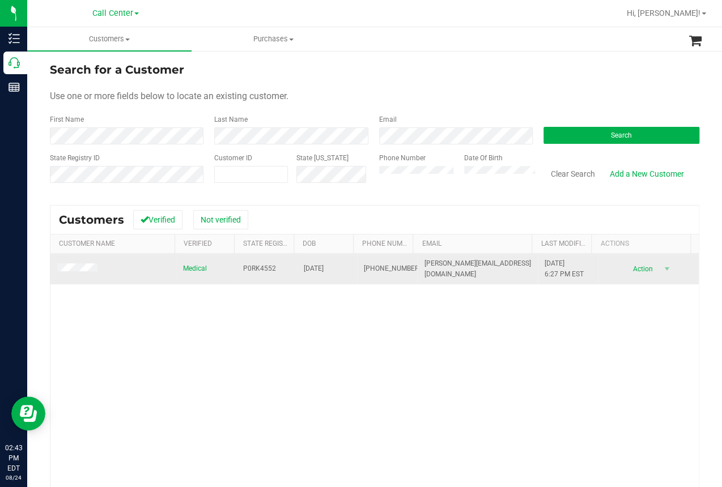
click at [255, 269] on span "P0RK4552" at bounding box center [259, 268] width 33 height 11
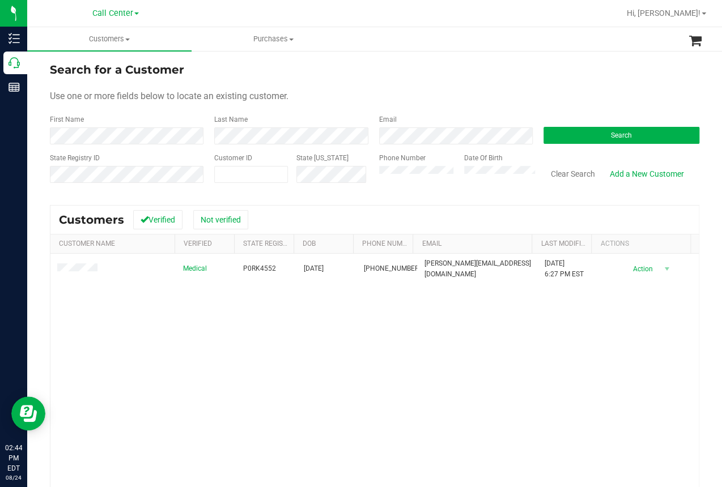
click at [268, 376] on div "Medical P0RK4552 07/28/1951 (850) 321-2181 linda.long3215@comcast.net 12/11/202…" at bounding box center [374, 407] width 648 height 307
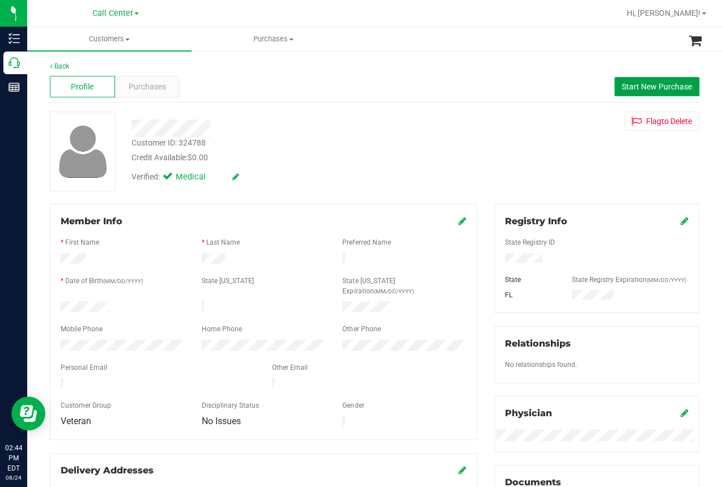
click at [645, 84] on span "Start New Purchase" at bounding box center [657, 86] width 70 height 9
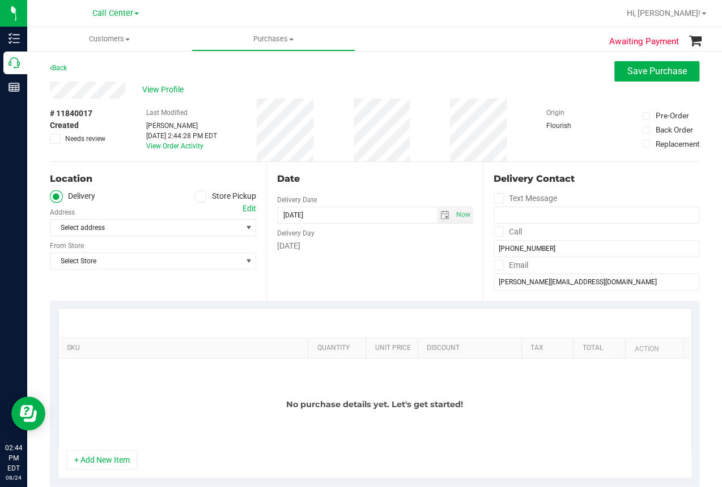
click at [197, 197] on icon at bounding box center [200, 197] width 7 height 0
click at [0, 0] on input "Store Pickup" at bounding box center [0, 0] width 0 height 0
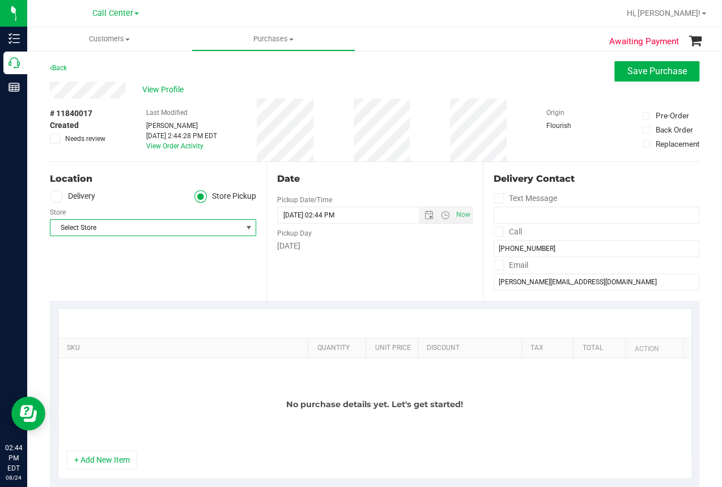
click at [88, 227] on span "Select Store" at bounding box center [145, 228] width 191 height 16
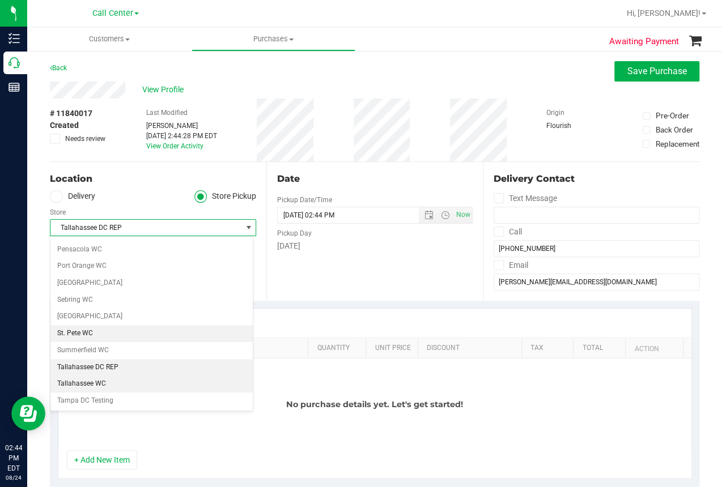
scroll to position [674, 0]
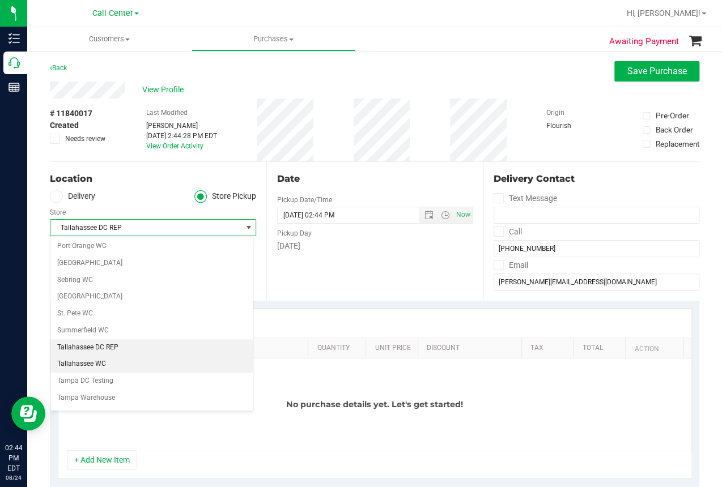
click at [76, 362] on li "Tallahassee WC" at bounding box center [151, 364] width 202 height 17
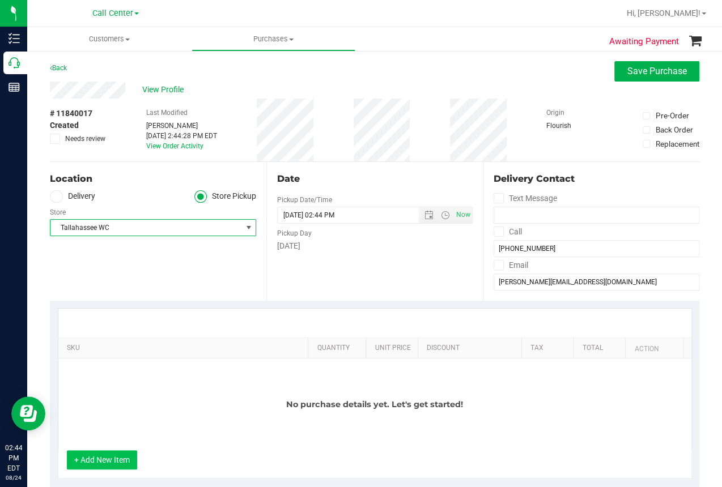
click at [99, 461] on button "+ Add New Item" at bounding box center [102, 459] width 70 height 19
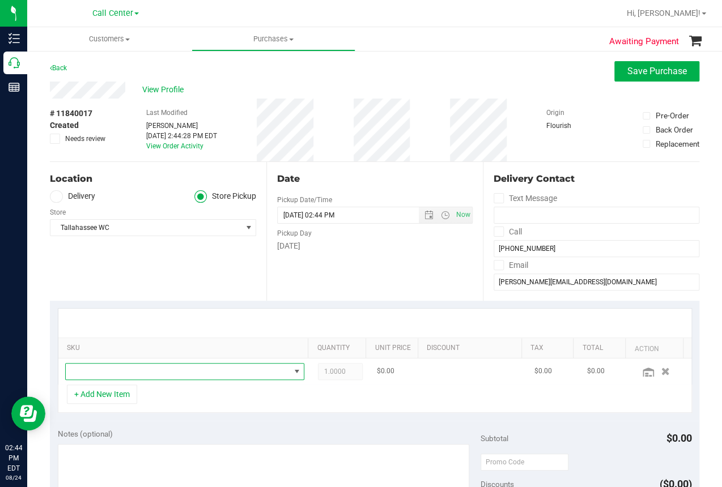
click at [112, 367] on span "NO DATA FOUND" at bounding box center [178, 372] width 224 height 16
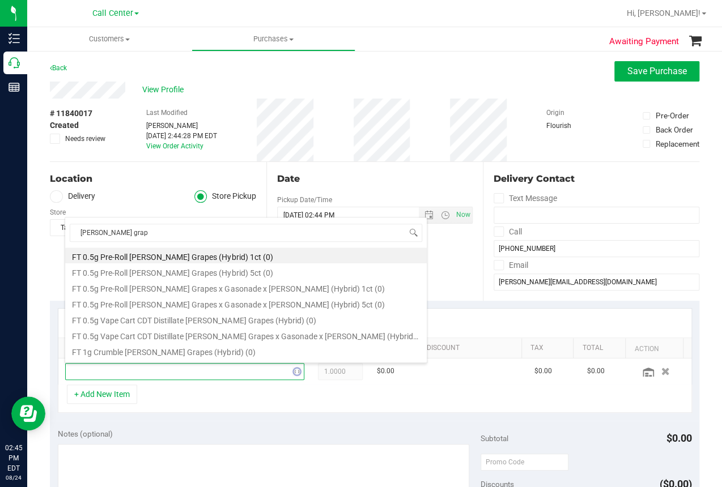
type input "gaspar's grape"
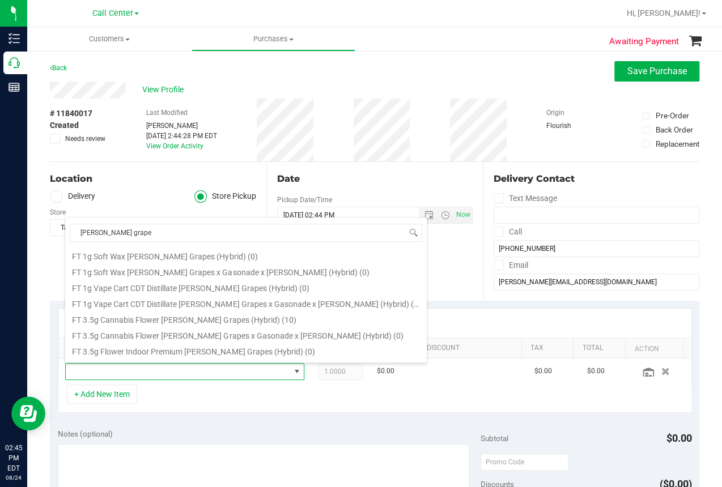
scroll to position [227, 0]
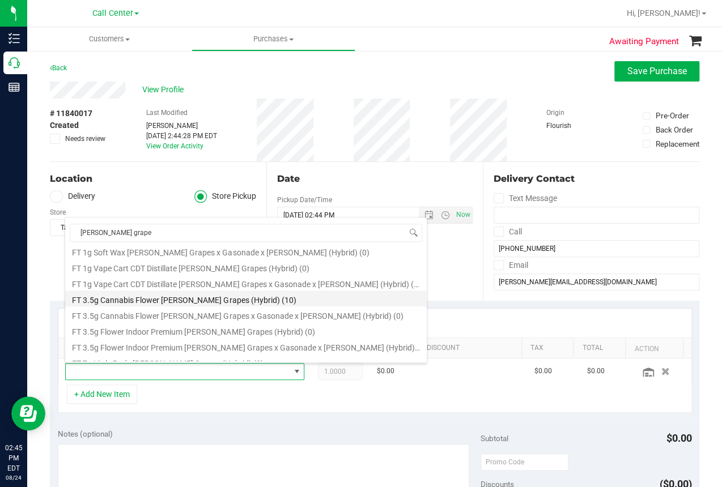
click at [199, 298] on li "FT 3.5g Cannabis Flower Gaspar's Grapes (Hybrid) (10)" at bounding box center [245, 299] width 361 height 16
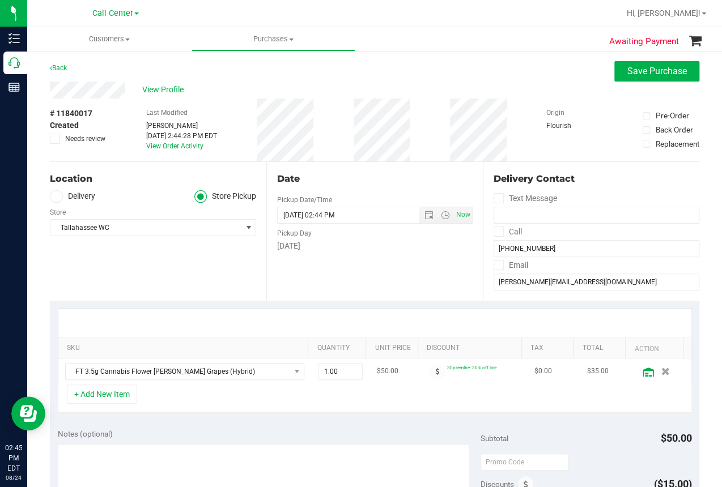
click at [643, 374] on icon at bounding box center [648, 372] width 11 height 9
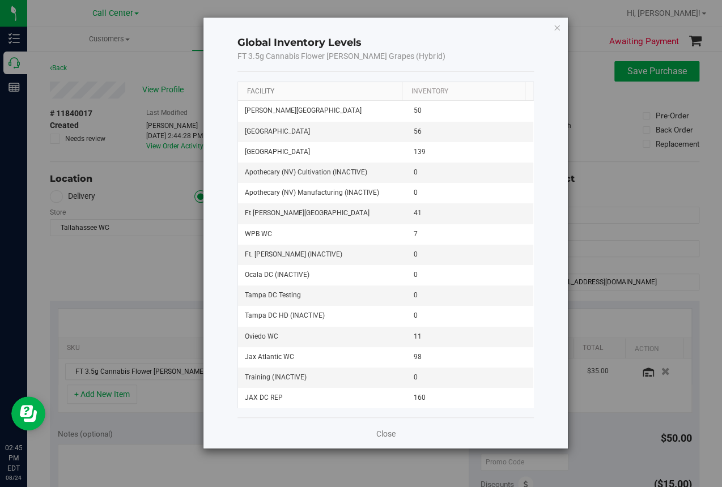
click at [261, 89] on link "Facility" at bounding box center [260, 91] width 27 height 8
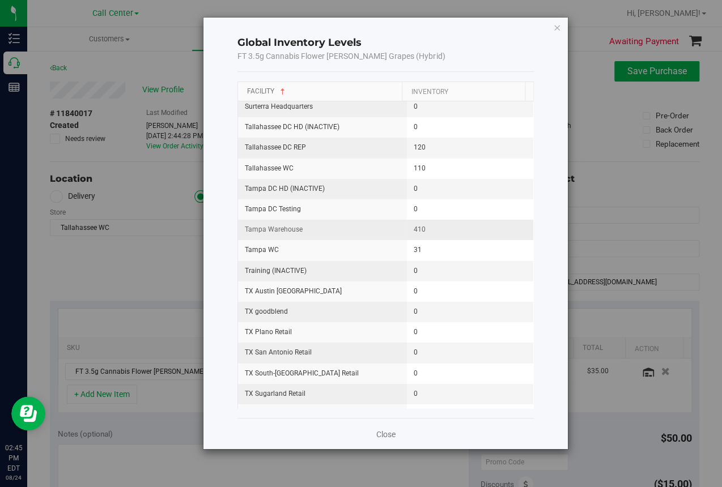
scroll to position [1339, 0]
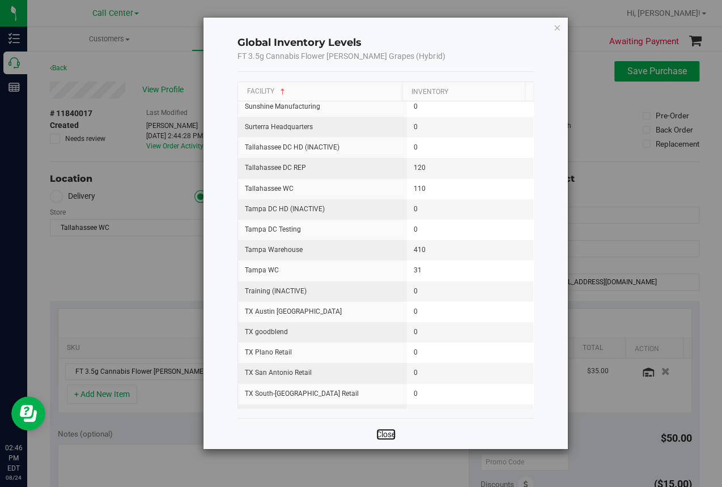
click at [380, 433] on link "Close" at bounding box center [385, 434] width 19 height 11
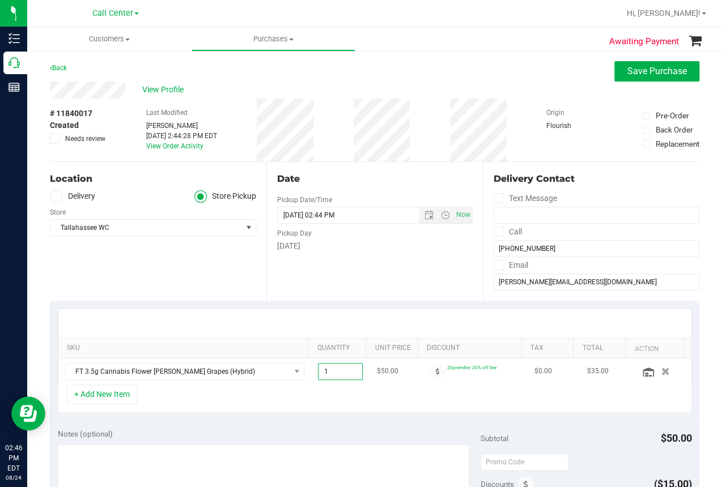
drag, startPoint x: 348, startPoint y: 368, endPoint x: 330, endPoint y: 367, distance: 17.6
click at [330, 367] on span "1.00 1" at bounding box center [340, 371] width 45 height 17
type input "20"
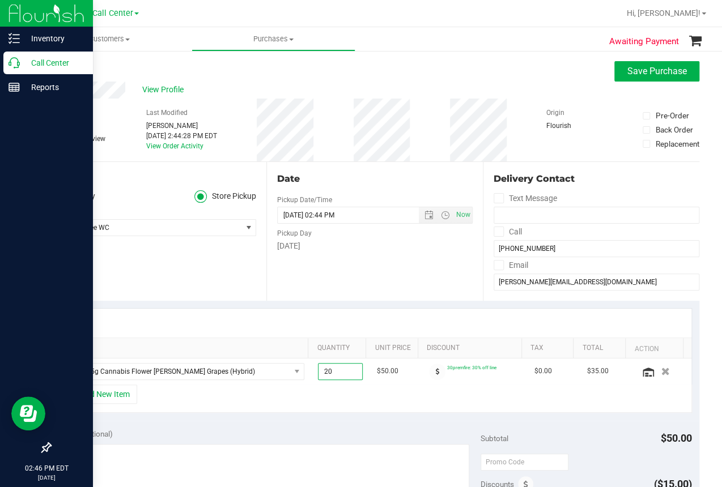
type input "20.00"
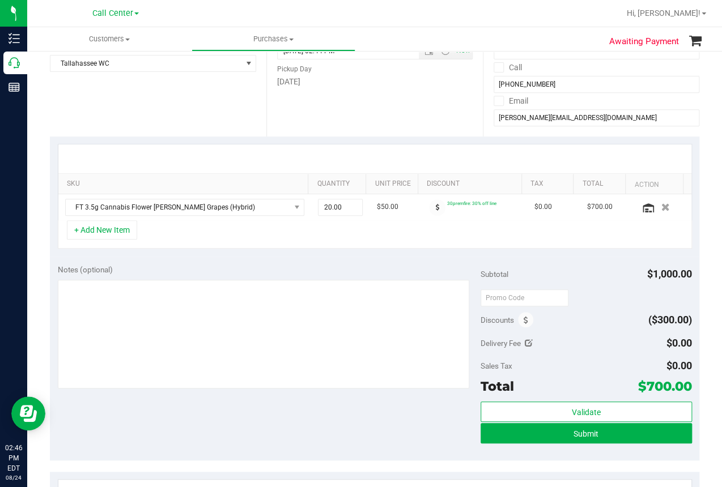
scroll to position [170, 0]
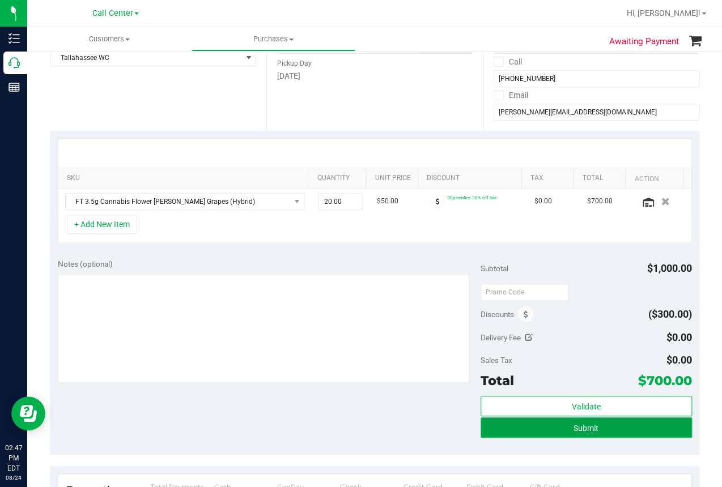
click at [573, 427] on span "Submit" at bounding box center [585, 428] width 25 height 9
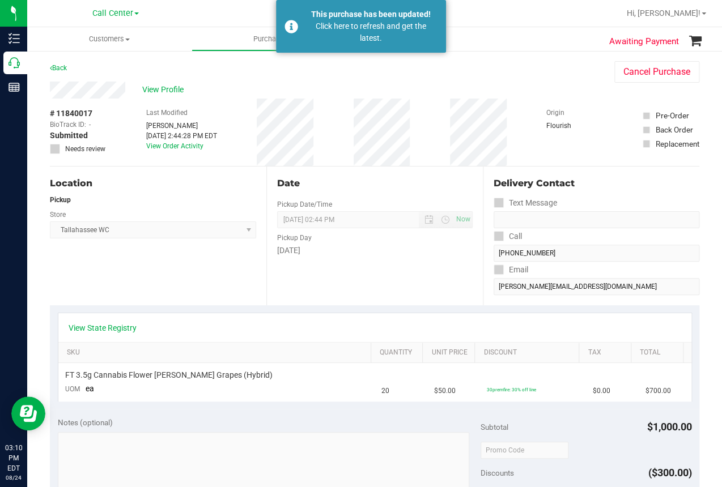
click at [555, 29] on ul "Customers All customers Add a new customer All physicians Purchases All purchas…" at bounding box center [388, 39] width 722 height 24
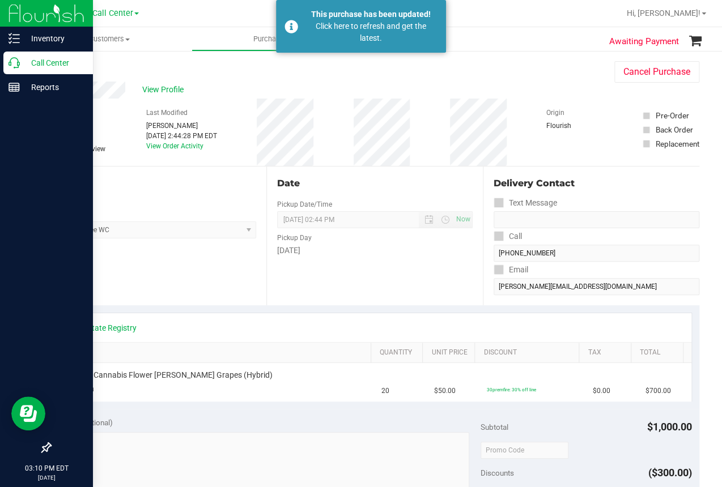
click at [15, 66] on icon at bounding box center [13, 62] width 11 height 11
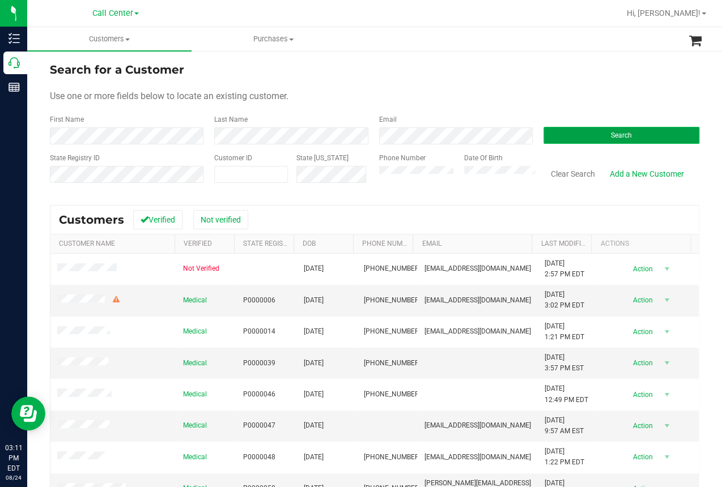
click at [601, 136] on button "Search" at bounding box center [621, 135] width 156 height 17
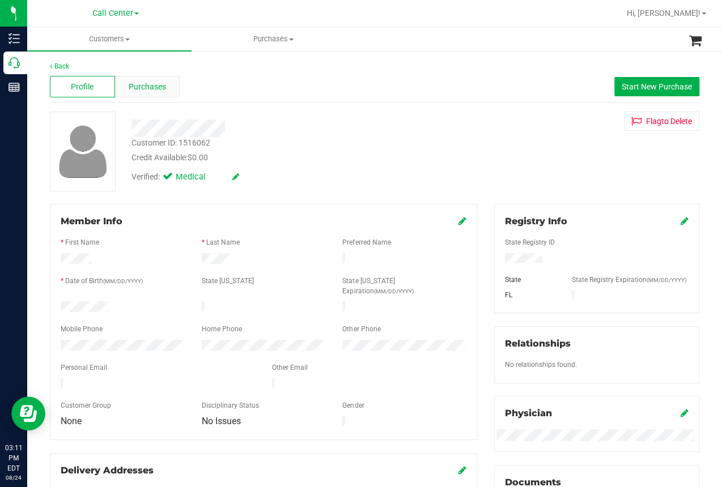
click at [154, 91] on span "Purchases" at bounding box center [147, 87] width 37 height 12
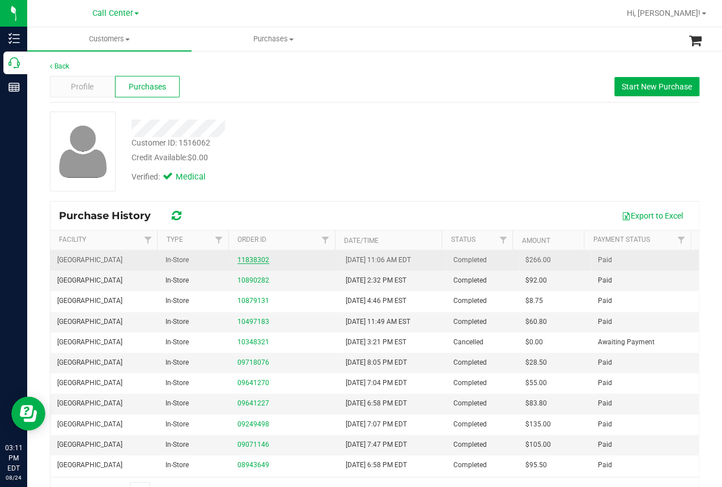
click at [246, 260] on link "11838302" at bounding box center [253, 260] width 32 height 8
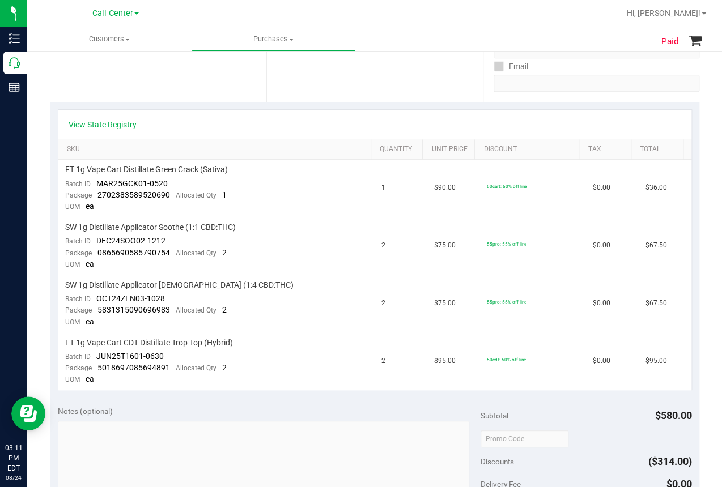
scroll to position [227, 0]
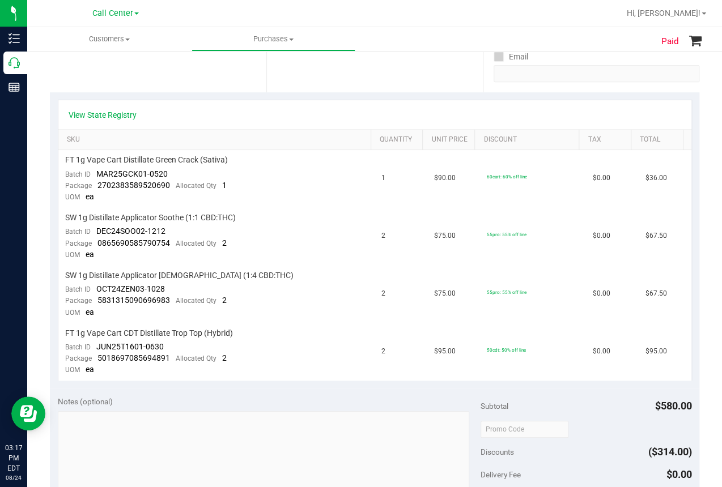
click at [95, 74] on div "Location In-Store Purchase From Store Palm Bay WC Select Store Bonita Springs W…" at bounding box center [158, 23] width 216 height 139
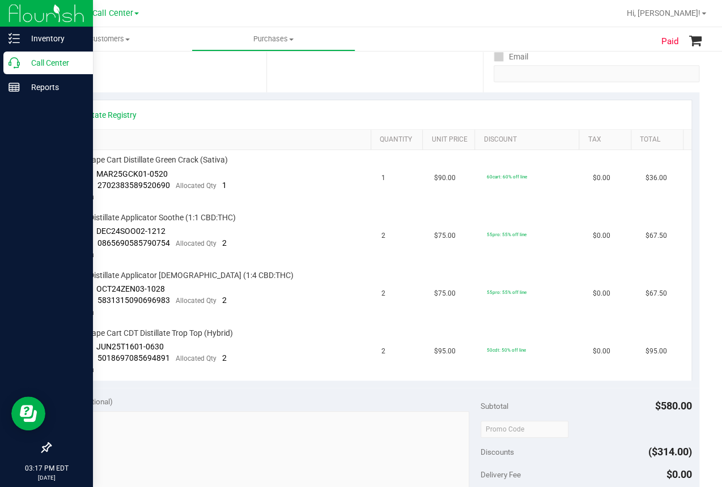
click at [19, 62] on icon at bounding box center [13, 62] width 11 height 11
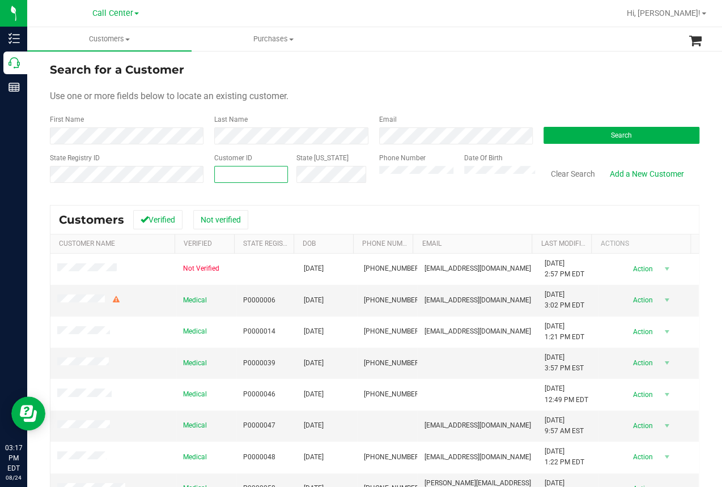
click at [227, 177] on input "text" at bounding box center [251, 175] width 73 height 16
paste input "1496208"
type input "1496208"
click at [581, 132] on button "Search" at bounding box center [621, 135] width 156 height 17
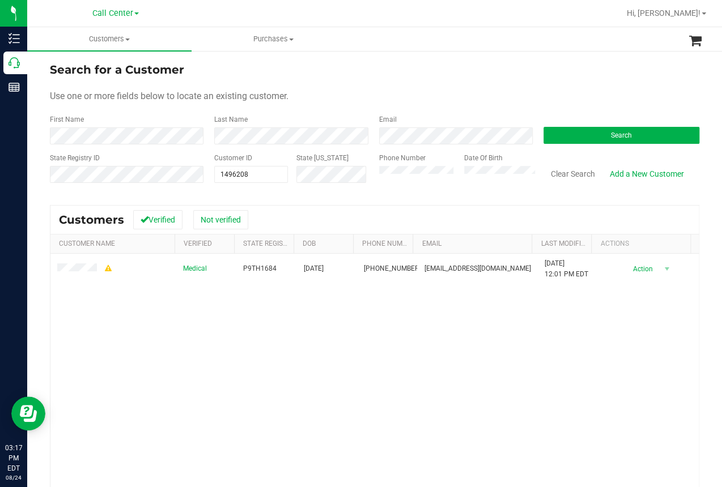
click at [113, 351] on div "Medical P9TH1684 12/19/1957 (813) 731-5742 karenljonesllm@gmail.com 5/24/2025 1…" at bounding box center [374, 407] width 648 height 307
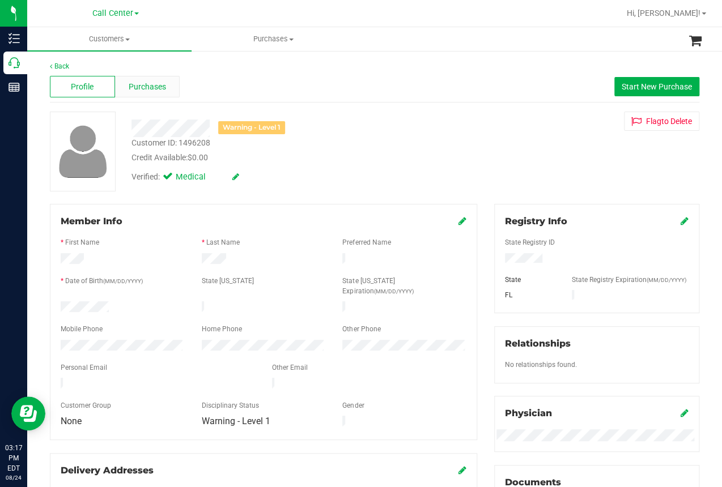
click at [151, 88] on span "Purchases" at bounding box center [147, 87] width 37 height 12
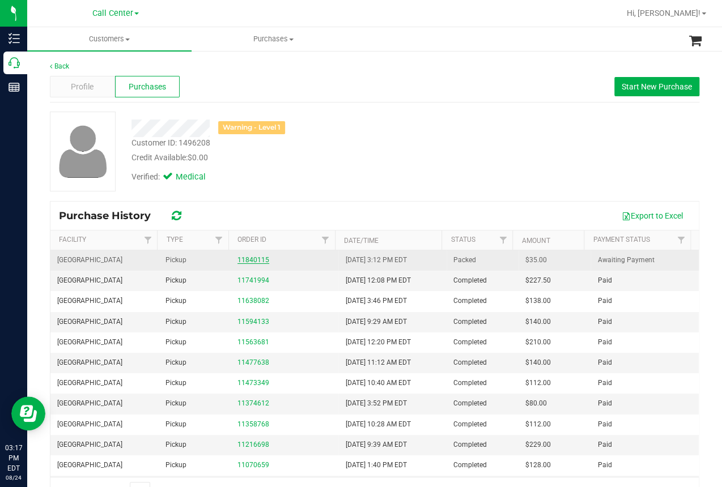
click at [246, 258] on link "11840115" at bounding box center [253, 260] width 32 height 8
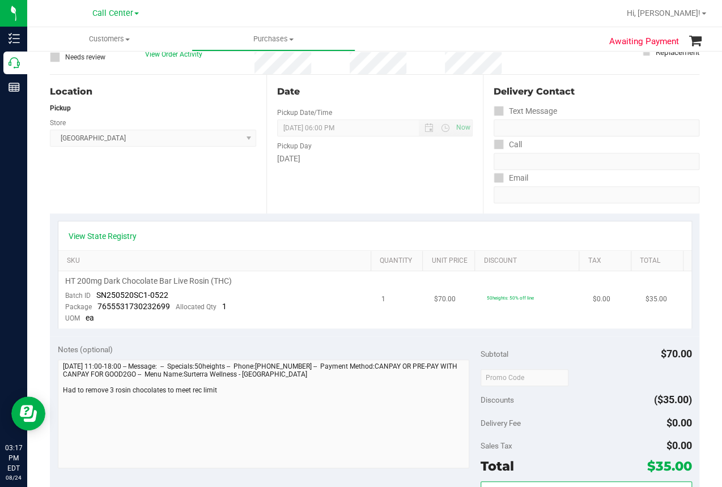
scroll to position [113, 0]
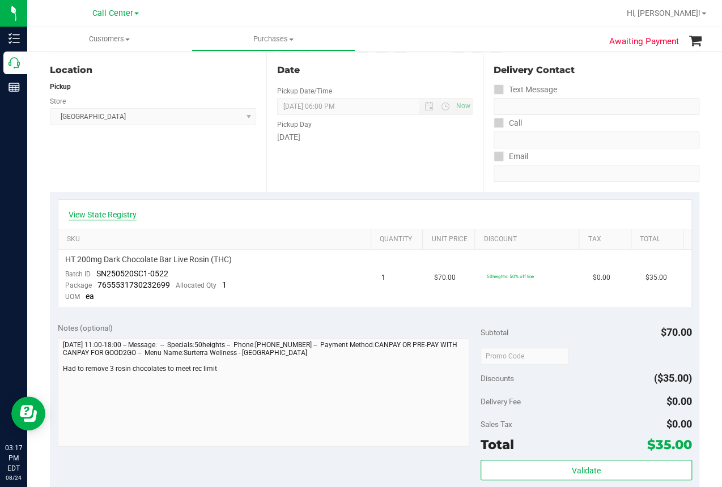
click at [120, 215] on link "View State Registry" at bounding box center [103, 214] width 68 height 11
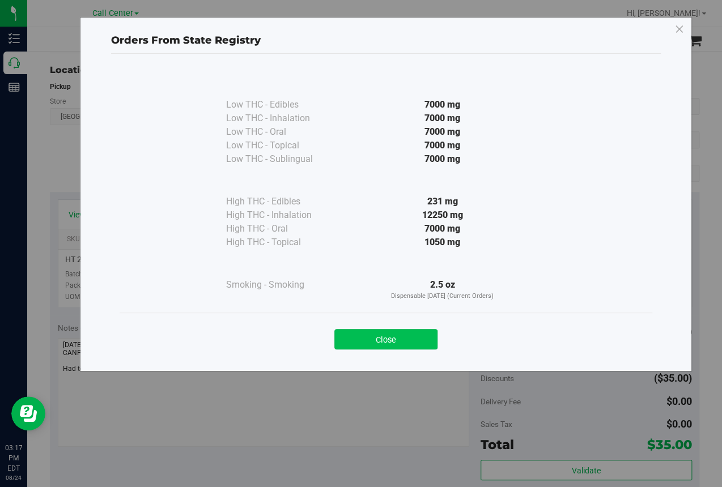
click at [369, 341] on button "Close" at bounding box center [385, 339] width 103 height 20
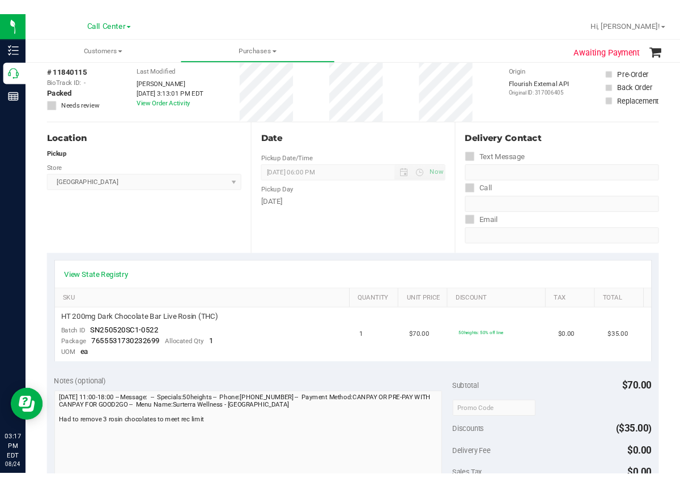
scroll to position [0, 0]
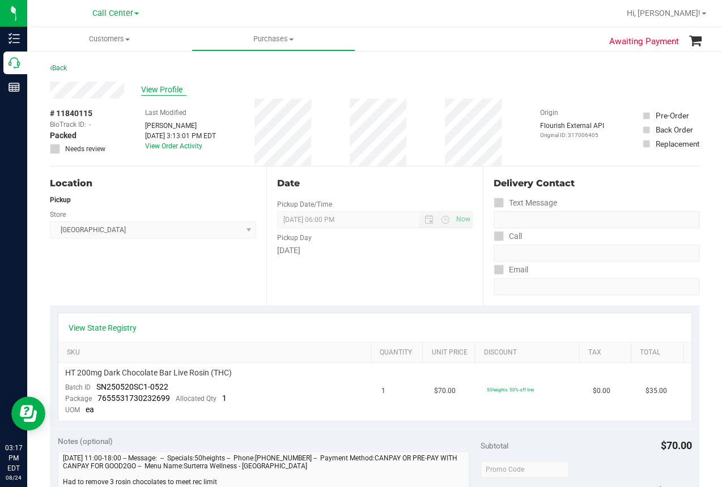
click at [165, 90] on span "View Profile" at bounding box center [163, 90] width 45 height 12
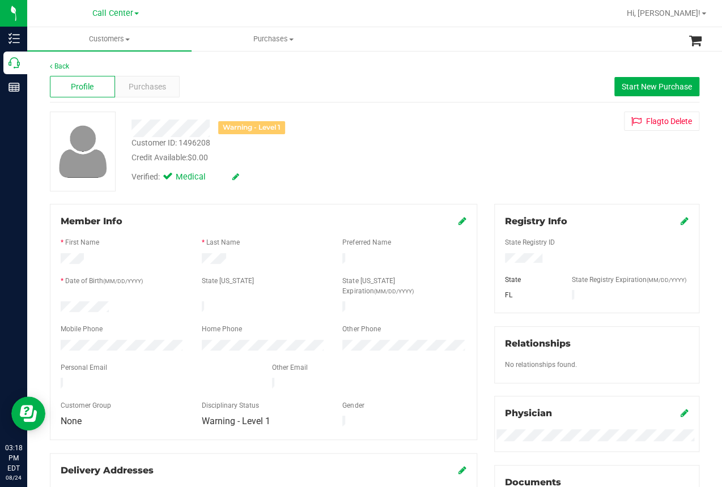
click at [42, 179] on div at bounding box center [82, 152] width 82 height 80
click at [203, 28] on uib-tab-heading "Purchases All purchases" at bounding box center [273, 39] width 163 height 23
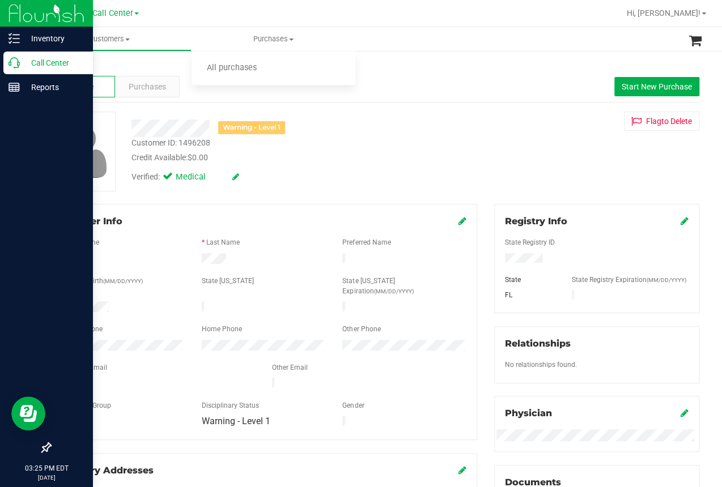
click at [11, 66] on icon at bounding box center [13, 62] width 11 height 11
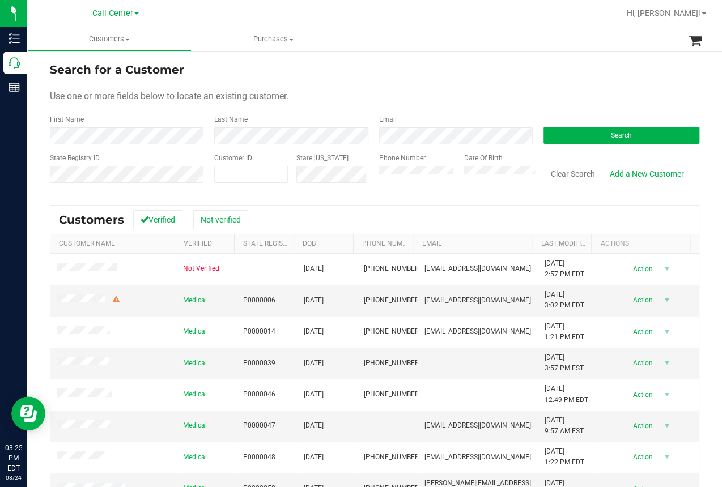
click at [330, 93] on div "Use one or more fields below to locate an existing customer." at bounding box center [374, 97] width 649 height 14
click at [571, 132] on button "Search" at bounding box center [621, 135] width 156 height 17
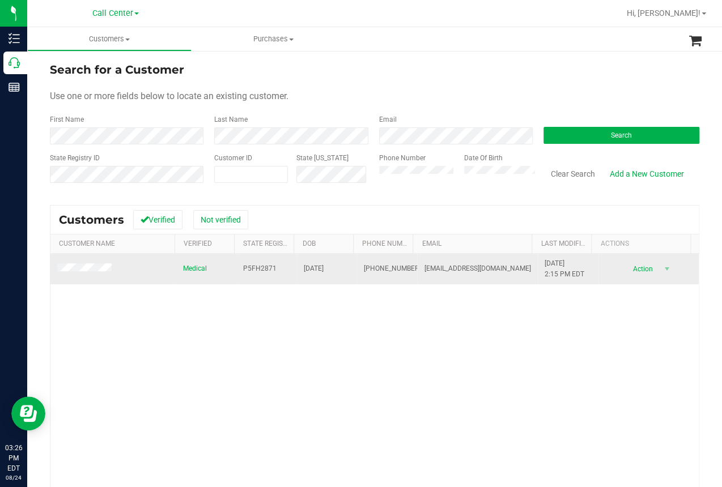
click at [79, 263] on span at bounding box center [86, 268] width 58 height 11
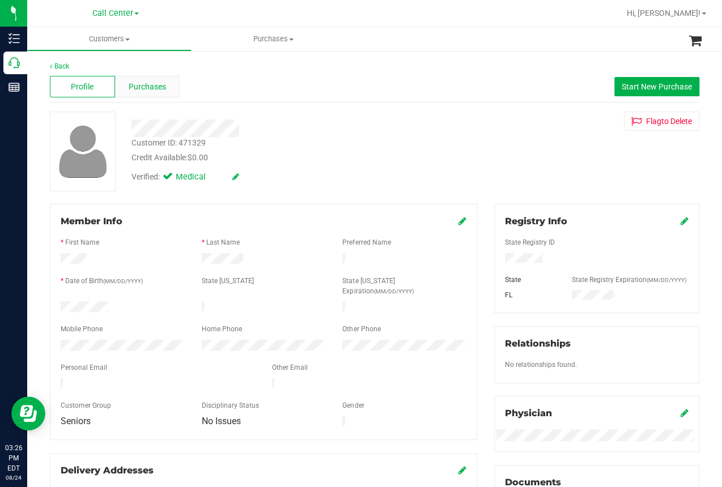
click at [160, 87] on span "Purchases" at bounding box center [147, 87] width 37 height 12
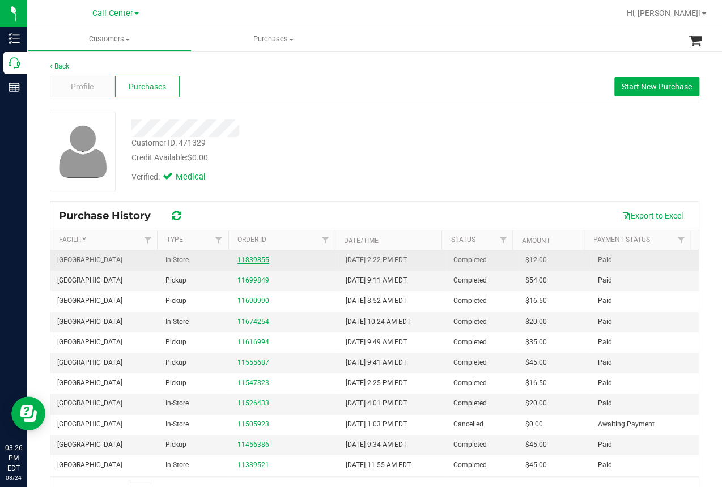
click at [253, 263] on link "11839855" at bounding box center [253, 260] width 32 height 8
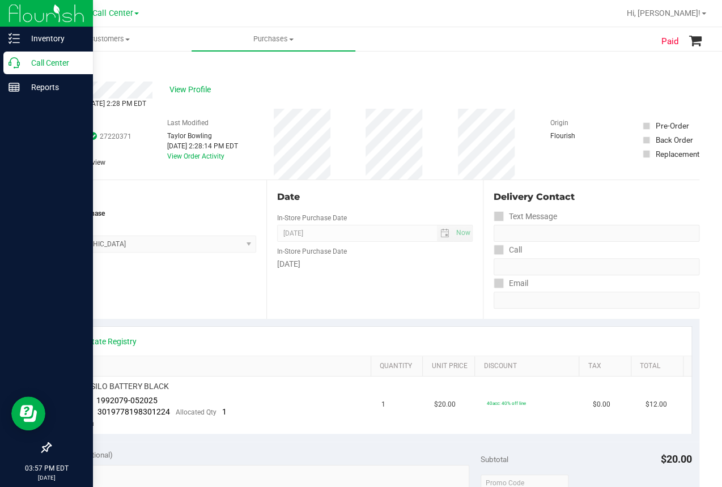
click at [9, 63] on icon at bounding box center [13, 62] width 11 height 11
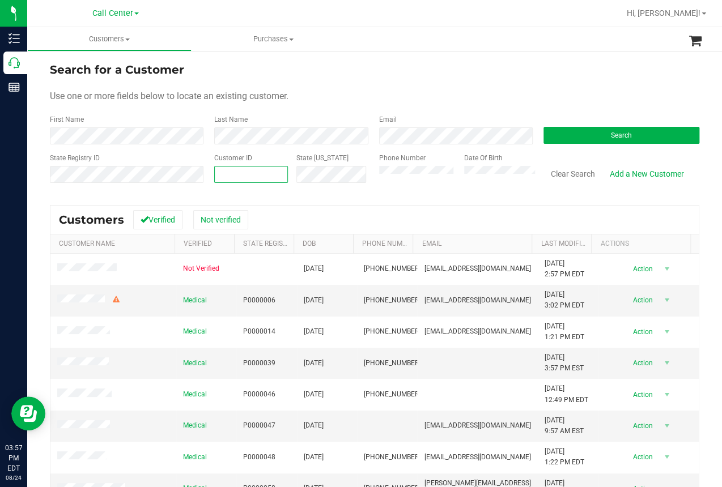
click at [216, 172] on input "text" at bounding box center [251, 175] width 73 height 16
paste input "1619309"
type input "1619309"
click at [586, 133] on button "Search" at bounding box center [621, 135] width 156 height 17
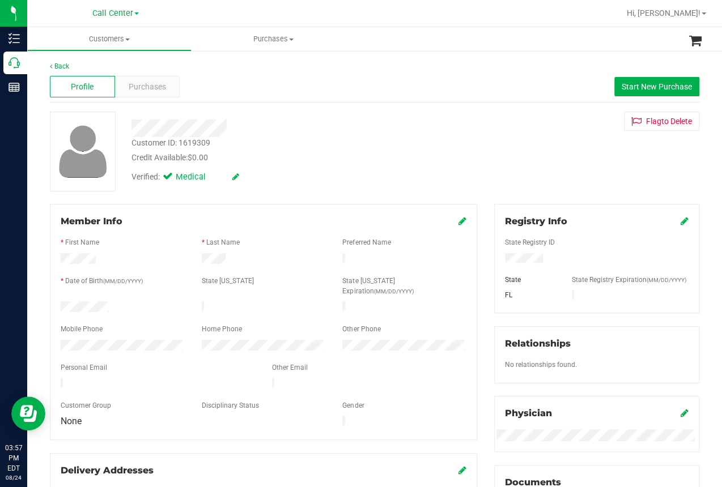
drag, startPoint x: 411, startPoint y: 61, endPoint x: 406, endPoint y: 65, distance: 6.0
click at [406, 65] on div "Back" at bounding box center [374, 66] width 649 height 10
click at [147, 91] on span "Purchases" at bounding box center [147, 87] width 37 height 12
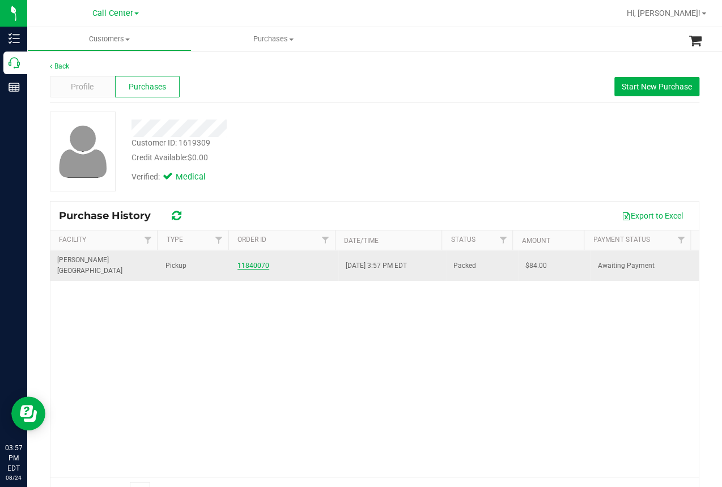
click at [243, 262] on link "11840070" at bounding box center [253, 266] width 32 height 8
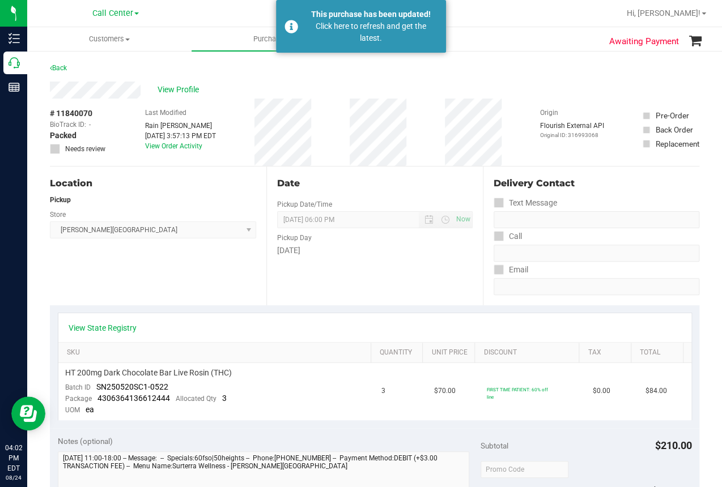
click at [201, 11] on div "Call Center" at bounding box center [118, 13] width 170 height 22
click at [200, 28] on uib-tab-heading "Purchases All purchases" at bounding box center [274, 39] width 164 height 24
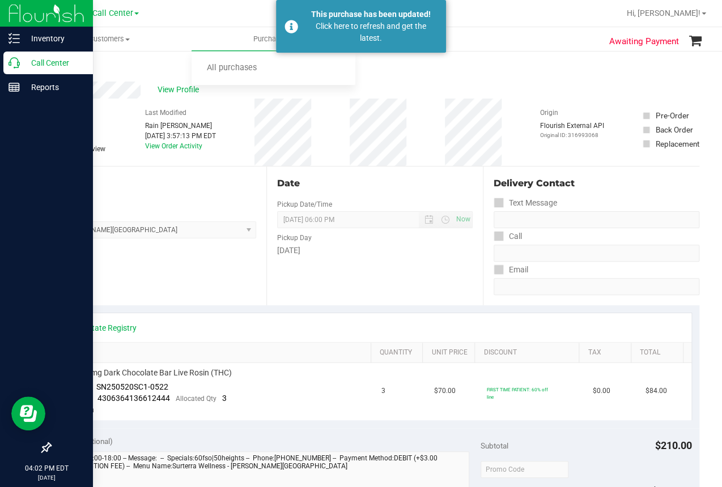
click at [15, 64] on icon at bounding box center [13, 62] width 11 height 11
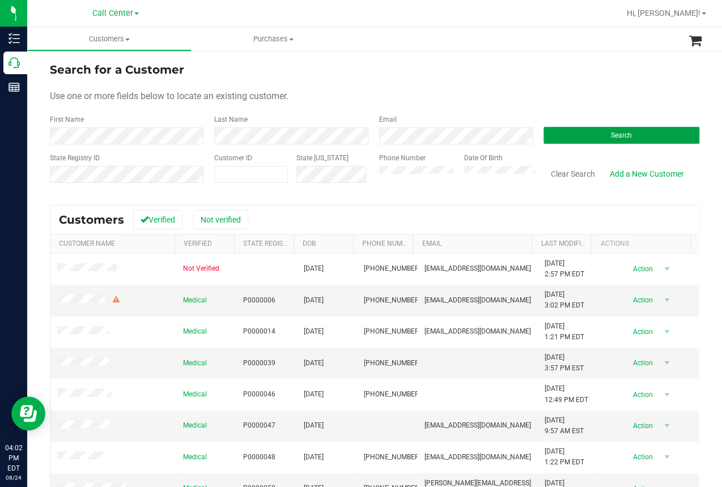
click at [585, 135] on button "Search" at bounding box center [621, 135] width 156 height 17
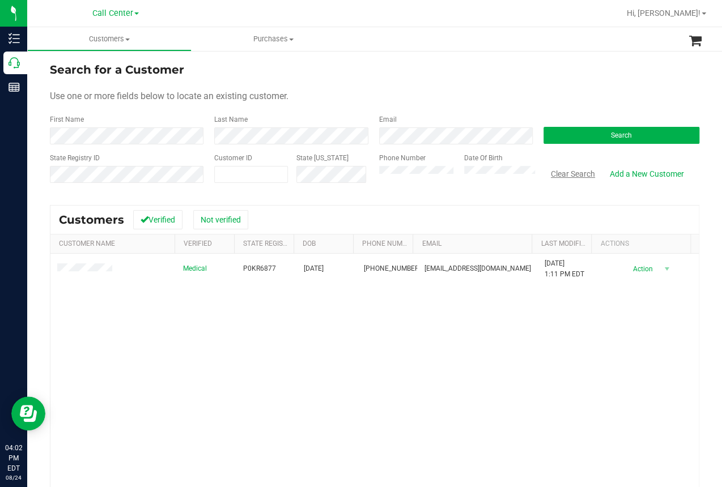
click at [558, 175] on button "Clear Search" at bounding box center [572, 173] width 59 height 19
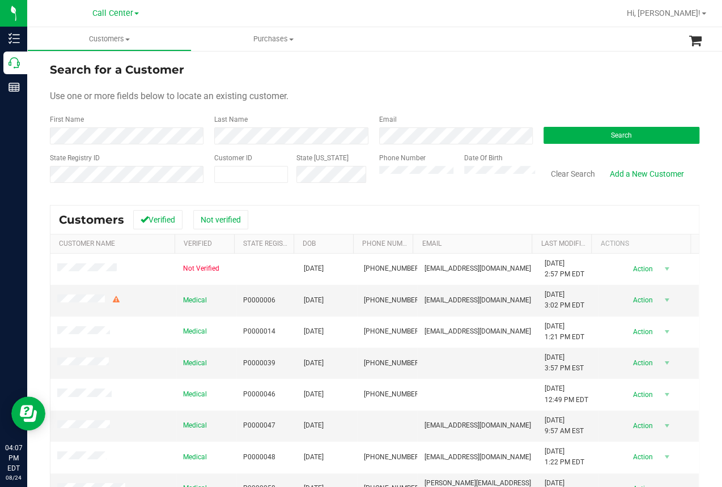
click at [263, 52] on div "Search for a Customer Use one or more fields below to locate an existing custom…" at bounding box center [374, 325] width 695 height 550
click at [573, 172] on button "Clear Search" at bounding box center [572, 173] width 59 height 19
click at [447, 23] on div at bounding box center [411, 13] width 416 height 22
click at [590, 135] on button "Search" at bounding box center [621, 135] width 156 height 17
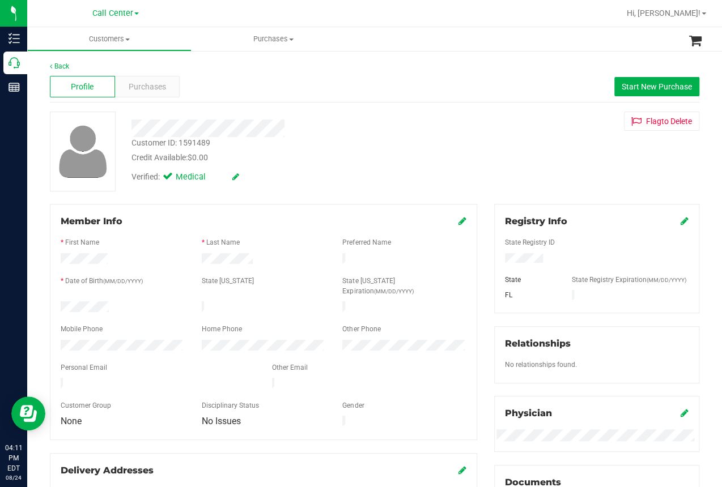
click at [286, 190] on div "Customer ID: 1591489 Credit Available: $0.00 Verified: Medical Flag to Delete" at bounding box center [374, 152] width 666 height 80
click at [256, 171] on div "Verified: Medical" at bounding box center [289, 176] width 333 height 25
click at [28, 204] on div "Back Profile Purchases Start New Purchase Customer ID: 1591489 Credit Available…" at bounding box center [374, 435] width 695 height 771
click at [514, 19] on div at bounding box center [411, 13] width 416 height 22
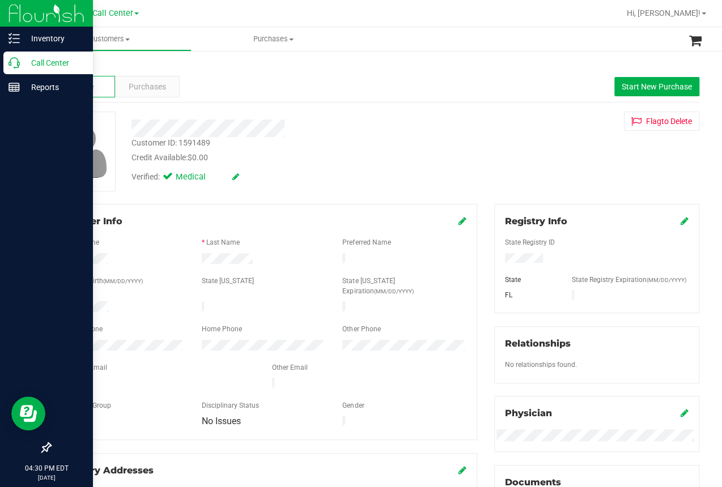
click at [20, 67] on p "Call Center" at bounding box center [54, 63] width 68 height 14
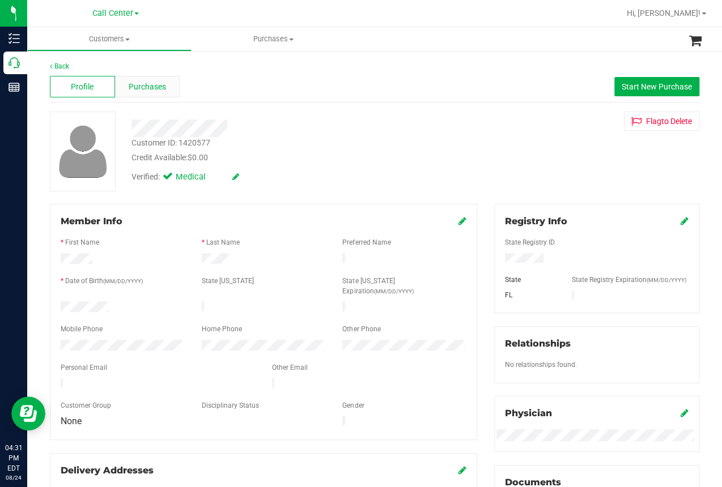
click at [156, 86] on span "Purchases" at bounding box center [147, 87] width 37 height 12
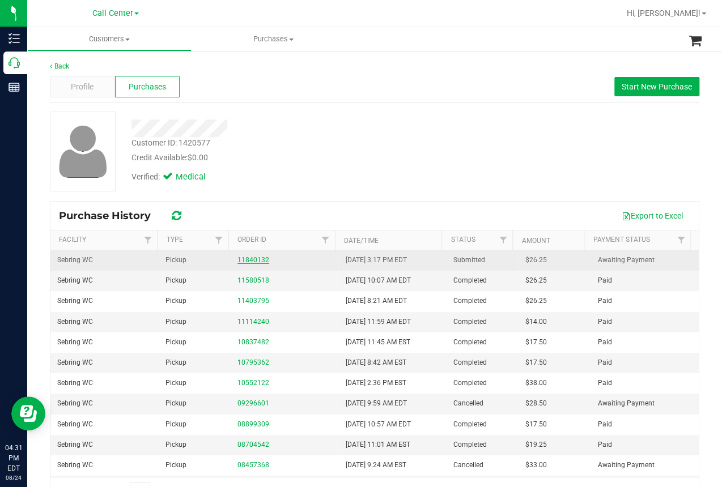
click at [250, 261] on link "11840132" at bounding box center [253, 260] width 32 height 8
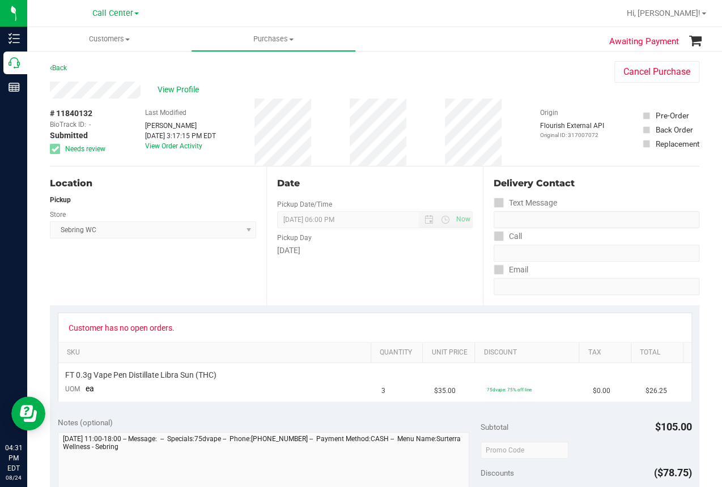
click at [196, 12] on div "Call Center" at bounding box center [115, 14] width 165 height 18
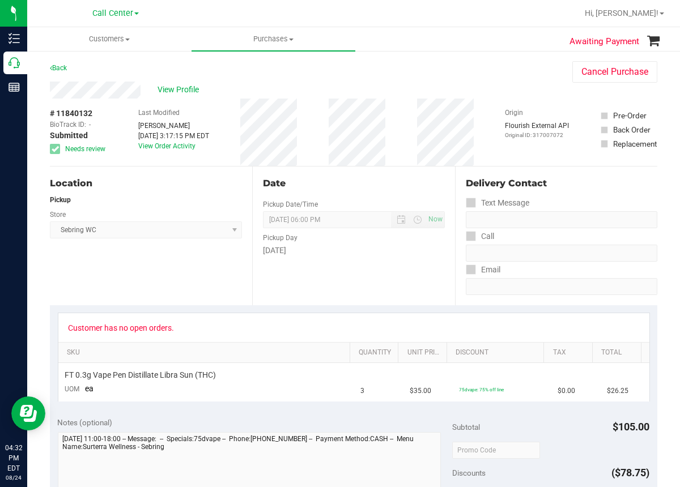
click at [321, 143] on div "# 11840132 BioTrack ID: - Submitted Needs review Last Modified Kaili Fernandez …" at bounding box center [353, 132] width 607 height 67
drag, startPoint x: 107, startPoint y: 278, endPoint x: 82, endPoint y: 180, distance: 101.1
click at [107, 276] on div "Location Pickup Store Sebring WC Select Store Bonita Springs WC Boynton Beach W…" at bounding box center [151, 236] width 202 height 139
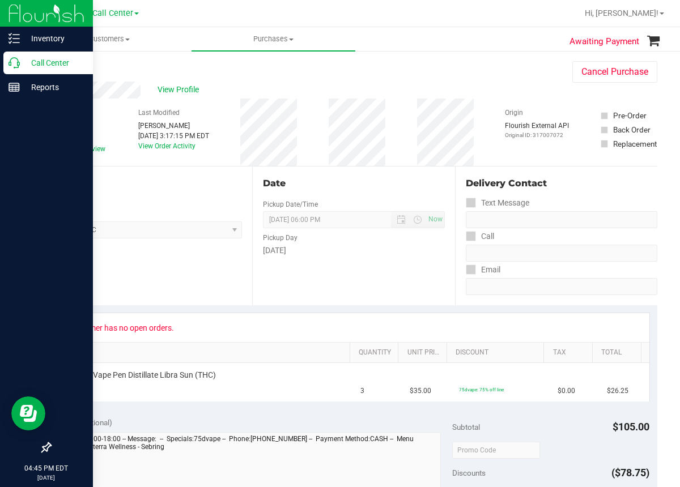
click at [12, 62] on icon at bounding box center [13, 62] width 11 height 11
